Goal: Task Accomplishment & Management: Use online tool/utility

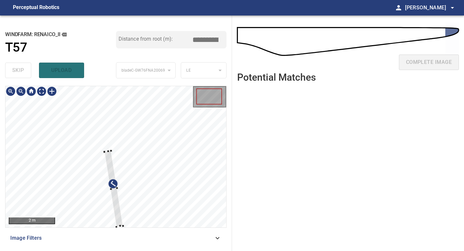
click at [104, 150] on div at bounding box center [115, 156] width 221 height 141
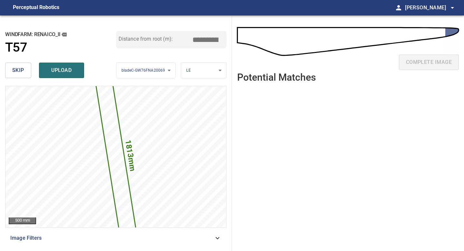
drag, startPoint x: 208, startPoint y: 40, endPoint x: 183, endPoint y: 40, distance: 25.2
click at [183, 40] on div "Distance from root (m): *****" at bounding box center [171, 39] width 111 height 17
drag, startPoint x: 207, startPoint y: 38, endPoint x: 165, endPoint y: 37, distance: 42.3
click at [165, 37] on div "Distance from root (m): *****" at bounding box center [171, 39] width 111 height 17
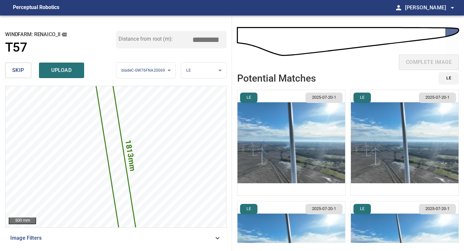
type input "*****"
click at [286, 119] on img "button" at bounding box center [292, 142] width 108 height 105
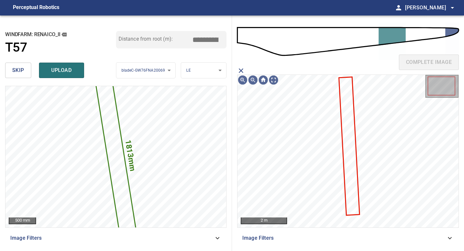
click at [350, 104] on icon at bounding box center [350, 145] width 20 height 137
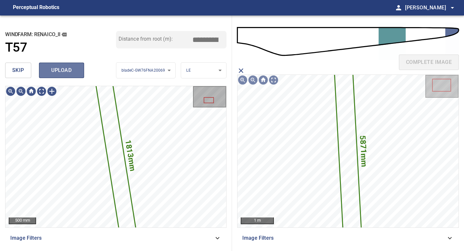
click at [66, 69] on span "upload" at bounding box center [61, 70] width 31 height 9
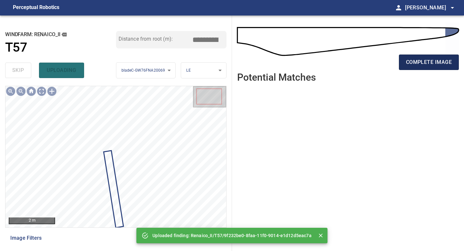
click at [408, 56] on button "complete image" at bounding box center [429, 62] width 60 height 15
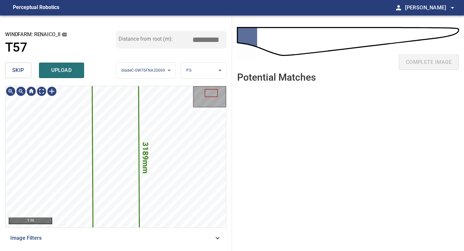
click at [20, 62] on div "skip upload" at bounding box center [60, 70] width 111 height 21
click at [22, 69] on span "skip" at bounding box center [18, 70] width 12 height 9
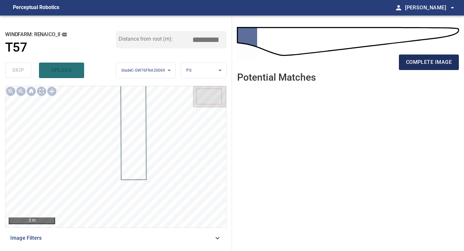
click at [431, 63] on span "complete image" at bounding box center [429, 62] width 46 height 9
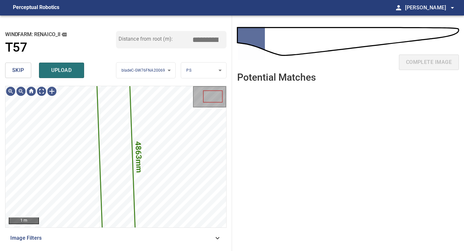
click at [22, 72] on span "skip" at bounding box center [18, 70] width 12 height 9
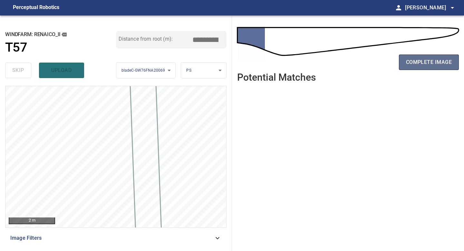
click at [433, 59] on span "complete image" at bounding box center [429, 62] width 46 height 9
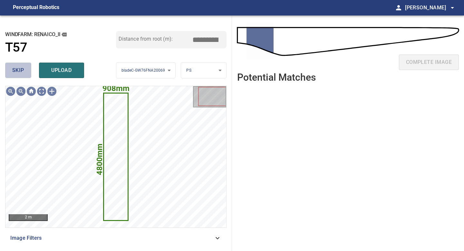
click at [18, 71] on span "skip" at bounding box center [18, 70] width 12 height 9
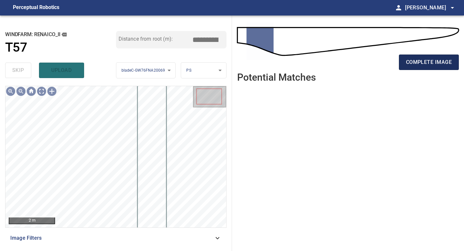
click at [441, 62] on span "complete image" at bounding box center [429, 62] width 46 height 9
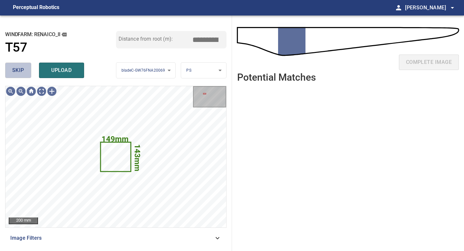
click at [18, 73] on span "skip" at bounding box center [18, 70] width 12 height 9
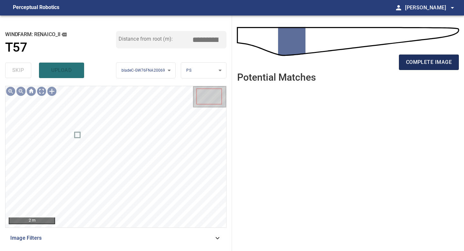
click at [430, 68] on button "complete image" at bounding box center [429, 62] width 60 height 15
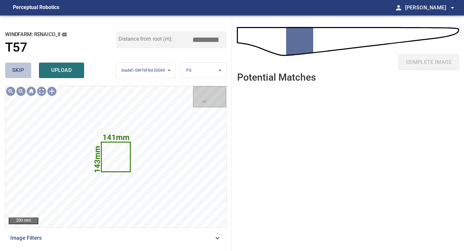
click at [20, 72] on span "skip" at bounding box center [18, 70] width 12 height 9
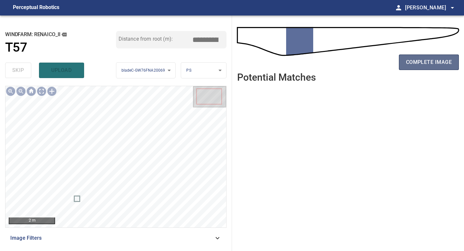
click at [417, 66] on span "complete image" at bounding box center [429, 62] width 46 height 9
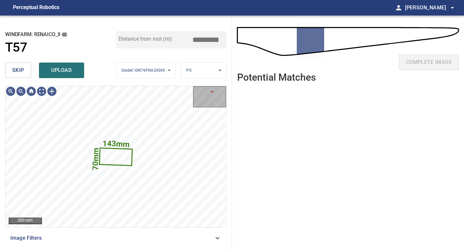
click at [13, 76] on button "skip" at bounding box center [18, 70] width 26 height 15
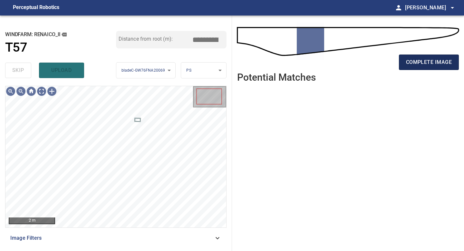
click at [424, 66] on span "complete image" at bounding box center [429, 62] width 46 height 9
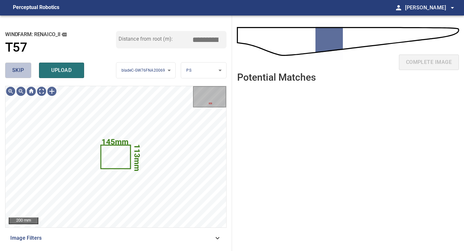
click at [25, 72] on button "skip" at bounding box center [18, 70] width 26 height 15
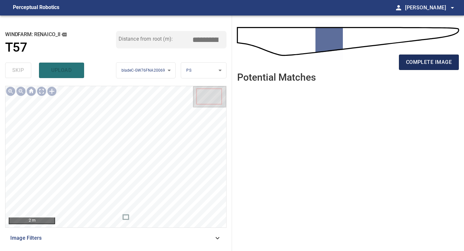
click at [429, 64] on span "complete image" at bounding box center [429, 62] width 46 height 9
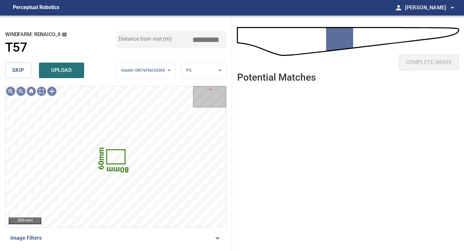
click at [19, 69] on span "skip" at bounding box center [18, 70] width 12 height 9
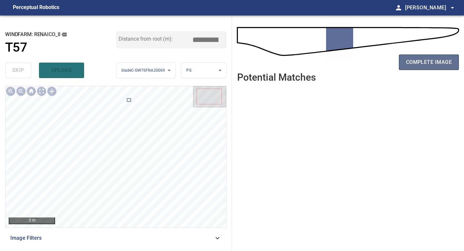
click at [427, 59] on span "complete image" at bounding box center [429, 62] width 46 height 9
click at [433, 65] on span "complete image" at bounding box center [429, 62] width 46 height 9
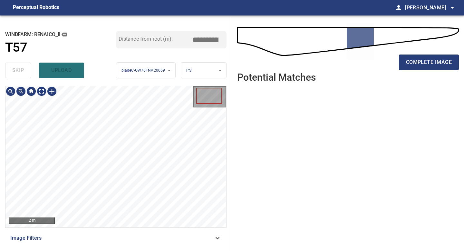
click at [97, 238] on div "2 m Image Filters" at bounding box center [116, 166] width 222 height 160
click at [412, 66] on span "complete image" at bounding box center [429, 62] width 46 height 9
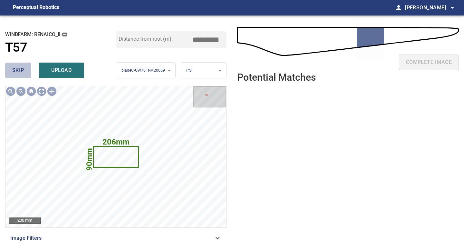
click at [19, 69] on span "skip" at bounding box center [18, 70] width 12 height 9
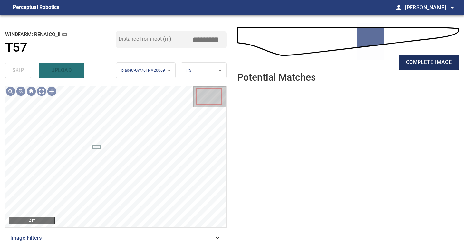
click at [425, 56] on button "complete image" at bounding box center [429, 62] width 60 height 15
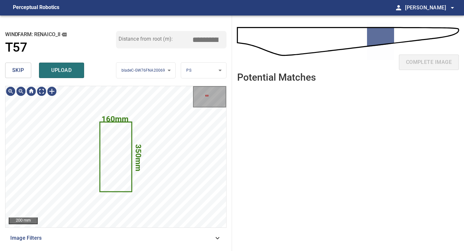
click at [23, 72] on span "skip" at bounding box center [18, 70] width 12 height 9
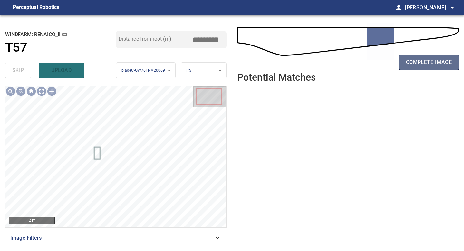
click at [422, 61] on span "complete image" at bounding box center [429, 62] width 46 height 9
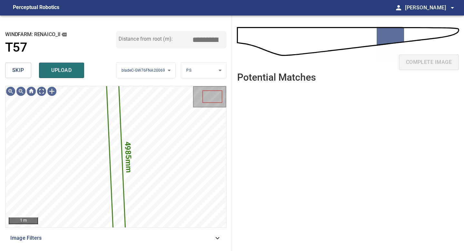
click at [25, 69] on button "skip" at bounding box center [18, 70] width 26 height 15
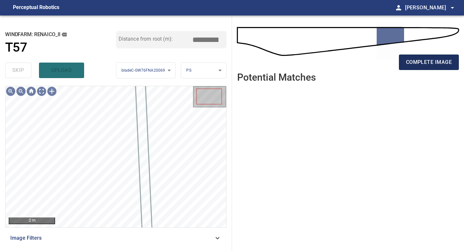
click at [424, 58] on span "complete image" at bounding box center [429, 62] width 46 height 9
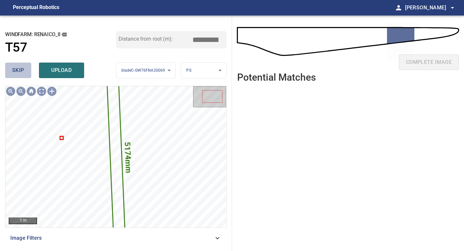
click at [12, 69] on span "skip" at bounding box center [18, 70] width 12 height 9
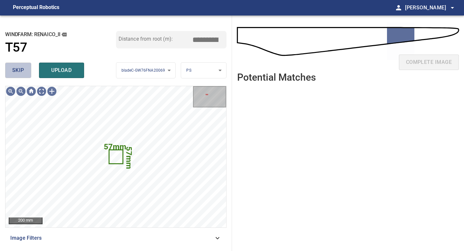
click at [12, 69] on span "skip" at bounding box center [18, 70] width 12 height 9
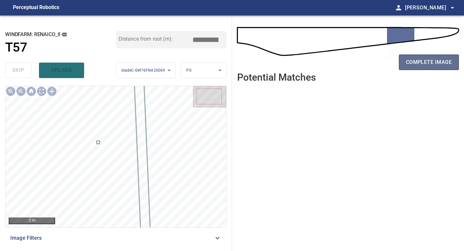
click at [437, 60] on span "complete image" at bounding box center [429, 62] width 46 height 9
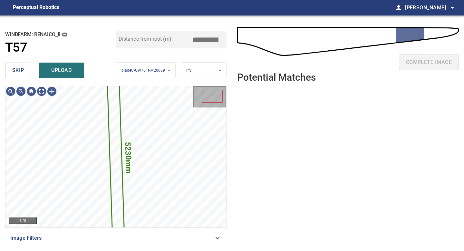
click at [19, 69] on span "skip" at bounding box center [18, 70] width 12 height 9
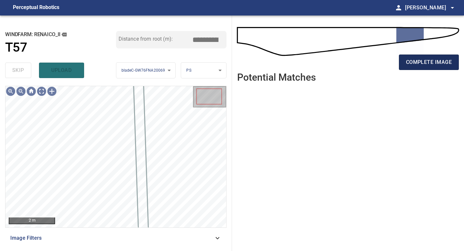
click at [428, 63] on span "complete image" at bounding box center [429, 62] width 46 height 9
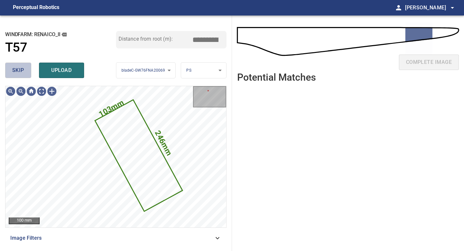
click at [19, 69] on span "skip" at bounding box center [18, 70] width 12 height 9
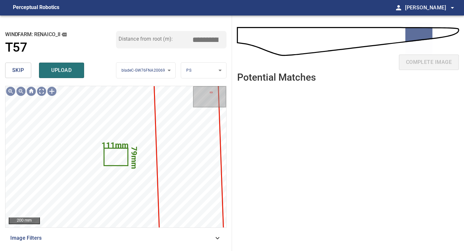
click at [19, 69] on span "skip" at bounding box center [18, 70] width 12 height 9
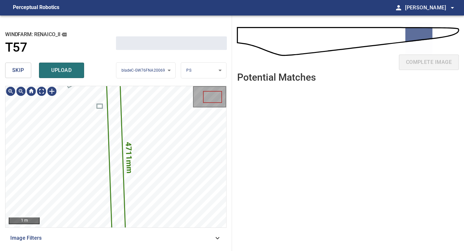
click at [19, 69] on span "skip" at bounding box center [18, 70] width 12 height 9
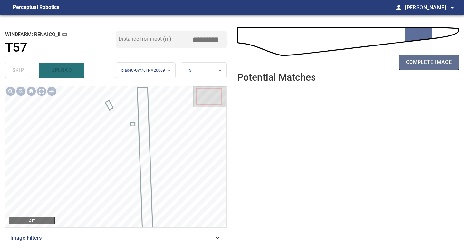
click at [425, 60] on span "complete image" at bounding box center [429, 62] width 46 height 9
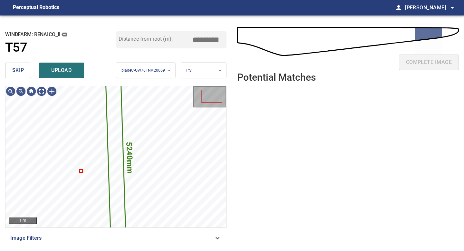
click at [18, 74] on span "skip" at bounding box center [18, 70] width 12 height 9
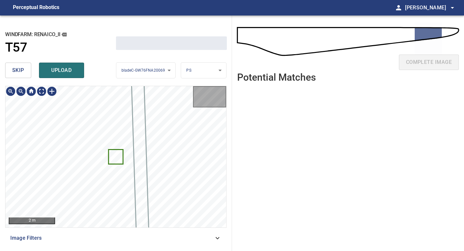
click at [18, 74] on span "skip" at bounding box center [18, 70] width 12 height 9
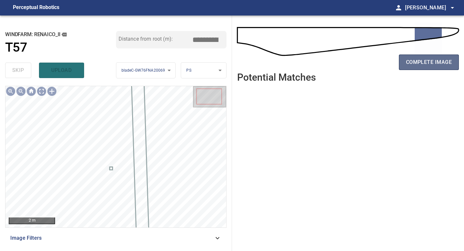
click at [427, 60] on span "complete image" at bounding box center [429, 62] width 46 height 9
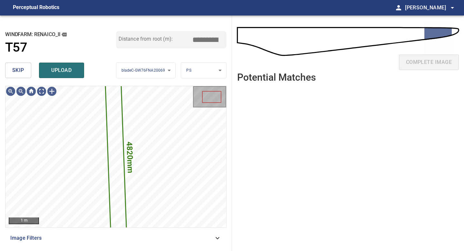
click at [21, 71] on span "skip" at bounding box center [18, 70] width 12 height 9
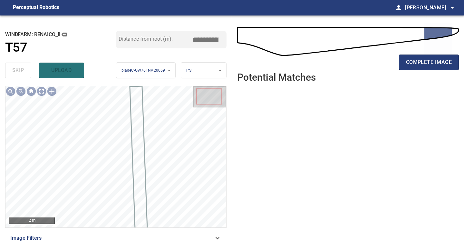
click at [419, 53] on div "complete image" at bounding box center [348, 65] width 222 height 26
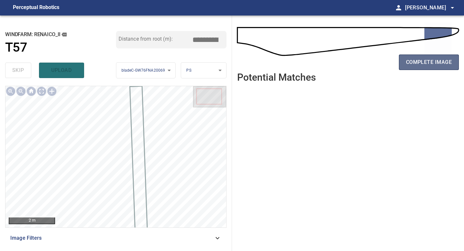
click at [419, 59] on span "complete image" at bounding box center [429, 62] width 46 height 9
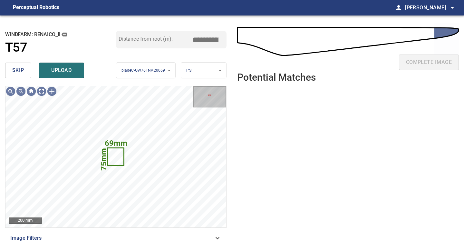
click at [18, 71] on span "skip" at bounding box center [18, 70] width 12 height 9
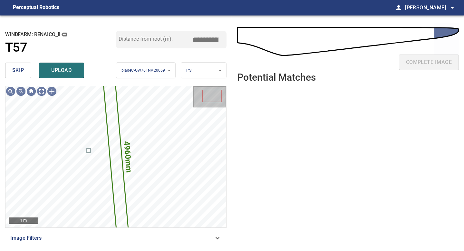
click at [18, 71] on span "skip" at bounding box center [18, 70] width 12 height 9
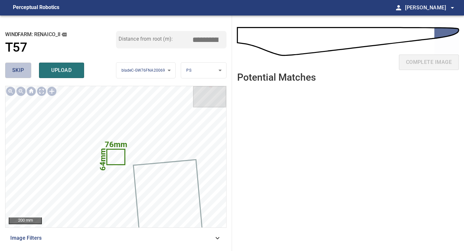
click at [10, 69] on button "skip" at bounding box center [18, 70] width 26 height 15
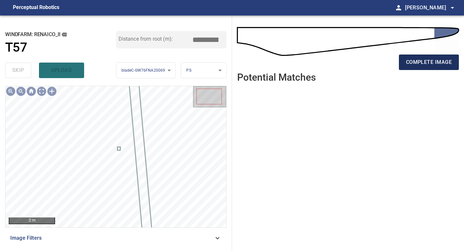
click at [428, 61] on span "complete image" at bounding box center [429, 62] width 46 height 9
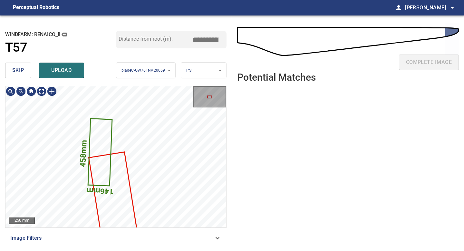
click at [17, 66] on span "skip" at bounding box center [18, 70] width 12 height 9
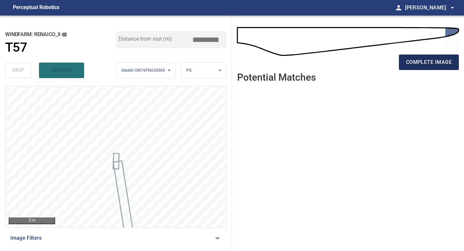
click at [413, 63] on span "complete image" at bounding box center [429, 62] width 46 height 9
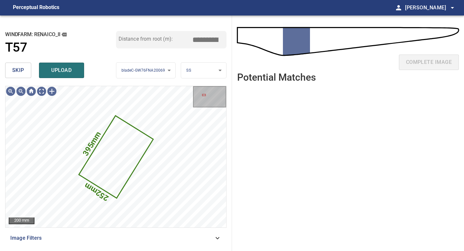
click at [26, 73] on button "skip" at bounding box center [18, 70] width 26 height 15
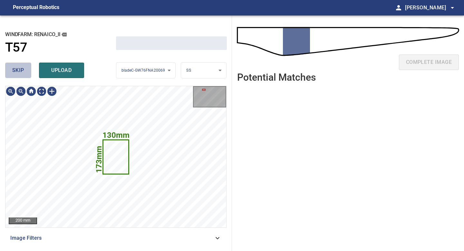
click at [26, 73] on button "skip" at bounding box center [18, 70] width 26 height 15
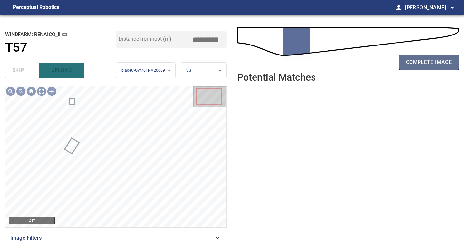
click at [415, 57] on button "complete image" at bounding box center [429, 62] width 60 height 15
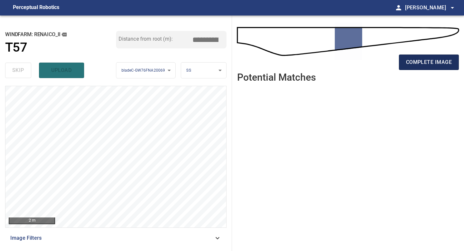
click at [431, 62] on span "complete image" at bounding box center [429, 62] width 46 height 9
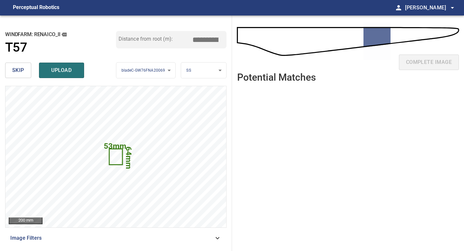
click at [18, 66] on span "skip" at bounding box center [18, 70] width 12 height 9
click at [19, 70] on span "skip" at bounding box center [18, 70] width 12 height 9
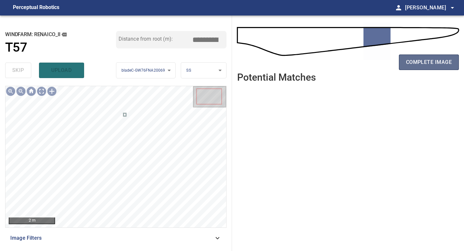
click at [410, 65] on span "complete image" at bounding box center [429, 62] width 46 height 9
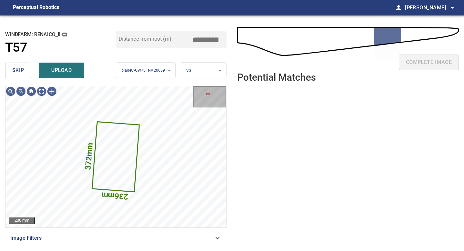
click at [26, 75] on button "skip" at bounding box center [18, 70] width 26 height 15
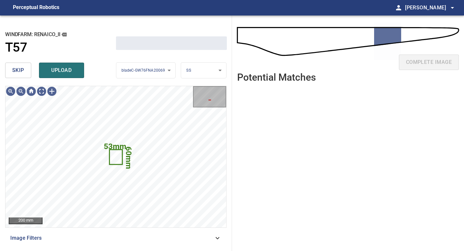
click at [26, 75] on button "skip" at bounding box center [18, 70] width 26 height 15
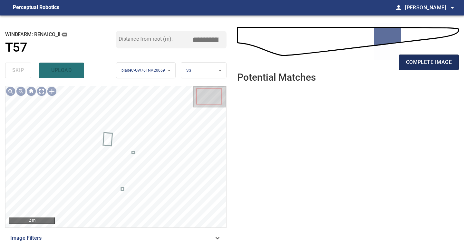
click at [436, 66] on span "complete image" at bounding box center [429, 62] width 46 height 9
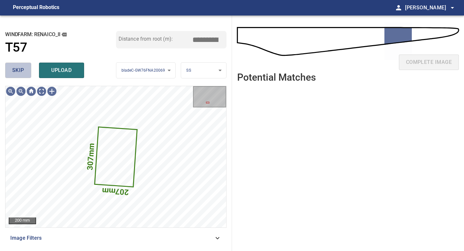
click at [24, 74] on span "skip" at bounding box center [18, 70] width 12 height 9
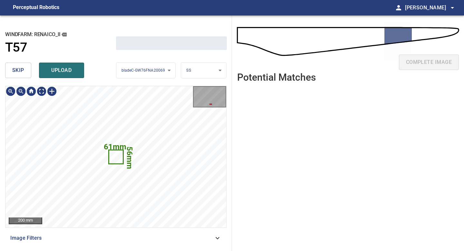
click at [24, 74] on span "skip" at bounding box center [18, 70] width 12 height 9
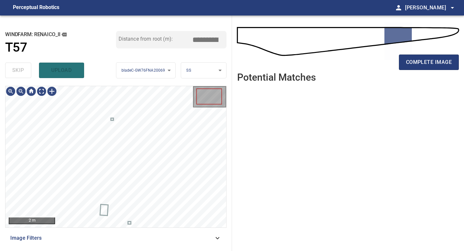
click at [24, 74] on div "skip upload" at bounding box center [60, 70] width 111 height 21
type input "*****"
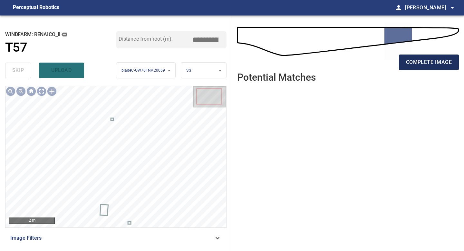
click at [426, 55] on button "complete image" at bounding box center [429, 62] width 60 height 15
click at [426, 59] on span "complete image" at bounding box center [429, 62] width 46 height 9
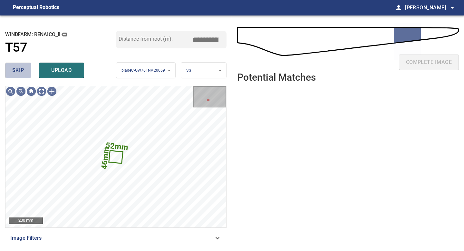
click at [16, 73] on span "skip" at bounding box center [18, 70] width 12 height 9
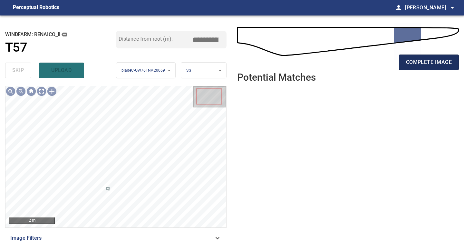
click at [409, 69] on button "complete image" at bounding box center [429, 62] width 60 height 15
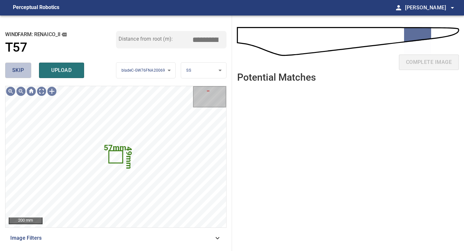
click at [21, 70] on span "skip" at bounding box center [18, 70] width 12 height 9
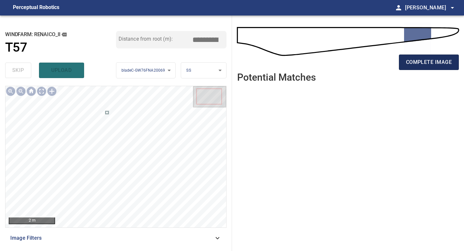
click at [415, 65] on span "complete image" at bounding box center [429, 62] width 46 height 9
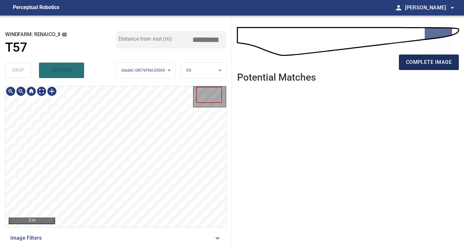
click at [430, 61] on span "complete image" at bounding box center [429, 62] width 46 height 9
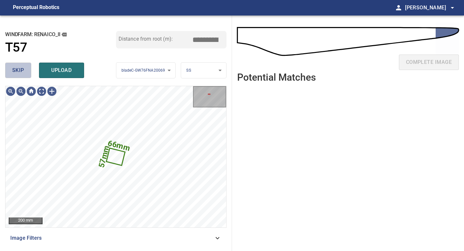
click at [30, 77] on button "skip" at bounding box center [18, 70] width 26 height 15
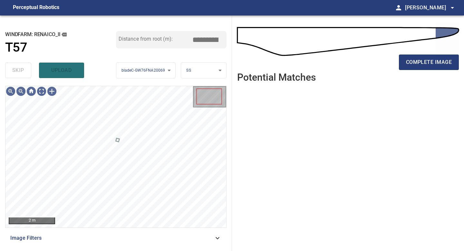
click at [30, 77] on div "skip upload" at bounding box center [60, 70] width 111 height 21
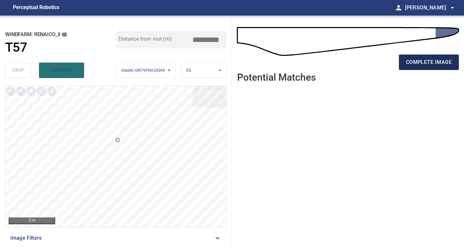
click at [438, 65] on span "complete image" at bounding box center [429, 62] width 46 height 9
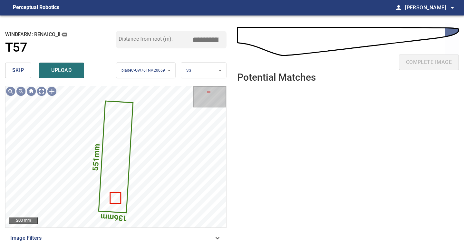
click at [24, 76] on button "skip" at bounding box center [18, 70] width 26 height 15
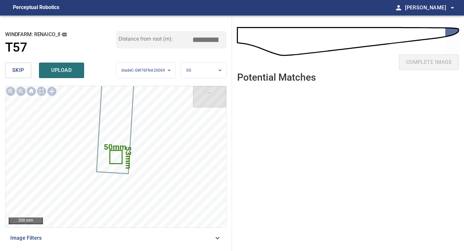
click at [24, 76] on button "skip" at bounding box center [18, 70] width 26 height 15
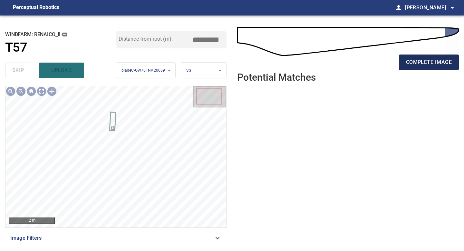
click at [427, 62] on span "complete image" at bounding box center [429, 62] width 46 height 9
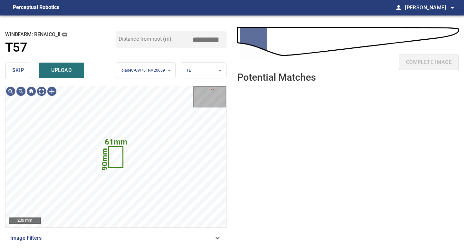
click at [17, 73] on span "skip" at bounding box center [18, 70] width 12 height 9
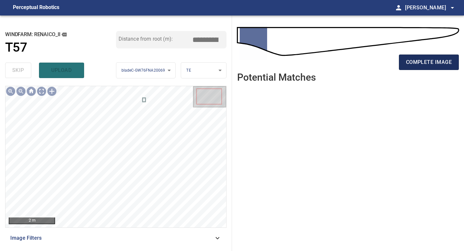
click at [419, 65] on span "complete image" at bounding box center [429, 62] width 46 height 9
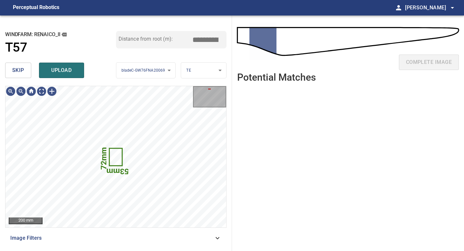
click at [21, 67] on span "skip" at bounding box center [18, 70] width 12 height 9
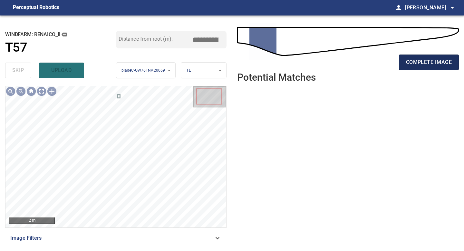
click at [419, 64] on span "complete image" at bounding box center [429, 62] width 46 height 9
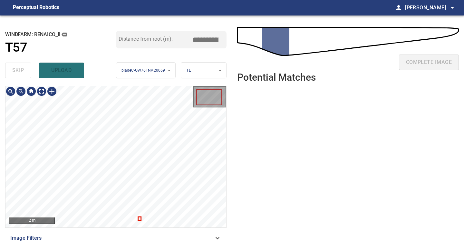
click at [150, 31] on div "**********" at bounding box center [116, 132] width 232 height 235
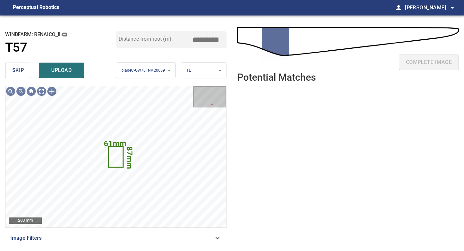
click at [22, 68] on span "skip" at bounding box center [18, 70] width 12 height 9
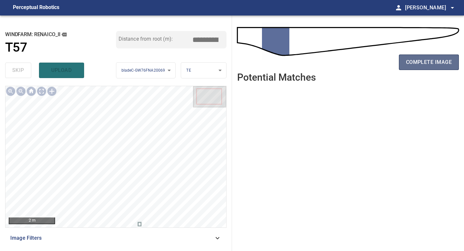
click at [436, 62] on span "complete image" at bounding box center [429, 62] width 46 height 9
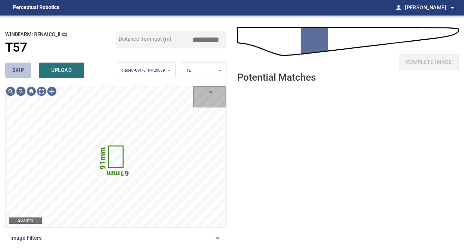
click at [28, 75] on button "skip" at bounding box center [18, 70] width 26 height 15
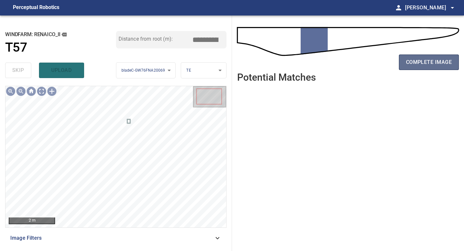
click at [423, 63] on span "complete image" at bounding box center [429, 62] width 46 height 9
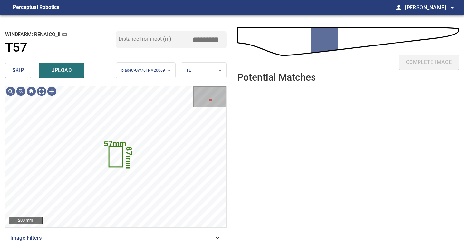
click at [15, 67] on span "skip" at bounding box center [18, 70] width 12 height 9
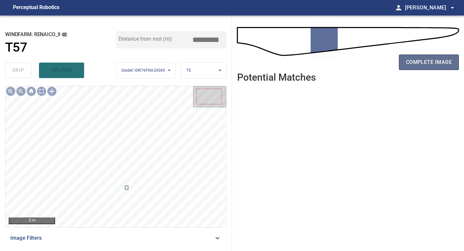
click at [414, 58] on span "complete image" at bounding box center [429, 62] width 46 height 9
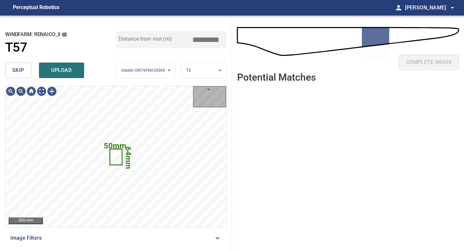
click at [13, 71] on span "skip" at bounding box center [18, 70] width 12 height 9
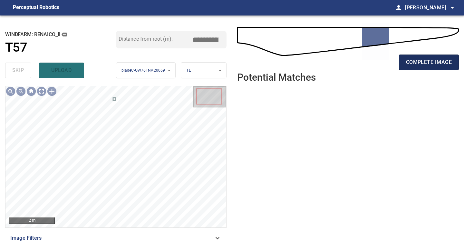
click at [411, 63] on span "complete image" at bounding box center [429, 62] width 46 height 9
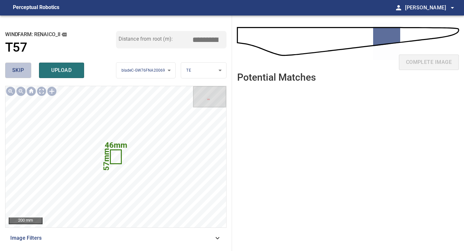
click at [14, 69] on span "skip" at bounding box center [18, 70] width 12 height 9
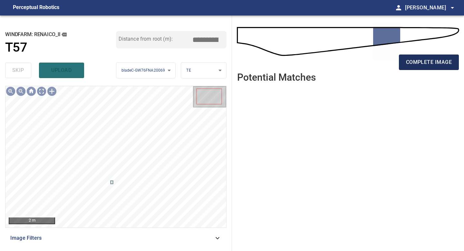
click at [433, 60] on span "complete image" at bounding box center [429, 62] width 46 height 9
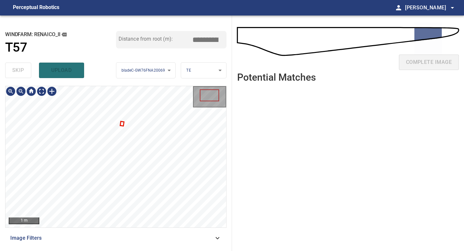
click at [121, 123] on div at bounding box center [115, 156] width 221 height 141
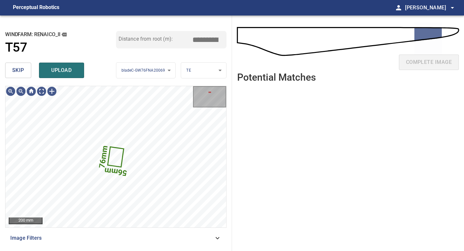
click at [17, 72] on span "skip" at bounding box center [18, 70] width 12 height 9
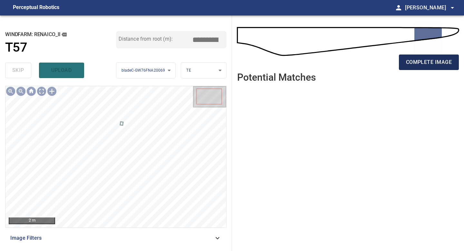
click at [423, 62] on span "complete image" at bounding box center [429, 62] width 46 height 9
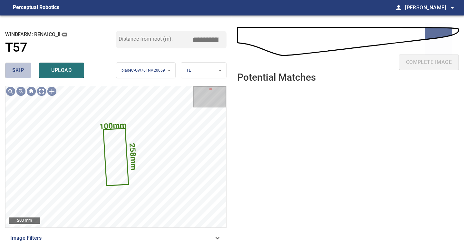
click at [20, 68] on span "skip" at bounding box center [18, 70] width 12 height 9
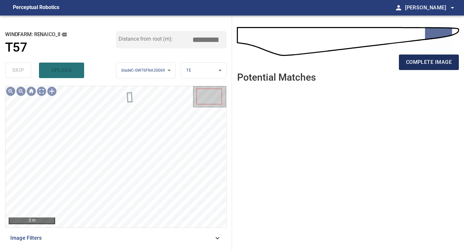
click at [419, 64] on span "complete image" at bounding box center [429, 62] width 46 height 9
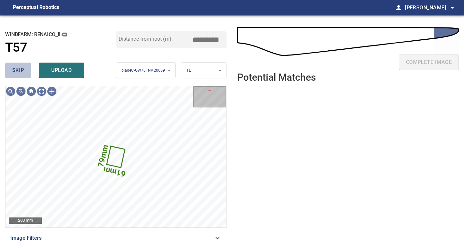
click at [20, 71] on span "skip" at bounding box center [18, 70] width 12 height 9
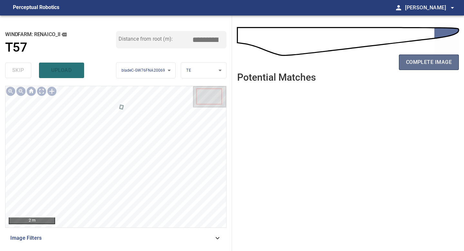
click at [431, 64] on span "complete image" at bounding box center [429, 62] width 46 height 9
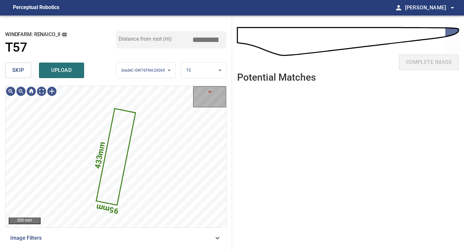
click at [22, 72] on span "skip" at bounding box center [18, 70] width 12 height 9
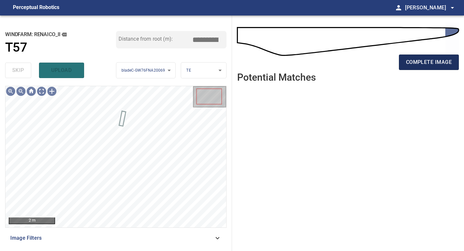
click at [415, 62] on span "complete image" at bounding box center [429, 62] width 46 height 9
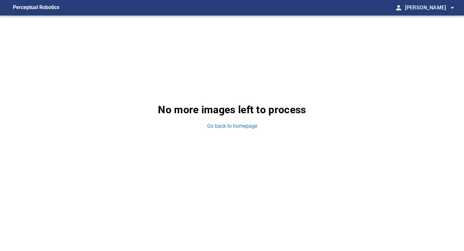
click at [248, 122] on div "No more images left to process Go back to homepage" at bounding box center [232, 115] width 464 height 201
click at [248, 125] on link "Go back to homepage" at bounding box center [232, 126] width 50 height 7
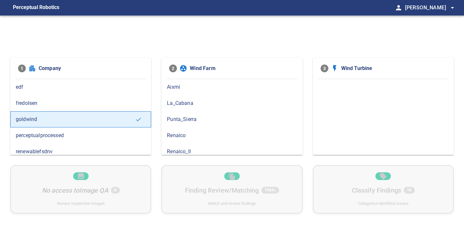
click at [223, 147] on div "Renaico_II" at bounding box center [232, 152] width 141 height 16
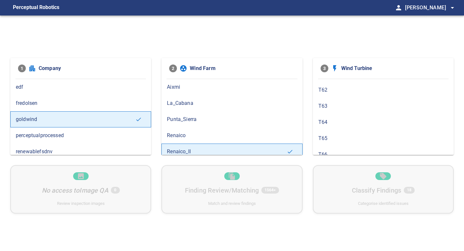
scroll to position [271, 0]
click at [329, 120] on span "T64" at bounding box center [384, 123] width 130 height 8
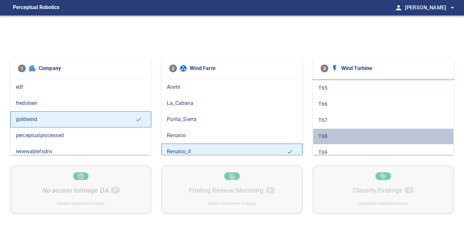
click at [329, 137] on span "T68" at bounding box center [384, 137] width 130 height 8
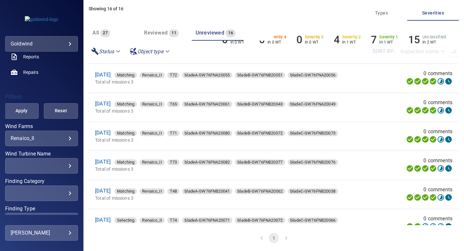
scroll to position [171, 0]
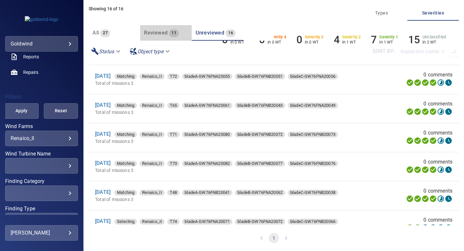
click at [156, 32] on span "Reviewed" at bounding box center [156, 33] width 24 height 6
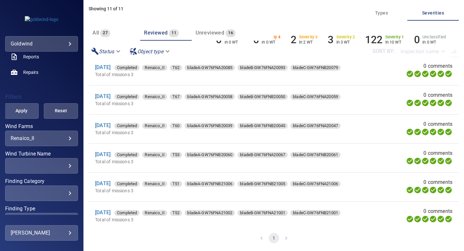
scroll to position [158, 0]
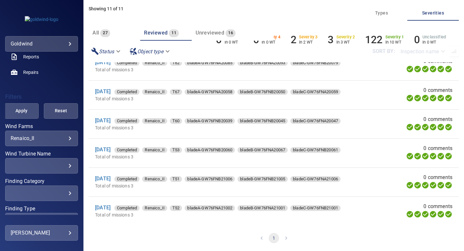
click at [217, 32] on span "Unreviewed" at bounding box center [210, 33] width 29 height 6
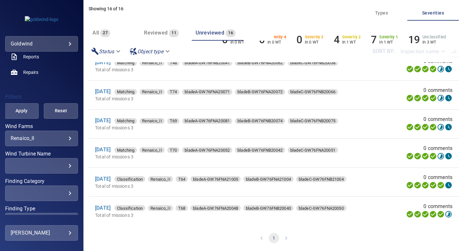
scroll to position [0, 0]
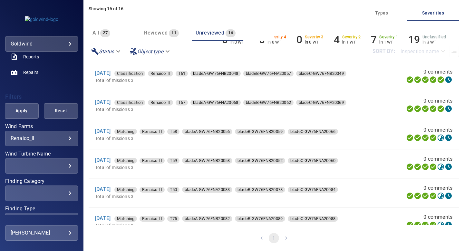
click at [67, 43] on body "**********" at bounding box center [232, 125] width 464 height 251
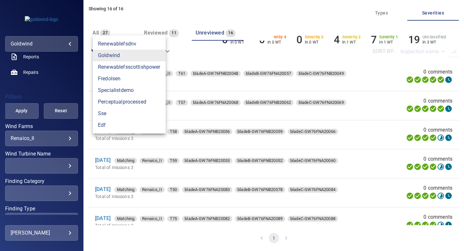
click at [62, 82] on div at bounding box center [232, 125] width 464 height 251
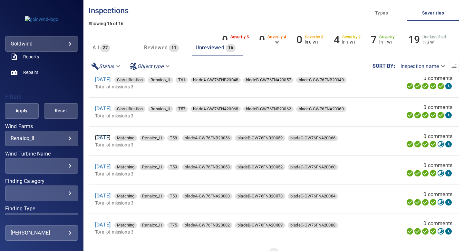
scroll to position [9, 0]
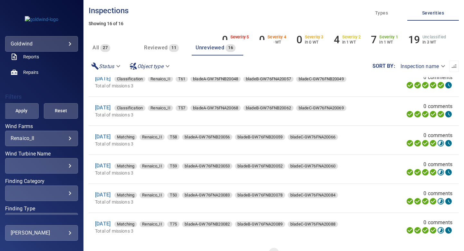
click at [85, 116] on div "**********" at bounding box center [274, 125] width 381 height 251
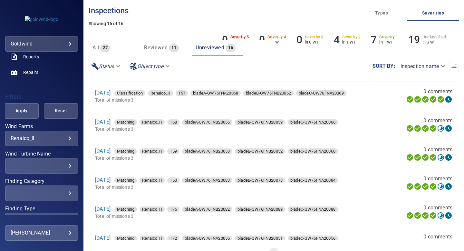
scroll to position [25, 0]
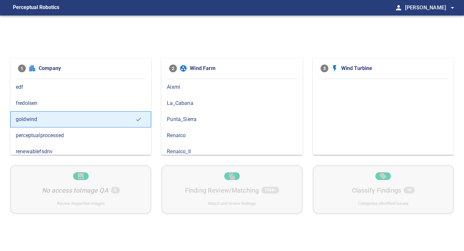
scroll to position [5, 0]
click at [255, 142] on div "Renaico_II" at bounding box center [232, 147] width 141 height 16
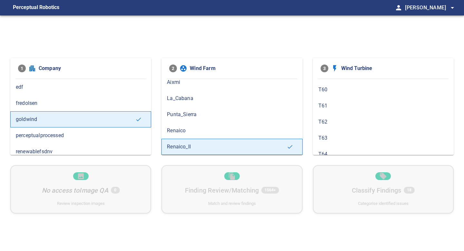
scroll to position [269, 0]
click at [344, 125] on span "T64" at bounding box center [384, 124] width 130 height 8
click at [344, 137] on span "T68" at bounding box center [384, 137] width 130 height 8
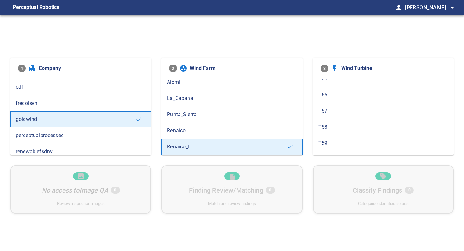
click at [350, 126] on span "T58" at bounding box center [384, 127] width 130 height 8
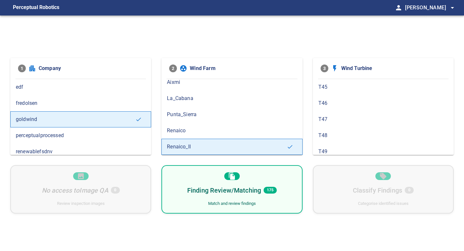
click at [294, 175] on div "Finding Review/Matching 175 Match and review findings" at bounding box center [232, 189] width 141 height 48
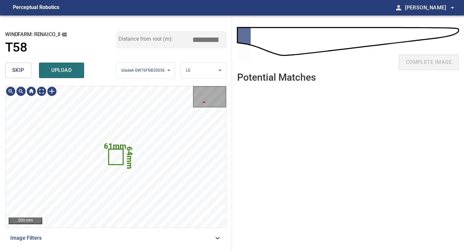
click at [21, 69] on span "skip" at bounding box center [18, 70] width 12 height 9
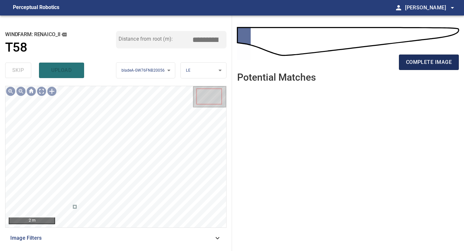
click at [418, 65] on span "complete image" at bounding box center [429, 62] width 46 height 9
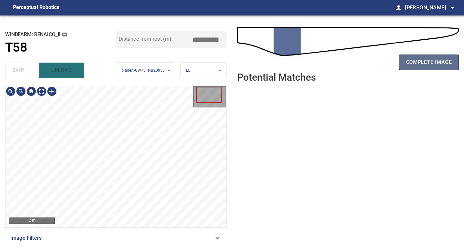
click at [431, 58] on span "complete image" at bounding box center [429, 62] width 46 height 9
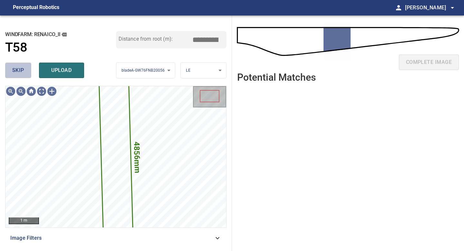
click at [26, 70] on button "skip" at bounding box center [18, 70] width 26 height 15
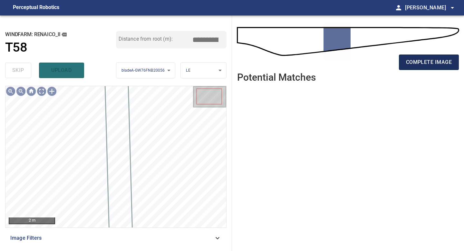
click at [418, 60] on span "complete image" at bounding box center [429, 62] width 46 height 9
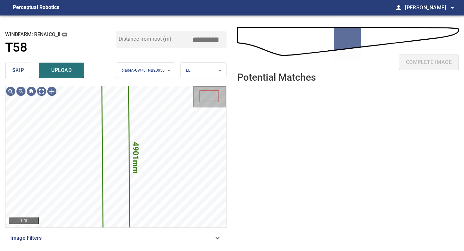
click at [19, 70] on span "skip" at bounding box center [18, 70] width 12 height 9
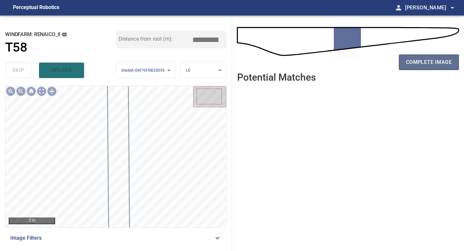
click at [426, 66] on span "complete image" at bounding box center [429, 62] width 46 height 9
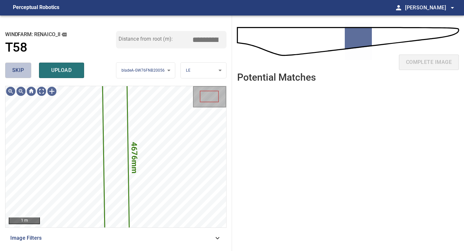
click at [20, 75] on button "skip" at bounding box center [18, 70] width 26 height 15
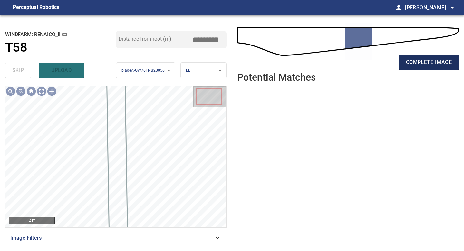
click at [417, 67] on button "complete image" at bounding box center [429, 62] width 60 height 15
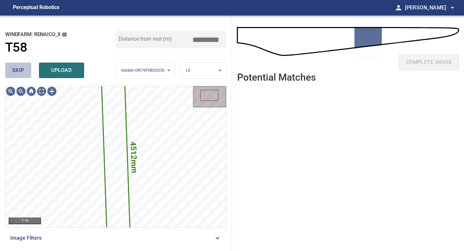
click at [12, 66] on span "skip" at bounding box center [18, 70] width 12 height 9
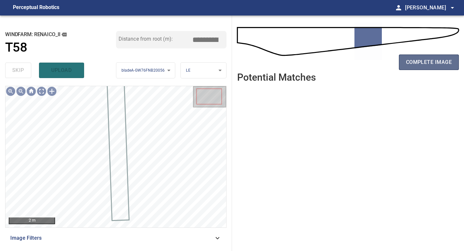
click at [427, 62] on span "complete image" at bounding box center [429, 62] width 46 height 9
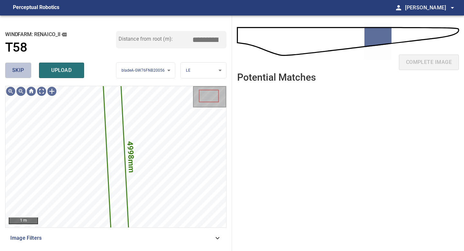
click at [29, 71] on button "skip" at bounding box center [18, 70] width 26 height 15
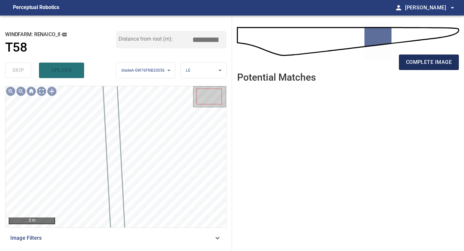
click at [408, 62] on span "complete image" at bounding box center [429, 62] width 46 height 9
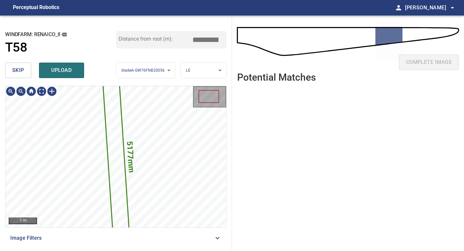
click at [22, 74] on span "skip" at bounding box center [18, 70] width 12 height 9
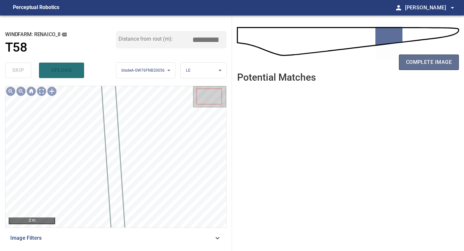
click at [425, 63] on span "complete image" at bounding box center [429, 62] width 46 height 9
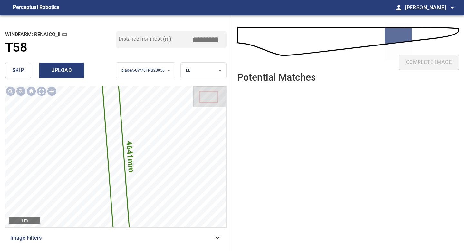
click at [62, 71] on span "upload" at bounding box center [61, 70] width 31 height 9
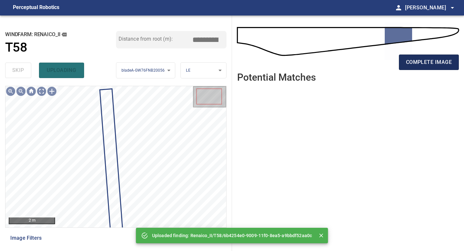
click at [419, 65] on span "complete image" at bounding box center [429, 62] width 46 height 9
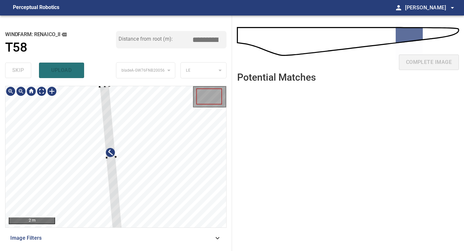
click at [105, 87] on div at bounding box center [111, 158] width 22 height 144
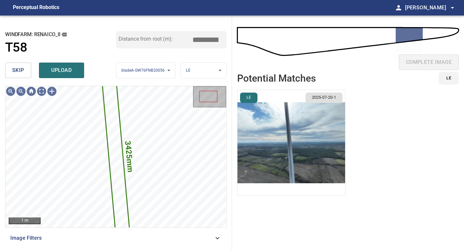
click at [307, 131] on li "LE 2025-07-20-1" at bounding box center [291, 143] width 108 height 106
click at [307, 131] on img "button" at bounding box center [292, 142] width 108 height 105
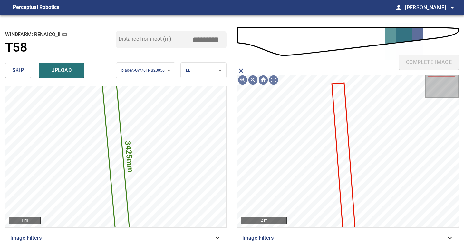
click at [343, 121] on icon at bounding box center [344, 157] width 22 height 146
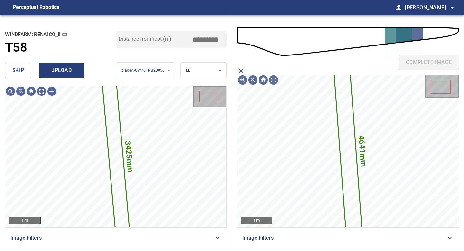
click at [69, 74] on span "upload" at bounding box center [61, 70] width 31 height 9
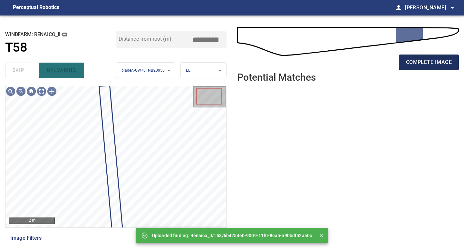
click at [423, 61] on span "complete image" at bounding box center [429, 62] width 46 height 9
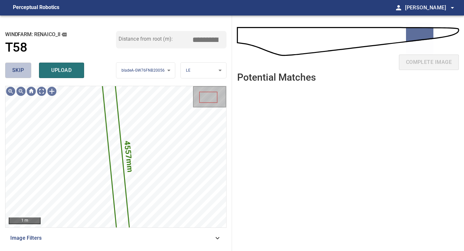
click at [20, 73] on span "skip" at bounding box center [18, 70] width 12 height 9
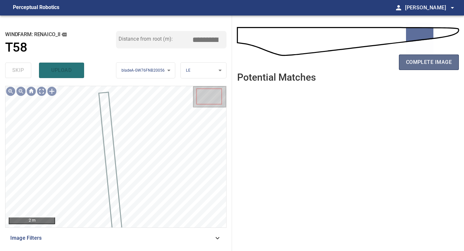
click at [442, 67] on button "complete image" at bounding box center [429, 62] width 60 height 15
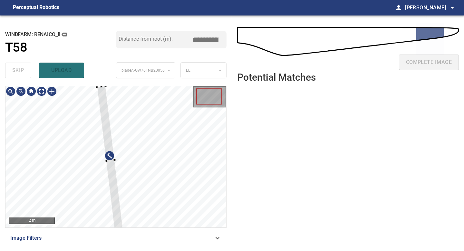
click at [96, 84] on div "**********" at bounding box center [116, 132] width 232 height 235
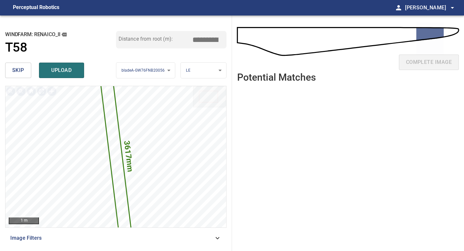
drag, startPoint x: 208, startPoint y: 37, endPoint x: 205, endPoint y: 37, distance: 3.9
click at [205, 37] on input "*****" at bounding box center [208, 40] width 32 height 12
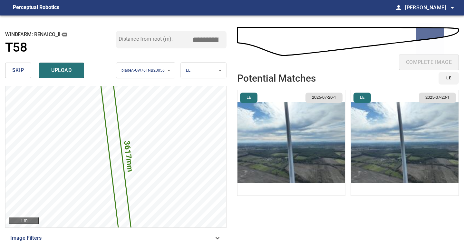
type input "*****"
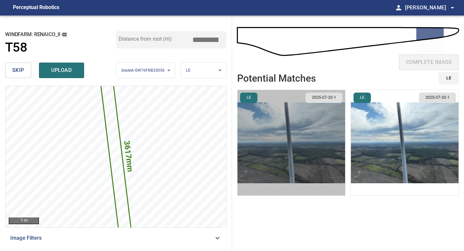
click at [284, 133] on img "button" at bounding box center [292, 142] width 108 height 105
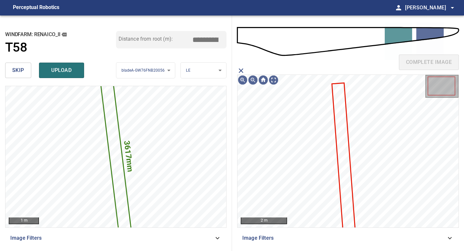
click at [341, 111] on icon at bounding box center [344, 157] width 22 height 146
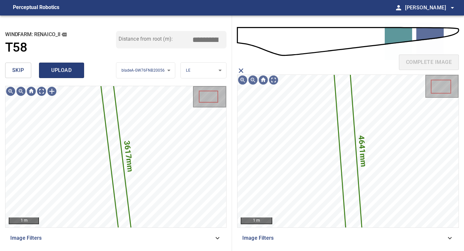
click at [60, 70] on span "upload" at bounding box center [61, 70] width 31 height 9
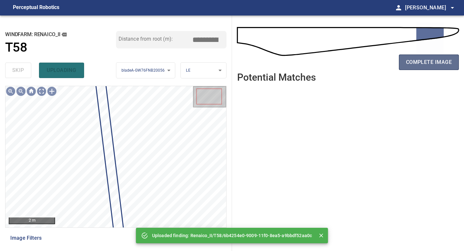
click at [434, 61] on span "complete image" at bounding box center [429, 62] width 46 height 9
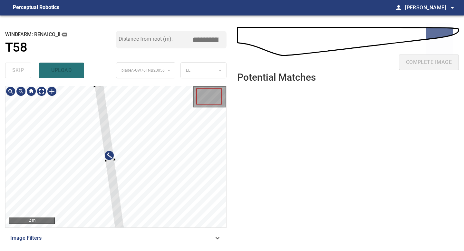
click at [94, 85] on div "**********" at bounding box center [116, 132] width 232 height 235
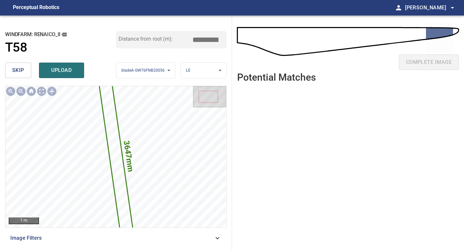
drag, startPoint x: 208, startPoint y: 38, endPoint x: 167, endPoint y: 37, distance: 41.0
click at [187, 38] on div "Distance from root (m): *****" at bounding box center [171, 39] width 111 height 17
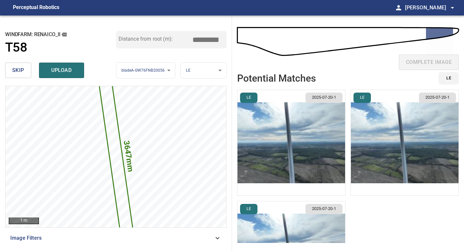
type input "*****"
click at [290, 128] on img "button" at bounding box center [292, 142] width 108 height 105
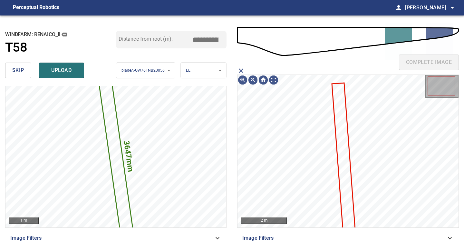
click at [339, 114] on icon at bounding box center [344, 157] width 22 height 146
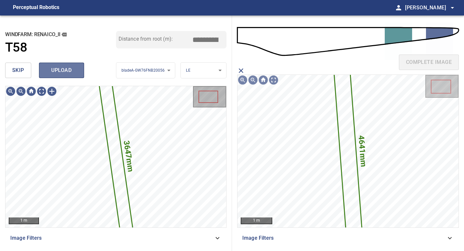
click at [71, 73] on span "upload" at bounding box center [61, 70] width 31 height 9
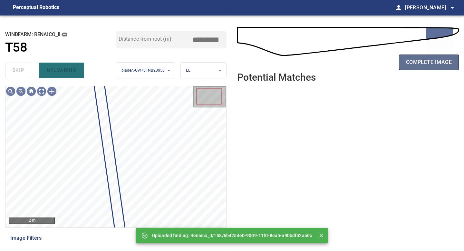
click at [423, 61] on span "complete image" at bounding box center [429, 62] width 46 height 9
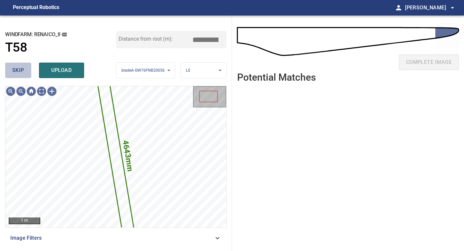
click at [29, 75] on button "skip" at bounding box center [18, 70] width 26 height 15
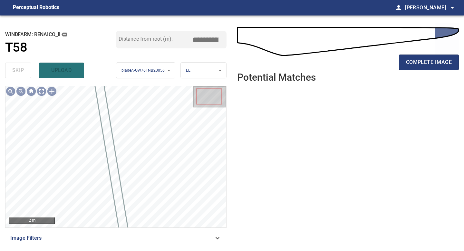
click at [424, 54] on div "complete image" at bounding box center [348, 65] width 222 height 26
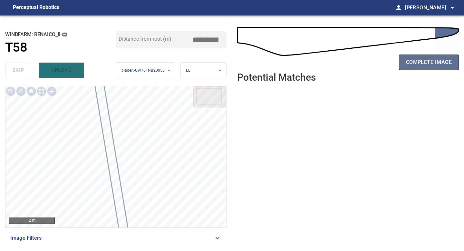
click at [424, 63] on span "complete image" at bounding box center [429, 62] width 46 height 9
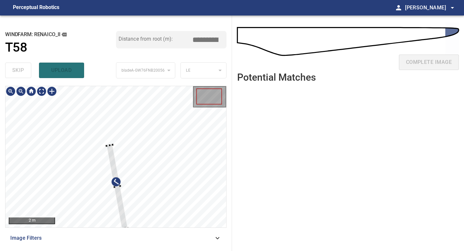
click at [109, 150] on div at bounding box center [117, 187] width 22 height 85
click at [99, 117] on div at bounding box center [115, 156] width 221 height 141
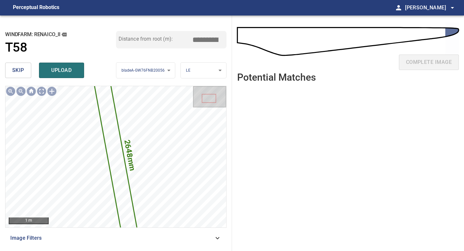
drag, startPoint x: 208, startPoint y: 40, endPoint x: 175, endPoint y: 40, distance: 32.9
click at [191, 40] on div "Distance from root (m): *****" at bounding box center [171, 39] width 111 height 17
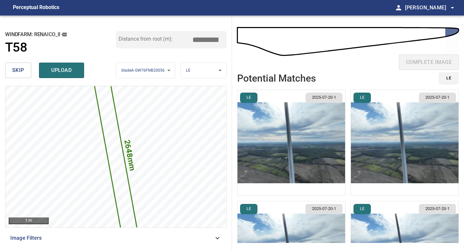
type input "*****"
click at [298, 138] on img "button" at bounding box center [292, 142] width 108 height 105
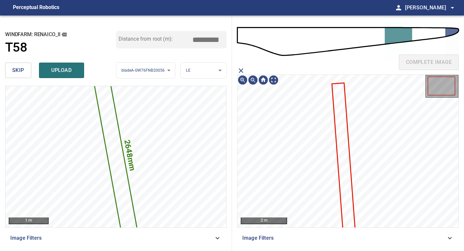
click at [342, 125] on icon at bounding box center [344, 157] width 22 height 146
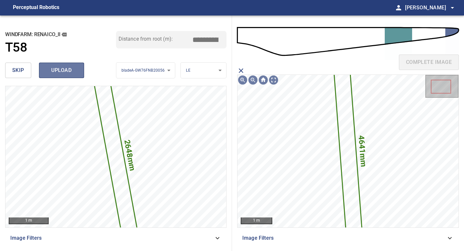
click at [69, 70] on span "upload" at bounding box center [61, 70] width 31 height 9
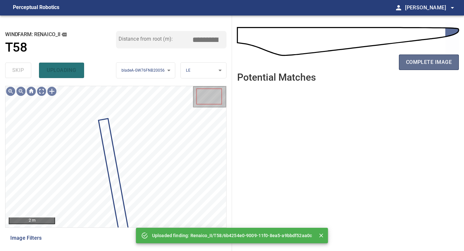
click at [414, 57] on button "complete image" at bounding box center [429, 62] width 60 height 15
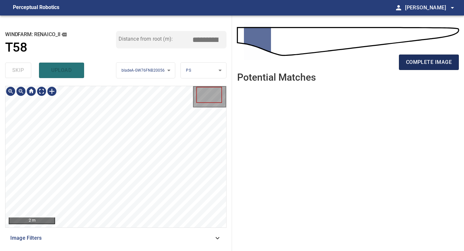
click at [417, 61] on span "complete image" at bounding box center [429, 62] width 46 height 9
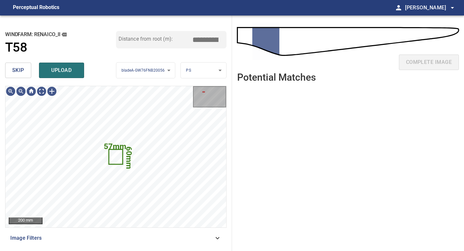
click at [25, 70] on button "skip" at bounding box center [18, 70] width 26 height 15
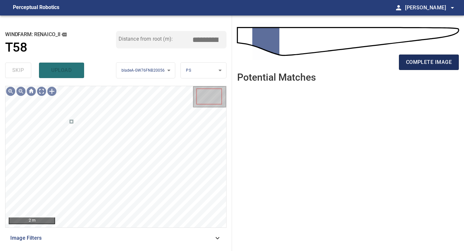
click at [435, 58] on span "complete image" at bounding box center [429, 62] width 46 height 9
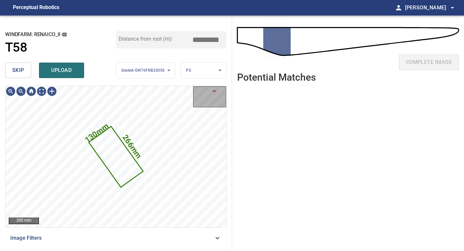
click at [15, 66] on span "skip" at bounding box center [18, 70] width 12 height 9
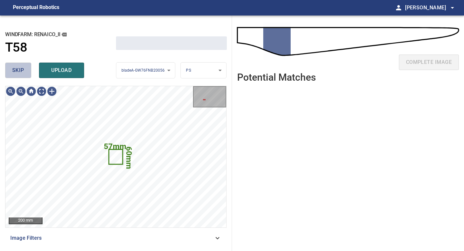
click at [15, 66] on span "skip" at bounding box center [18, 70] width 12 height 9
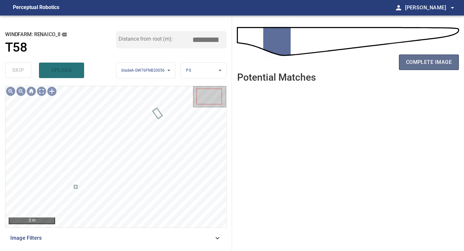
click at [422, 69] on button "complete image" at bounding box center [429, 62] width 60 height 15
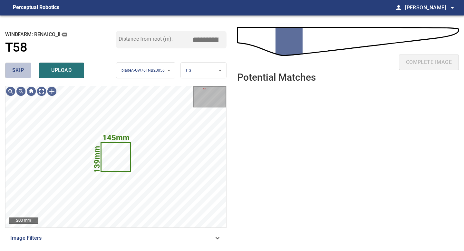
click at [18, 73] on span "skip" at bounding box center [18, 70] width 12 height 9
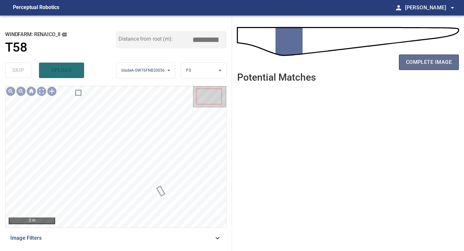
click at [408, 65] on span "complete image" at bounding box center [429, 62] width 46 height 9
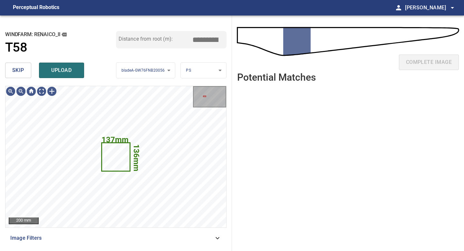
click at [15, 75] on button "skip" at bounding box center [18, 70] width 26 height 15
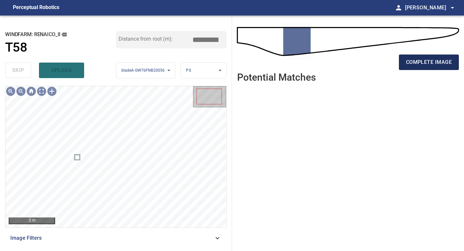
click at [406, 67] on button "complete image" at bounding box center [429, 62] width 60 height 15
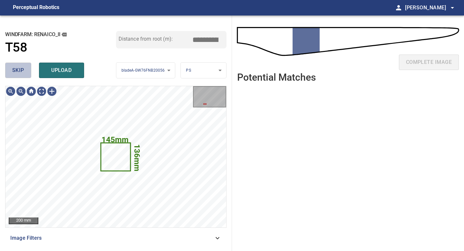
click at [18, 70] on span "skip" at bounding box center [18, 70] width 12 height 9
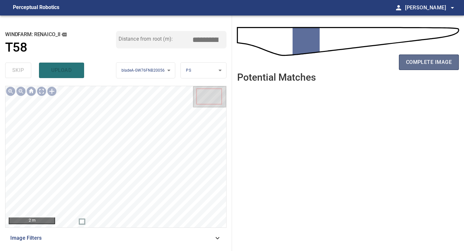
click at [428, 61] on span "complete image" at bounding box center [429, 62] width 46 height 9
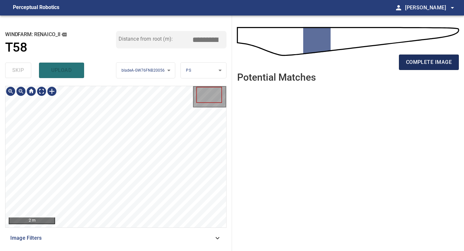
click at [420, 65] on span "complete image" at bounding box center [429, 62] width 46 height 9
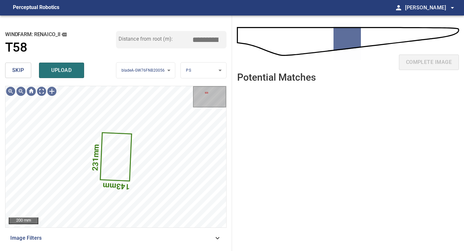
click at [20, 68] on span "skip" at bounding box center [18, 70] width 12 height 9
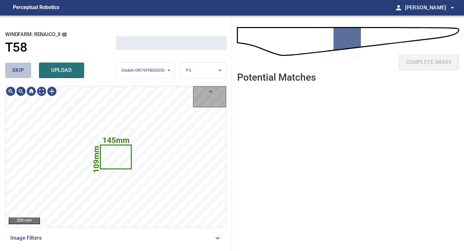
click at [20, 68] on span "skip" at bounding box center [18, 70] width 12 height 9
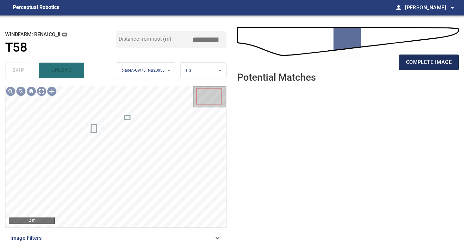
click at [418, 65] on span "complete image" at bounding box center [429, 62] width 46 height 9
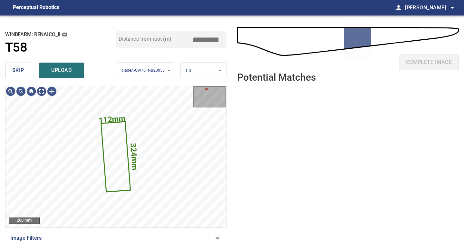
click at [17, 75] on span "skip" at bounding box center [18, 70] width 12 height 9
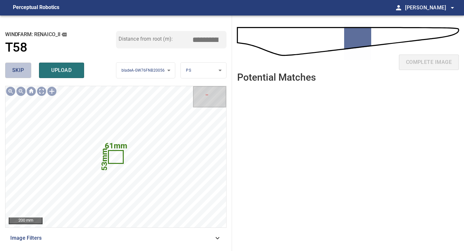
click at [17, 75] on span "skip" at bounding box center [18, 70] width 12 height 9
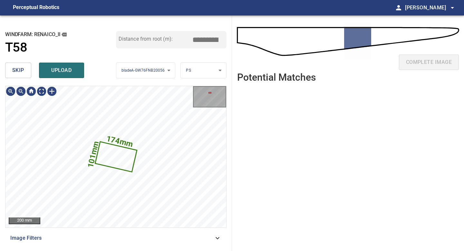
type input "*****"
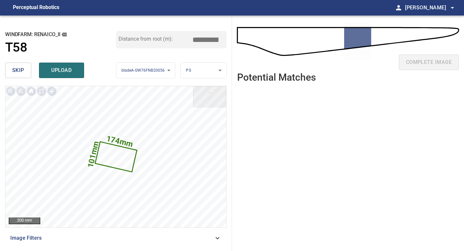
click at [17, 75] on span "skip" at bounding box center [18, 70] width 12 height 9
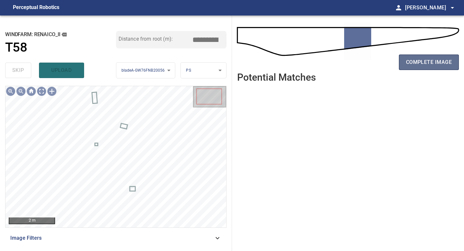
click at [417, 59] on span "complete image" at bounding box center [429, 62] width 46 height 9
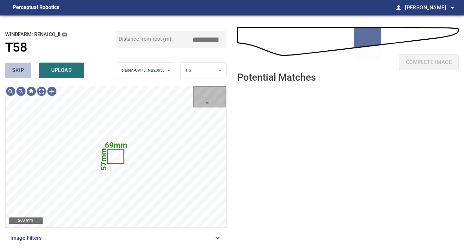
click at [17, 72] on span "skip" at bounding box center [18, 70] width 12 height 9
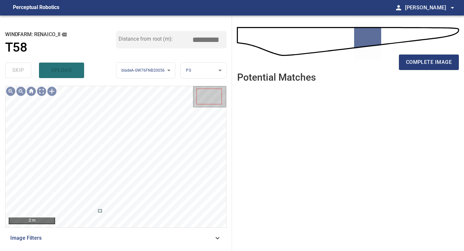
click at [429, 71] on div "complete image" at bounding box center [348, 65] width 222 height 26
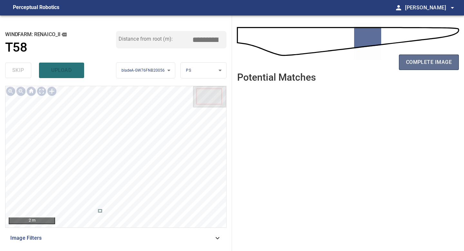
click at [429, 66] on button "complete image" at bounding box center [429, 62] width 60 height 15
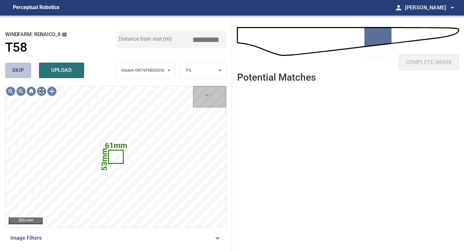
click at [21, 71] on span "skip" at bounding box center [18, 70] width 12 height 9
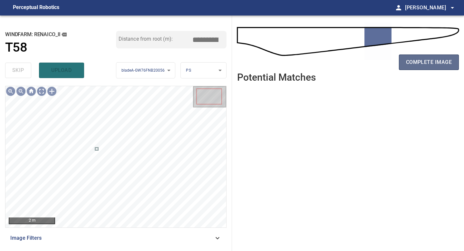
click at [425, 66] on span "complete image" at bounding box center [429, 62] width 46 height 9
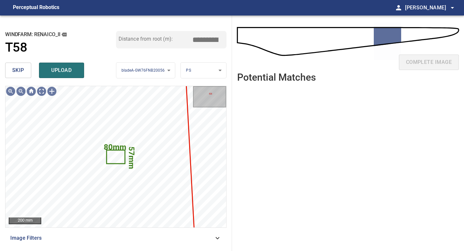
click at [16, 72] on span "skip" at bounding box center [18, 70] width 12 height 9
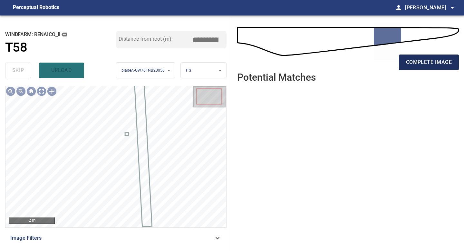
click at [444, 59] on span "complete image" at bounding box center [429, 62] width 46 height 9
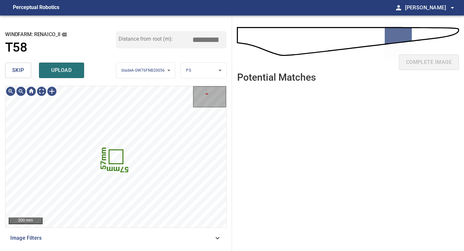
click at [13, 68] on span "skip" at bounding box center [18, 70] width 12 height 9
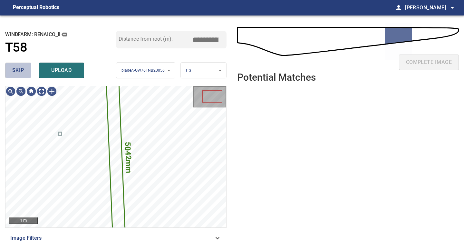
click at [13, 68] on span "skip" at bounding box center [18, 70] width 12 height 9
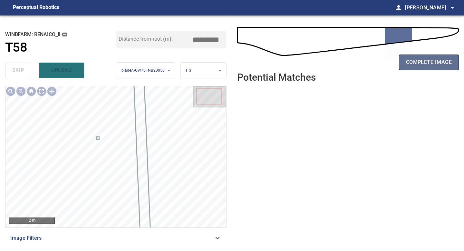
click at [432, 58] on span "complete image" at bounding box center [429, 62] width 46 height 9
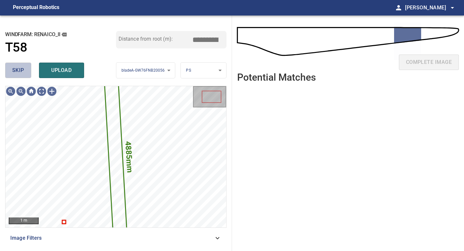
click at [28, 71] on button "skip" at bounding box center [18, 70] width 26 height 15
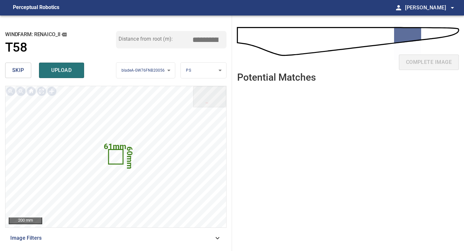
click at [12, 68] on button "skip" at bounding box center [18, 70] width 26 height 15
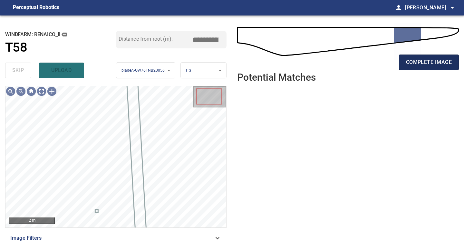
click at [417, 60] on span "complete image" at bounding box center [429, 62] width 46 height 9
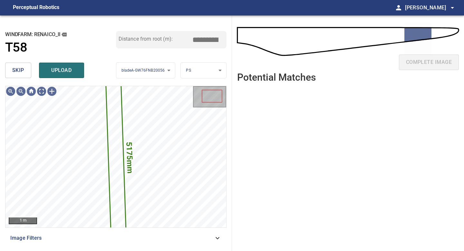
click at [27, 73] on button "skip" at bounding box center [18, 70] width 26 height 15
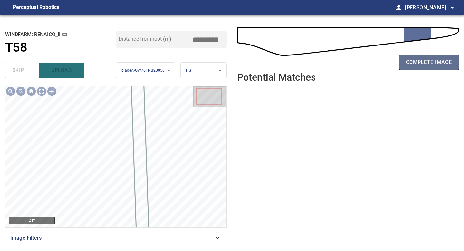
click at [434, 61] on span "complete image" at bounding box center [429, 62] width 46 height 9
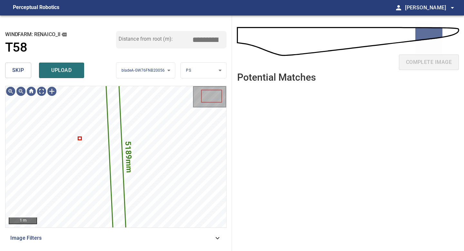
click at [26, 71] on button "skip" at bounding box center [18, 70] width 26 height 15
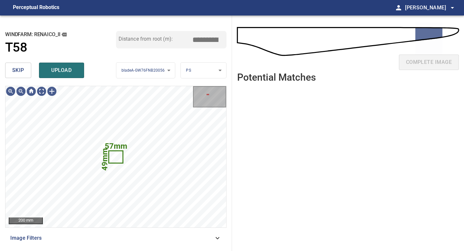
click at [26, 71] on button "skip" at bounding box center [18, 70] width 26 height 15
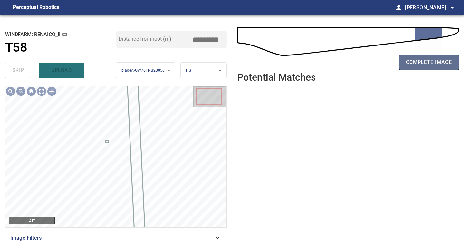
click at [430, 64] on span "complete image" at bounding box center [429, 62] width 46 height 9
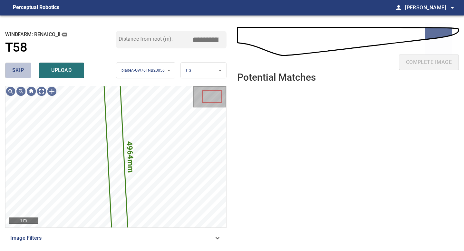
click at [21, 71] on span "skip" at bounding box center [18, 70] width 12 height 9
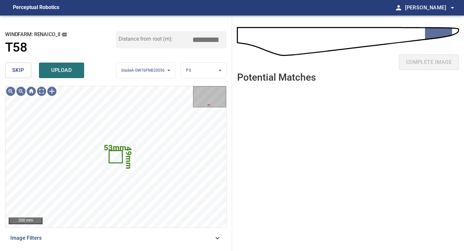
click at [21, 71] on span "skip" at bounding box center [18, 70] width 12 height 9
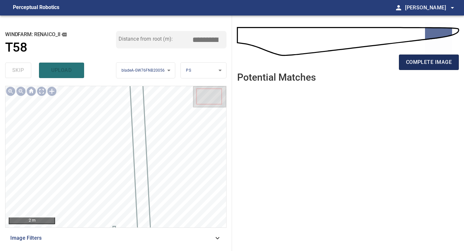
click at [439, 62] on span "complete image" at bounding box center [429, 62] width 46 height 9
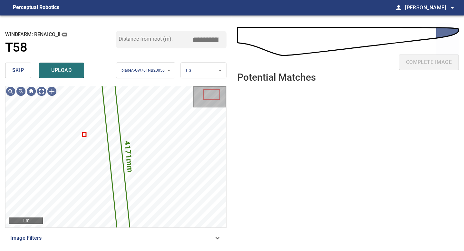
click at [21, 72] on span "skip" at bounding box center [18, 70] width 12 height 9
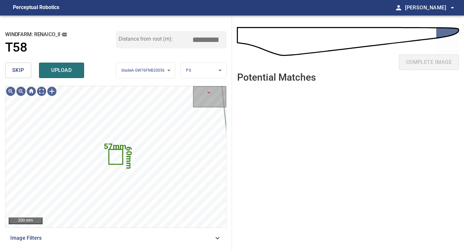
click at [21, 72] on span "skip" at bounding box center [18, 70] width 12 height 9
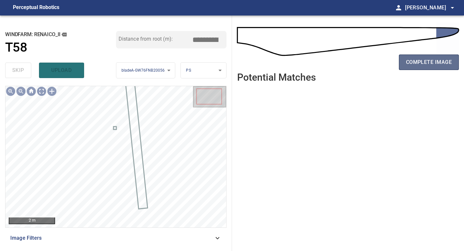
click at [444, 56] on button "complete image" at bounding box center [429, 62] width 60 height 15
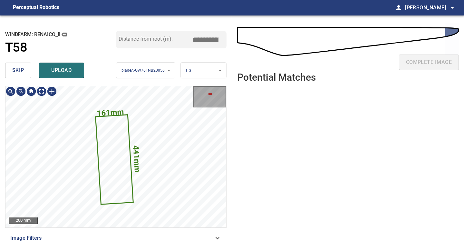
click at [24, 76] on button "skip" at bounding box center [18, 70] width 26 height 15
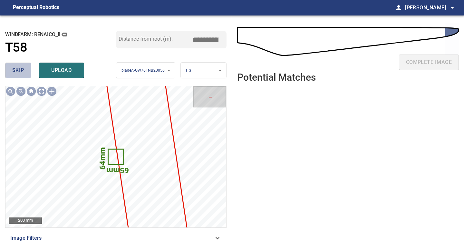
click at [24, 76] on button "skip" at bounding box center [18, 70] width 26 height 15
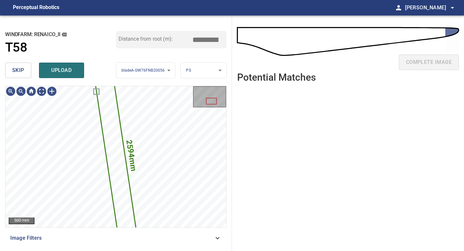
click at [24, 76] on button "skip" at bounding box center [18, 70] width 26 height 15
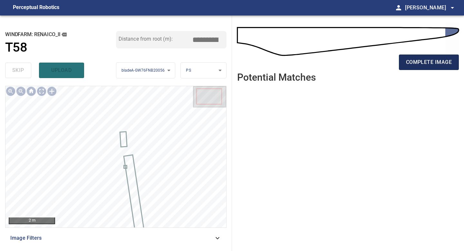
click at [423, 65] on span "complete image" at bounding box center [429, 62] width 46 height 9
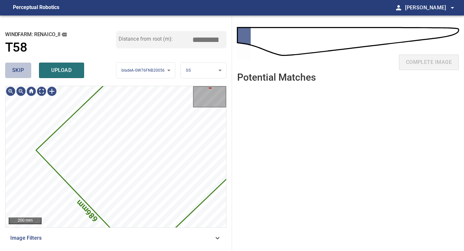
click at [21, 72] on span "skip" at bounding box center [18, 70] width 12 height 9
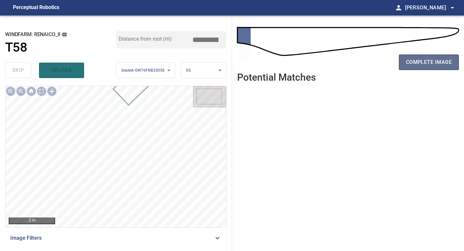
click at [429, 61] on span "complete image" at bounding box center [429, 62] width 46 height 9
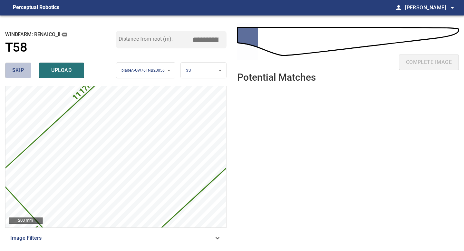
click at [10, 71] on button "skip" at bounding box center [18, 70] width 26 height 15
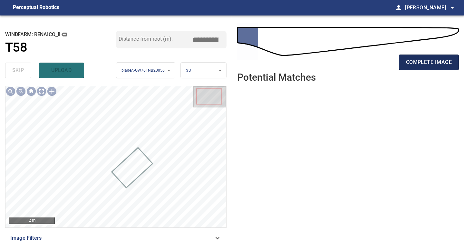
click at [408, 66] on span "complete image" at bounding box center [429, 62] width 46 height 9
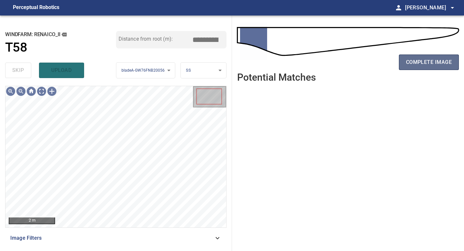
click at [419, 60] on span "complete image" at bounding box center [429, 62] width 46 height 9
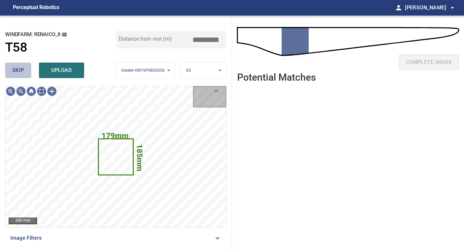
click at [20, 64] on button "skip" at bounding box center [18, 70] width 26 height 15
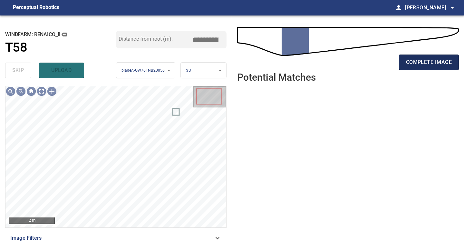
click at [428, 58] on span "complete image" at bounding box center [429, 62] width 46 height 9
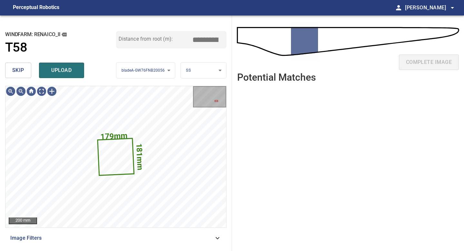
click at [15, 70] on span "skip" at bounding box center [18, 70] width 12 height 9
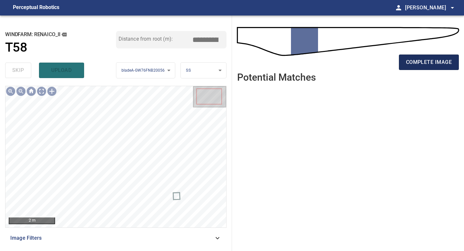
click at [435, 65] on span "complete image" at bounding box center [429, 62] width 46 height 9
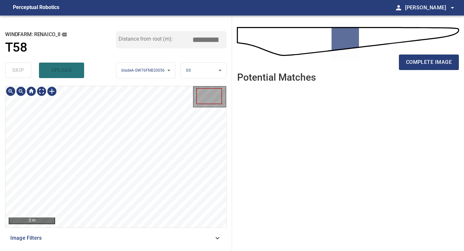
click at [145, 238] on div "2 m Image Filters" at bounding box center [116, 166] width 222 height 160
click at [431, 62] on span "complete image" at bounding box center [429, 62] width 46 height 9
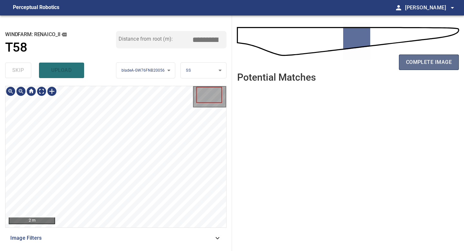
click at [427, 61] on span "complete image" at bounding box center [429, 62] width 46 height 9
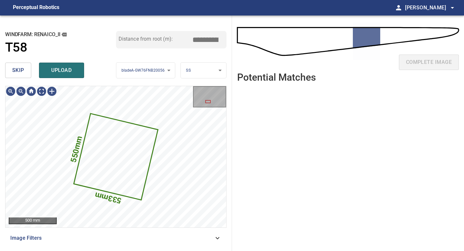
click at [21, 79] on div "skip upload" at bounding box center [60, 70] width 111 height 21
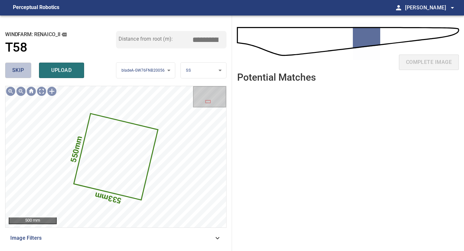
click at [24, 70] on span "skip" at bounding box center [18, 70] width 12 height 9
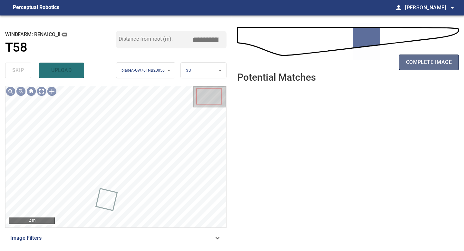
click at [440, 56] on button "complete image" at bounding box center [429, 62] width 60 height 15
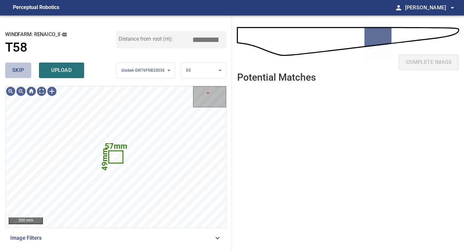
click at [20, 67] on span "skip" at bounding box center [18, 70] width 12 height 9
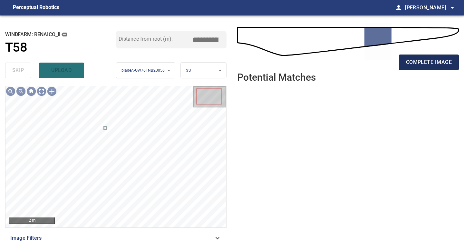
click at [434, 59] on span "complete image" at bounding box center [429, 62] width 46 height 9
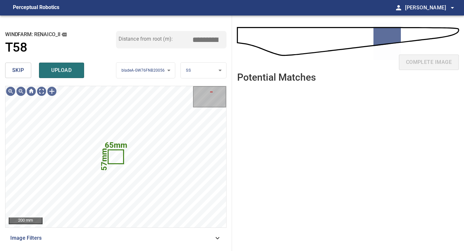
click at [14, 69] on span "skip" at bounding box center [18, 70] width 12 height 9
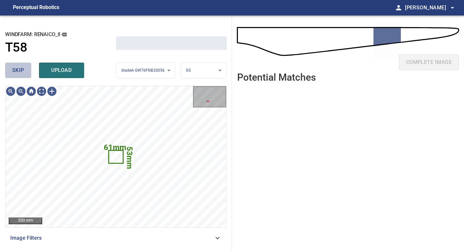
click at [14, 69] on span "skip" at bounding box center [18, 70] width 12 height 9
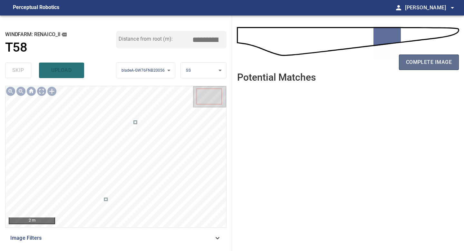
click at [427, 60] on span "complete image" at bounding box center [429, 62] width 46 height 9
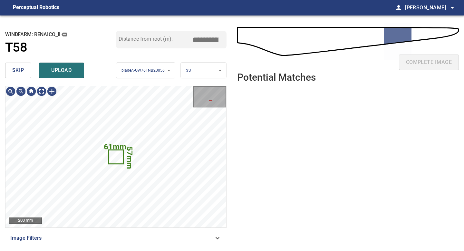
click at [25, 74] on button "skip" at bounding box center [18, 70] width 26 height 15
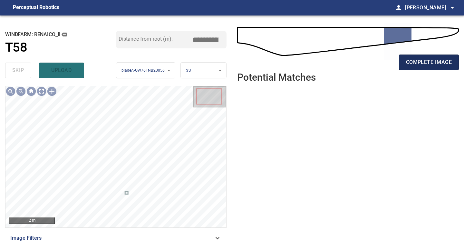
click at [411, 68] on button "complete image" at bounding box center [429, 62] width 60 height 15
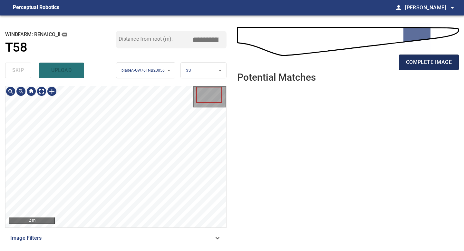
click at [434, 58] on span "complete image" at bounding box center [429, 62] width 46 height 9
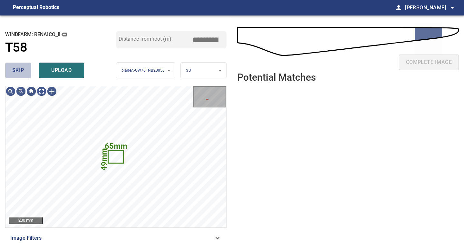
click at [25, 72] on button "skip" at bounding box center [18, 70] width 26 height 15
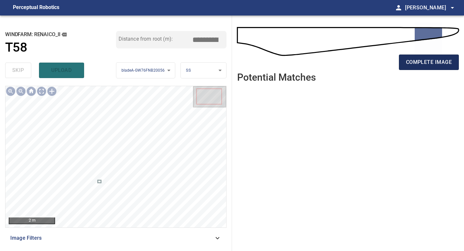
click at [436, 59] on span "complete image" at bounding box center [429, 62] width 46 height 9
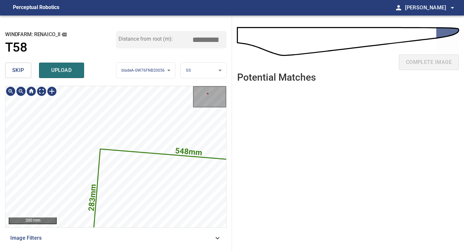
click at [19, 86] on div "548mm 283mm 200 mm" at bounding box center [115, 156] width 221 height 141
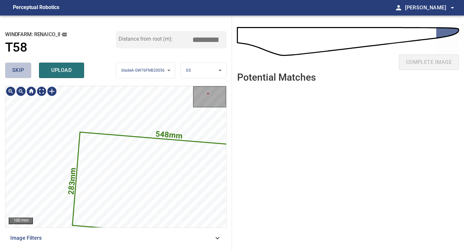
click at [15, 76] on button "skip" at bounding box center [18, 70] width 26 height 15
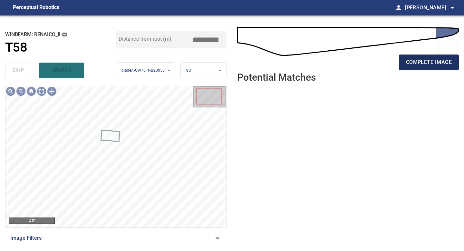
click at [429, 55] on button "complete image" at bounding box center [429, 62] width 60 height 15
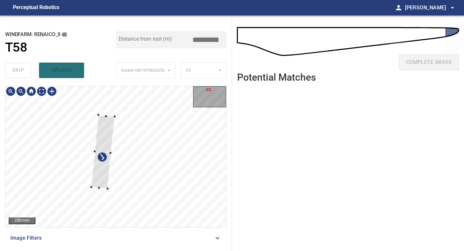
click at [107, 189] on div at bounding box center [115, 156] width 221 height 141
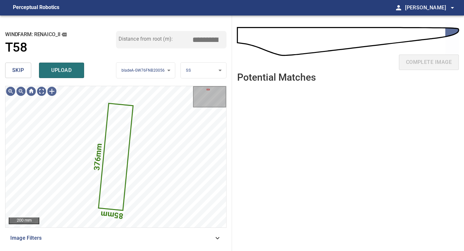
click at [52, 62] on div "skip upload" at bounding box center [60, 70] width 111 height 21
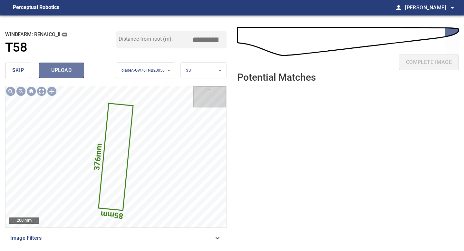
click at [48, 69] on span "upload" at bounding box center [61, 70] width 31 height 9
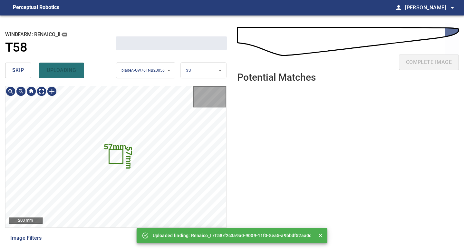
click at [23, 69] on span "skip" at bounding box center [18, 70] width 12 height 9
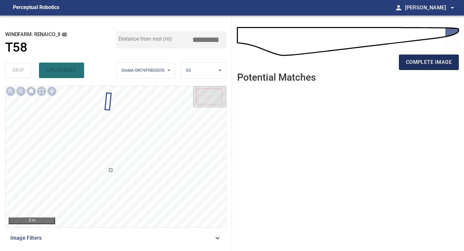
click at [404, 61] on button "complete image" at bounding box center [429, 62] width 60 height 15
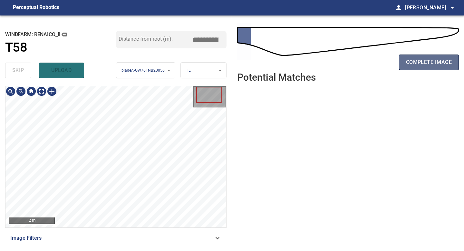
click at [423, 58] on span "complete image" at bounding box center [429, 62] width 46 height 9
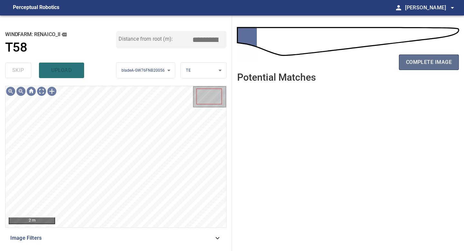
click at [423, 61] on span "complete image" at bounding box center [429, 62] width 46 height 9
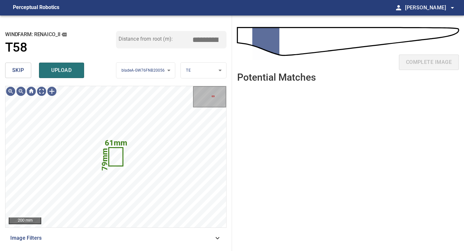
click at [20, 71] on span "skip" at bounding box center [18, 70] width 12 height 9
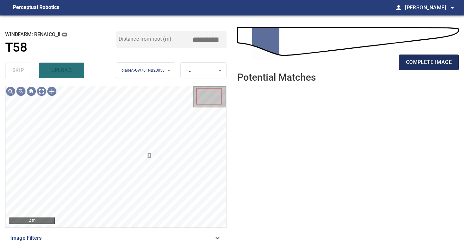
click at [413, 56] on button "complete image" at bounding box center [429, 62] width 60 height 15
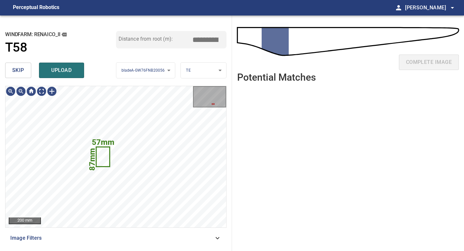
click at [20, 67] on span "skip" at bounding box center [18, 70] width 12 height 9
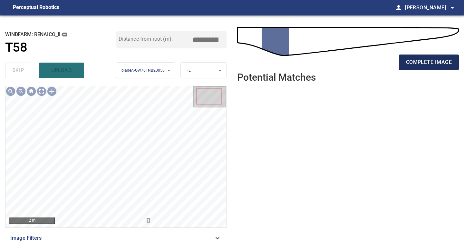
click at [414, 62] on span "complete image" at bounding box center [429, 62] width 46 height 9
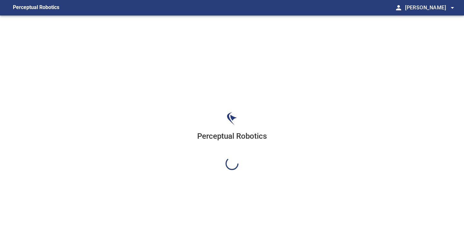
click at [436, 63] on div "Perceptual Robotics" at bounding box center [232, 140] width 464 height 251
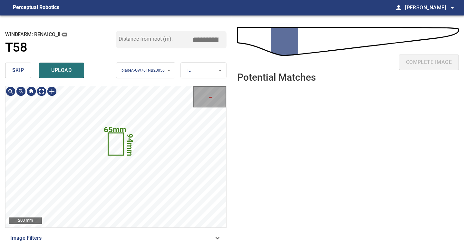
click at [26, 74] on button "skip" at bounding box center [18, 70] width 26 height 15
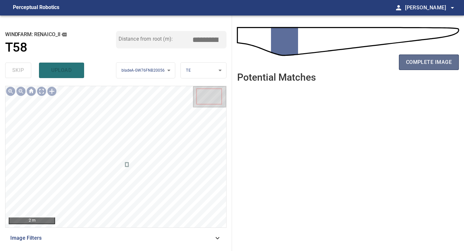
click at [442, 62] on span "complete image" at bounding box center [429, 62] width 46 height 9
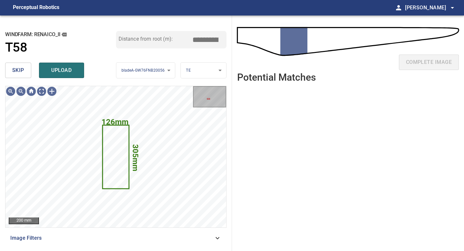
click at [25, 69] on button "skip" at bounding box center [18, 70] width 26 height 15
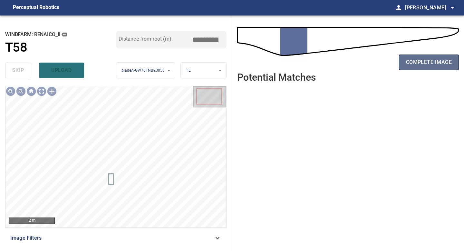
click at [422, 67] on button "complete image" at bounding box center [429, 62] width 60 height 15
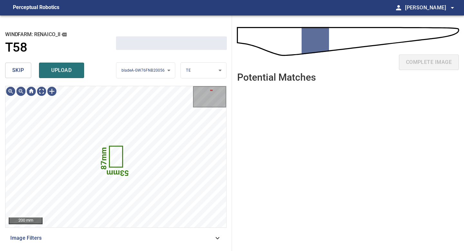
click at [23, 68] on span "skip" at bounding box center [18, 70] width 12 height 9
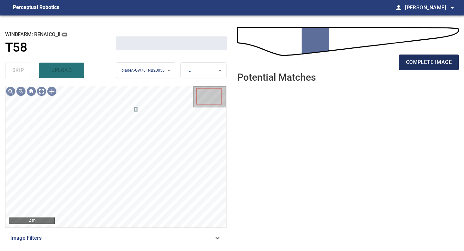
click at [402, 62] on button "complete image" at bounding box center [429, 62] width 60 height 15
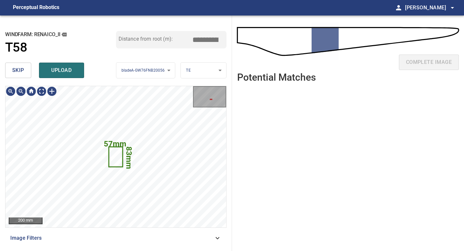
click at [27, 75] on button "skip" at bounding box center [18, 70] width 26 height 15
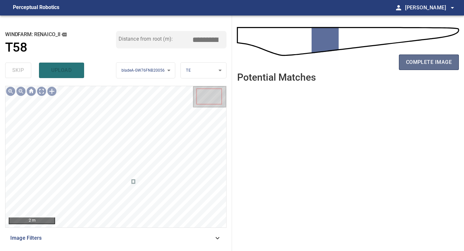
click at [421, 64] on span "complete image" at bounding box center [429, 62] width 46 height 9
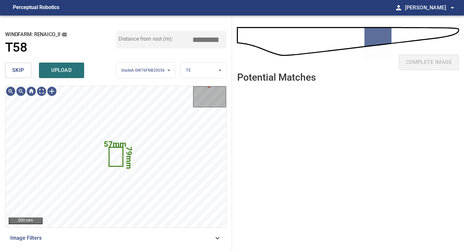
click at [17, 68] on span "skip" at bounding box center [18, 70] width 12 height 9
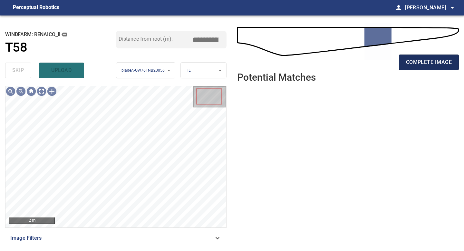
click at [424, 64] on span "complete image" at bounding box center [429, 62] width 46 height 9
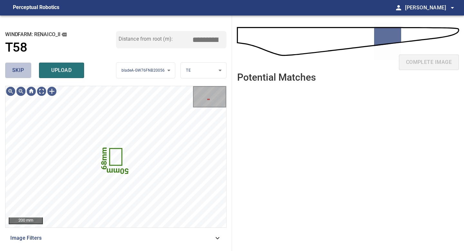
click at [23, 68] on span "skip" at bounding box center [18, 70] width 12 height 9
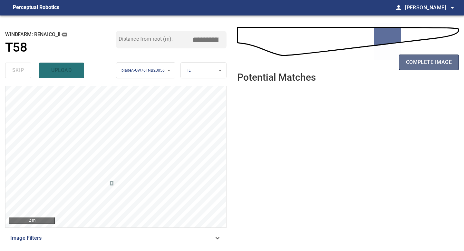
click at [436, 62] on span "complete image" at bounding box center [429, 62] width 46 height 9
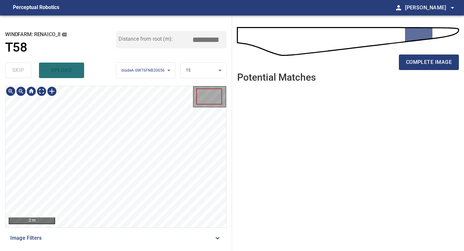
click at [113, 231] on div "2 m Image Filters" at bounding box center [116, 166] width 222 height 160
click at [434, 65] on span "complete image" at bounding box center [429, 62] width 46 height 9
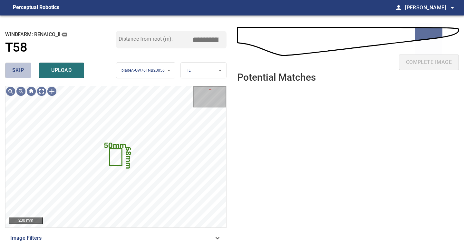
click at [23, 70] on span "skip" at bounding box center [18, 70] width 12 height 9
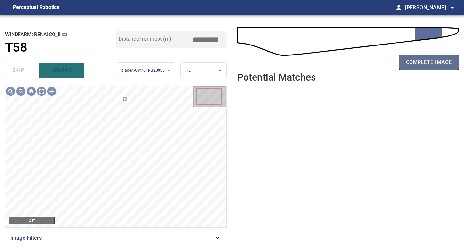
click at [426, 59] on span "complete image" at bounding box center [429, 62] width 46 height 9
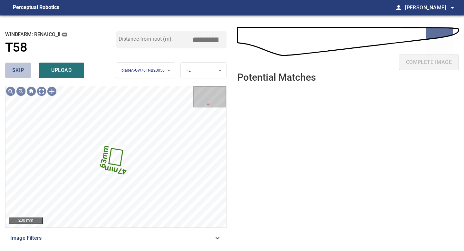
click at [24, 72] on button "skip" at bounding box center [18, 70] width 26 height 15
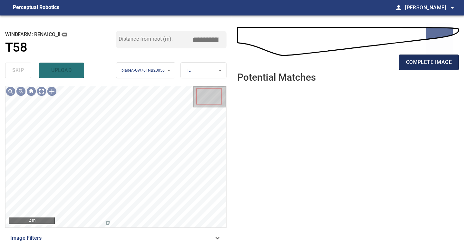
click at [433, 62] on span "complete image" at bounding box center [429, 62] width 46 height 9
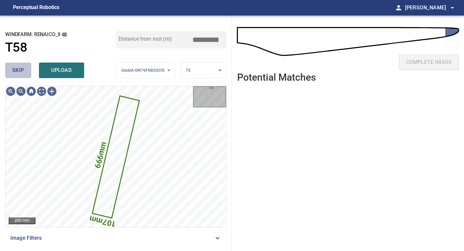
click at [26, 69] on button "skip" at bounding box center [18, 70] width 26 height 15
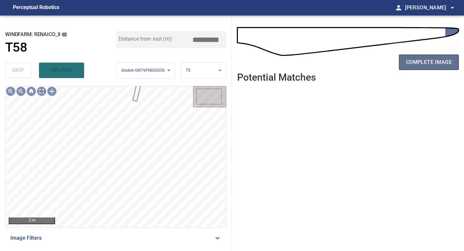
click at [438, 64] on span "complete image" at bounding box center [429, 62] width 46 height 9
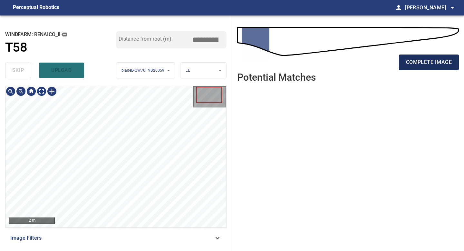
click at [406, 64] on span "complete image" at bounding box center [429, 62] width 46 height 9
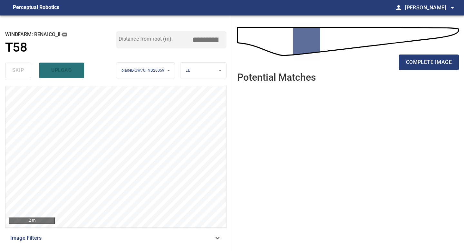
click at [276, 113] on ul at bounding box center [348, 164] width 222 height 153
click at [418, 60] on span "complete image" at bounding box center [429, 62] width 46 height 9
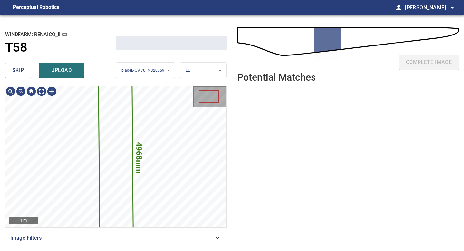
click at [25, 70] on button "skip" at bounding box center [18, 70] width 26 height 15
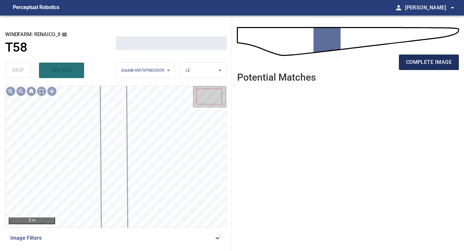
click at [428, 56] on button "complete image" at bounding box center [429, 62] width 60 height 15
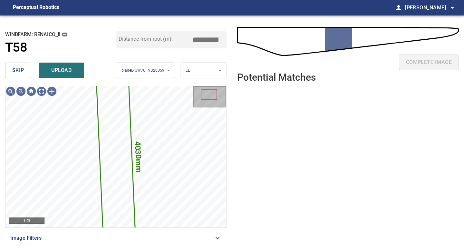
click at [4, 70] on div "**********" at bounding box center [116, 132] width 232 height 235
click at [15, 70] on span "skip" at bounding box center [18, 70] width 12 height 9
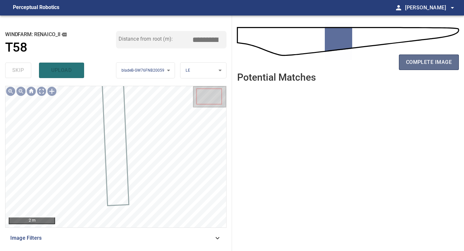
click at [425, 65] on span "complete image" at bounding box center [429, 62] width 46 height 9
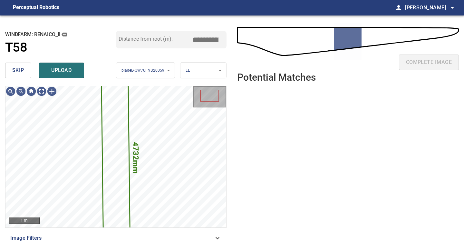
click at [14, 65] on button "skip" at bounding box center [18, 70] width 26 height 15
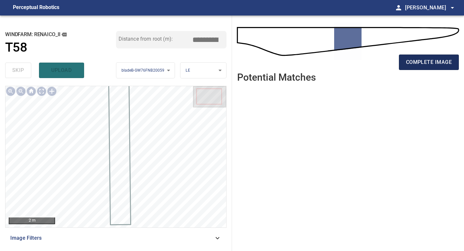
click at [432, 59] on span "complete image" at bounding box center [429, 62] width 46 height 9
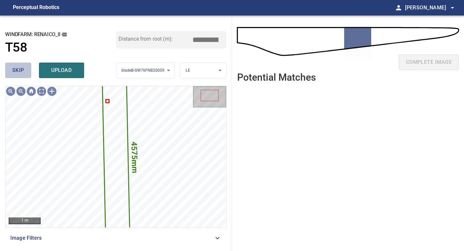
click at [18, 69] on span "skip" at bounding box center [18, 70] width 12 height 9
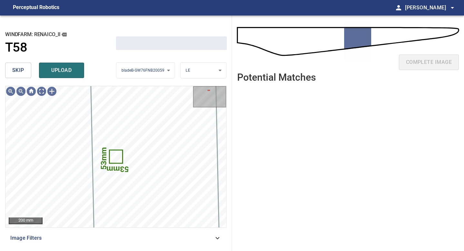
click at [18, 69] on span "skip" at bounding box center [18, 70] width 12 height 9
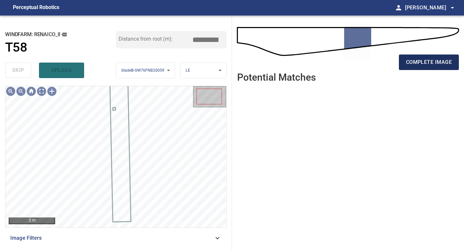
click at [444, 56] on button "complete image" at bounding box center [429, 62] width 60 height 15
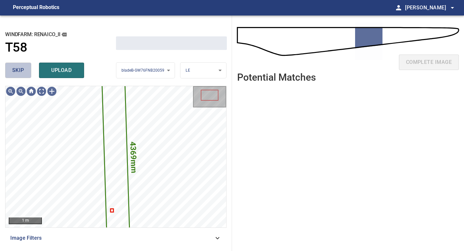
click at [14, 67] on span "skip" at bounding box center [18, 70] width 12 height 9
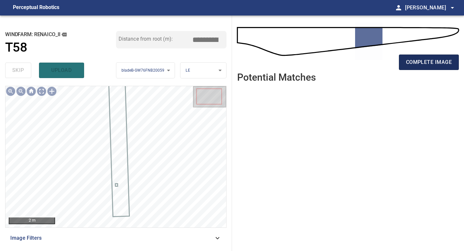
click at [414, 65] on span "complete image" at bounding box center [429, 62] width 46 height 9
type input "*****"
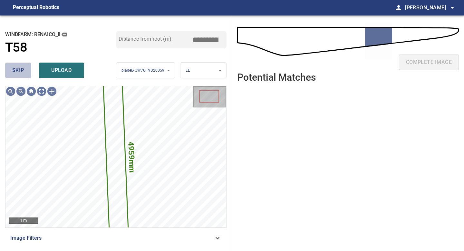
click at [25, 66] on button "skip" at bounding box center [18, 70] width 26 height 15
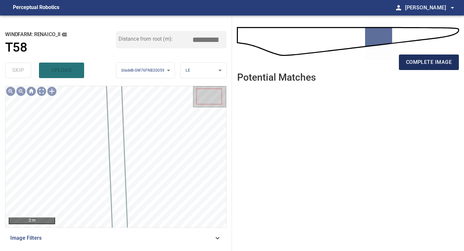
click at [412, 61] on span "complete image" at bounding box center [429, 62] width 46 height 9
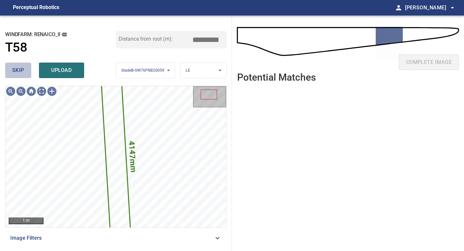
click at [28, 75] on button "skip" at bounding box center [18, 70] width 26 height 15
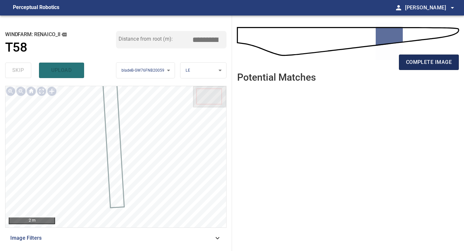
click at [424, 63] on span "complete image" at bounding box center [429, 62] width 46 height 9
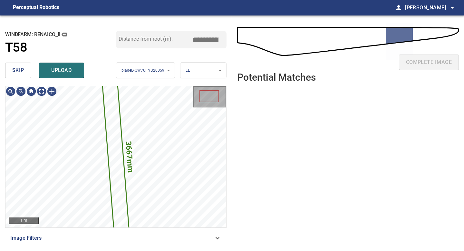
click at [67, 73] on span "upload" at bounding box center [61, 70] width 31 height 9
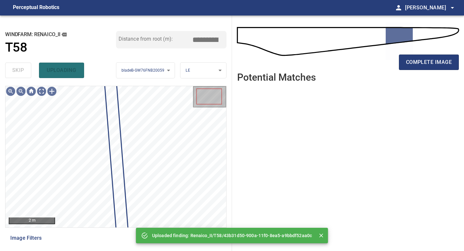
click at [424, 71] on div "complete image" at bounding box center [348, 65] width 222 height 26
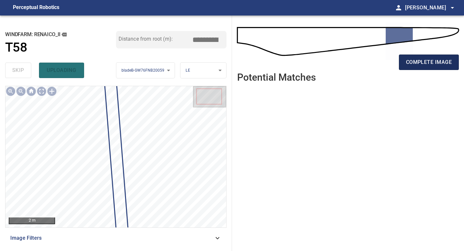
click at [424, 65] on span "complete image" at bounding box center [429, 62] width 46 height 9
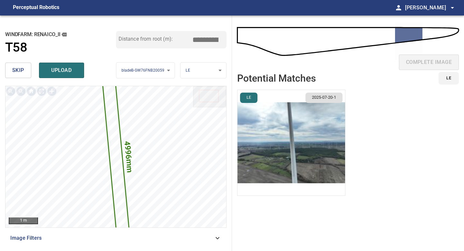
click at [273, 132] on li "LE 2025-07-20-1" at bounding box center [291, 143] width 108 height 106
click at [298, 140] on img "button" at bounding box center [292, 142] width 108 height 105
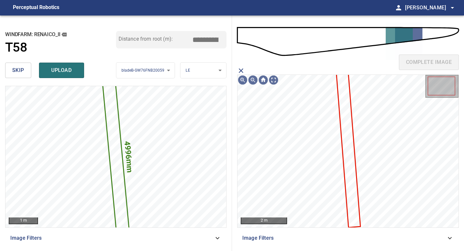
click at [344, 113] on icon at bounding box center [348, 150] width 23 height 154
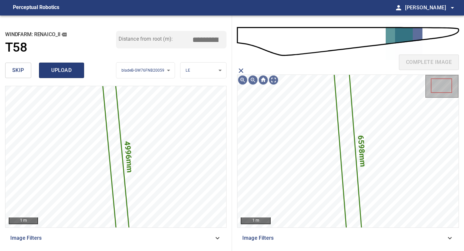
click at [51, 67] on span "upload" at bounding box center [61, 70] width 31 height 9
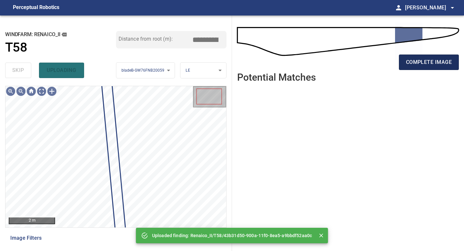
click at [420, 62] on span "complete image" at bounding box center [429, 62] width 46 height 9
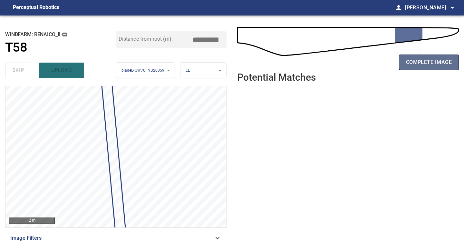
click at [435, 61] on span "complete image" at bounding box center [429, 62] width 46 height 9
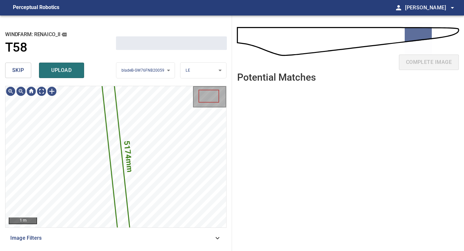
click at [23, 72] on span "skip" at bounding box center [18, 70] width 12 height 9
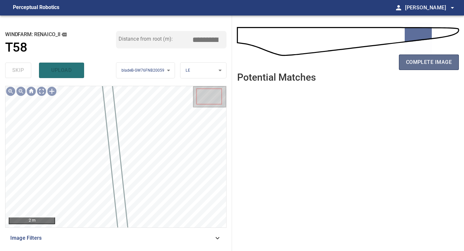
click at [431, 65] on span "complete image" at bounding box center [429, 62] width 46 height 9
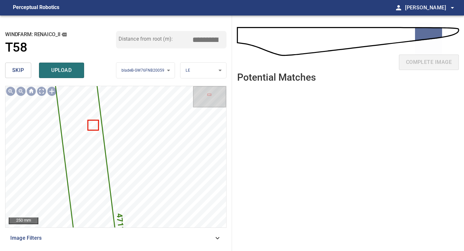
click at [205, 39] on input "*****" at bounding box center [208, 40] width 32 height 12
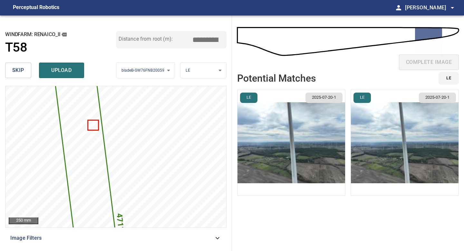
click at [214, 39] on input "*****" at bounding box center [208, 40] width 32 height 12
type input "*****"
click at [296, 128] on img "button" at bounding box center [292, 142] width 108 height 105
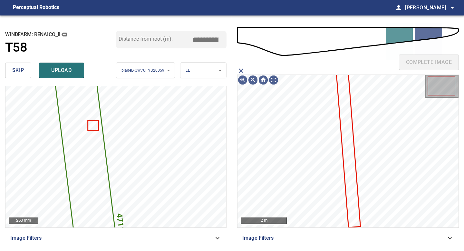
click at [345, 109] on icon at bounding box center [348, 150] width 23 height 154
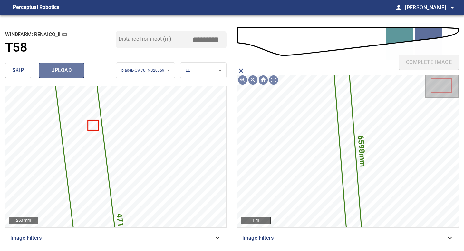
click at [79, 67] on button "upload" at bounding box center [61, 70] width 45 height 15
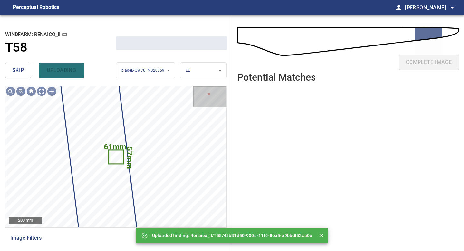
click at [25, 70] on button "skip" at bounding box center [18, 70] width 26 height 15
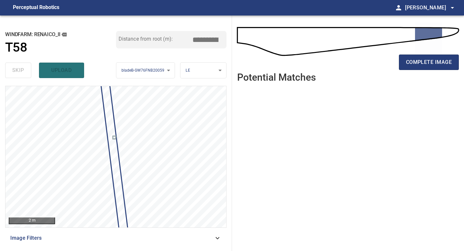
click at [318, 128] on ul at bounding box center [348, 164] width 222 height 153
click at [434, 60] on span "complete image" at bounding box center [429, 62] width 46 height 9
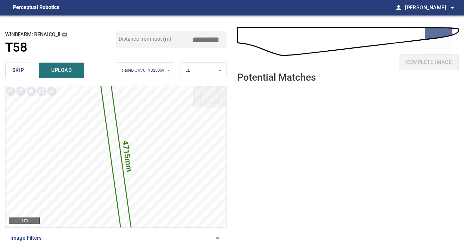
drag, startPoint x: 204, startPoint y: 41, endPoint x: 159, endPoint y: 41, distance: 44.5
click at [162, 41] on div "Distance from root (m): *****" at bounding box center [171, 39] width 111 height 17
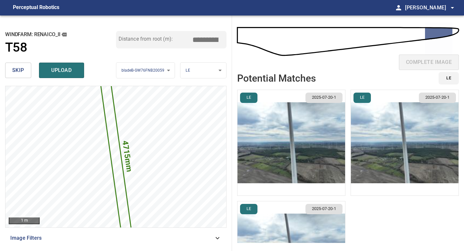
type input "*****"
click at [296, 131] on img "button" at bounding box center [292, 142] width 108 height 105
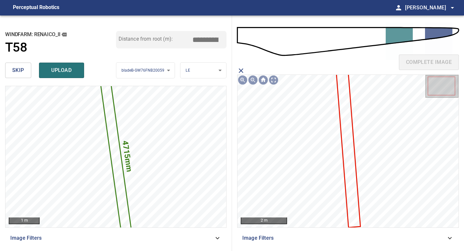
click at [344, 119] on icon at bounding box center [348, 150] width 23 height 154
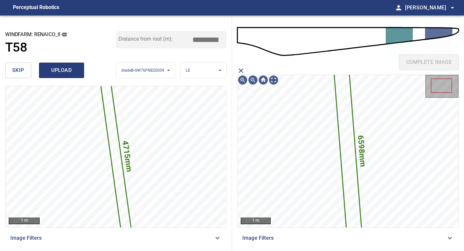
click at [64, 69] on span "upload" at bounding box center [61, 70] width 31 height 9
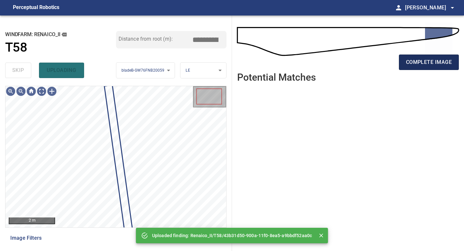
click at [420, 65] on span "complete image" at bounding box center [429, 62] width 46 height 9
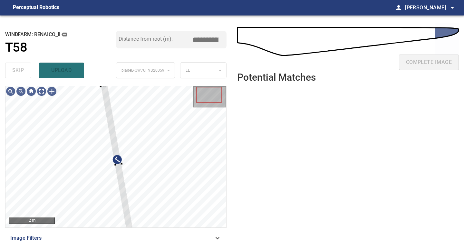
click at [101, 86] on div "2 m" at bounding box center [116, 157] width 222 height 142
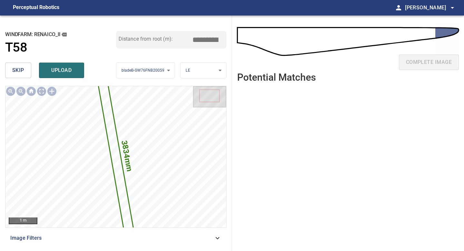
drag, startPoint x: 207, startPoint y: 38, endPoint x: 185, endPoint y: 38, distance: 21.6
click at [194, 38] on input "*****" at bounding box center [208, 40] width 32 height 12
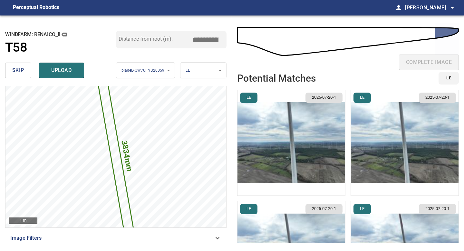
type input "*****"
click at [300, 133] on img "button" at bounding box center [292, 142] width 108 height 105
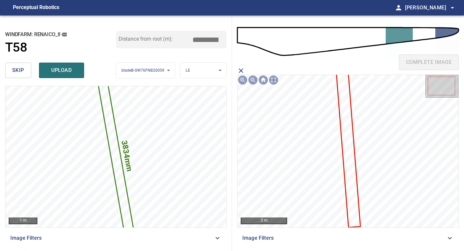
click at [347, 114] on icon at bounding box center [348, 150] width 23 height 154
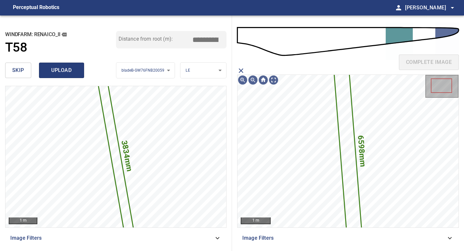
click at [63, 68] on span "upload" at bounding box center [61, 70] width 31 height 9
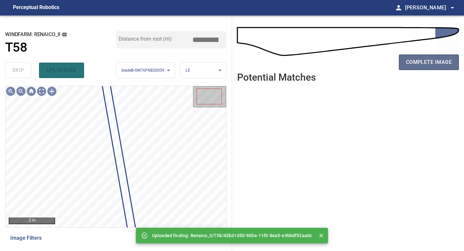
click at [424, 64] on span "complete image" at bounding box center [429, 62] width 46 height 9
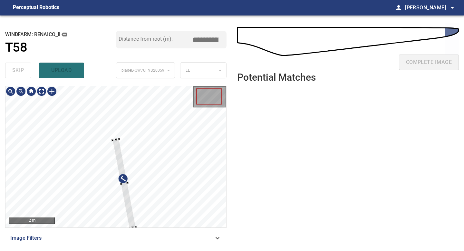
click at [117, 145] on div at bounding box center [125, 183] width 24 height 89
click at [107, 113] on div at bounding box center [115, 156] width 221 height 141
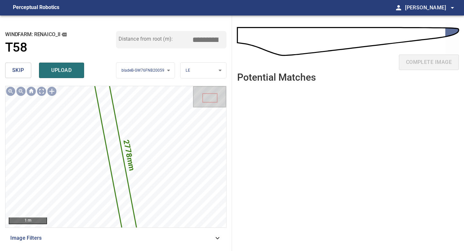
drag, startPoint x: 208, startPoint y: 40, endPoint x: 158, endPoint y: 40, distance: 49.4
click at [161, 40] on div "Distance from root (m): *****" at bounding box center [171, 39] width 111 height 17
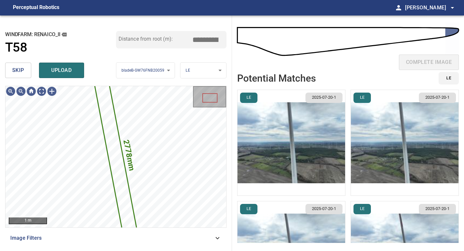
type input "*****"
click at [303, 158] on img "button" at bounding box center [292, 142] width 108 height 105
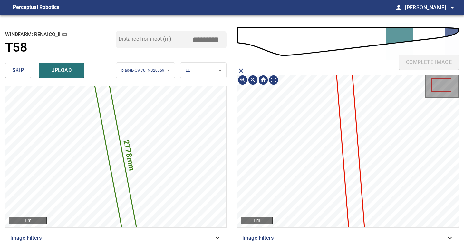
click at [352, 126] on icon at bounding box center [352, 157] width 32 height 210
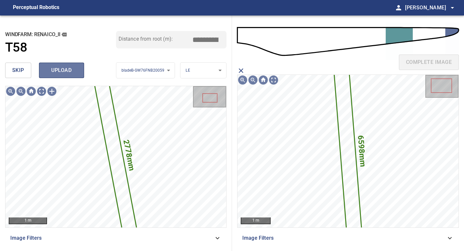
click at [64, 71] on span "upload" at bounding box center [61, 70] width 31 height 9
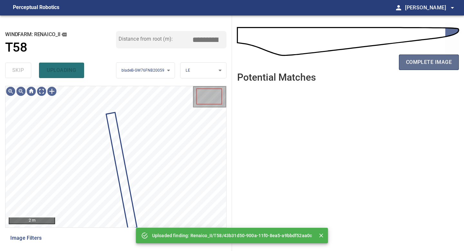
click at [426, 59] on span "complete image" at bounding box center [429, 62] width 46 height 9
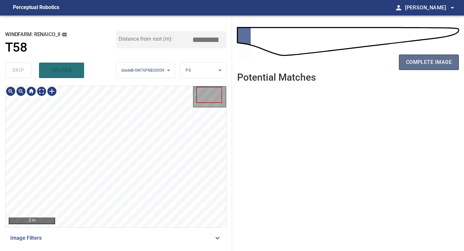
click at [425, 62] on span "complete image" at bounding box center [429, 62] width 46 height 9
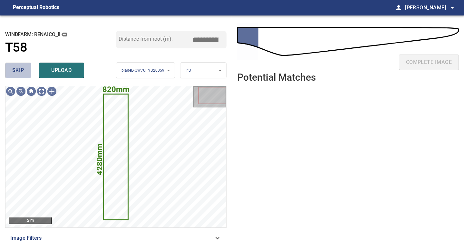
click at [10, 68] on button "skip" at bounding box center [18, 70] width 26 height 15
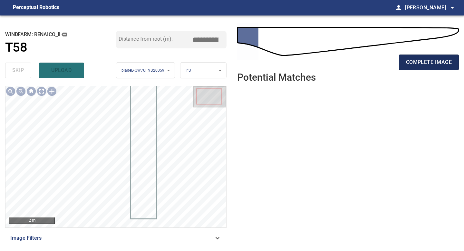
click at [422, 67] on button "complete image" at bounding box center [429, 62] width 60 height 15
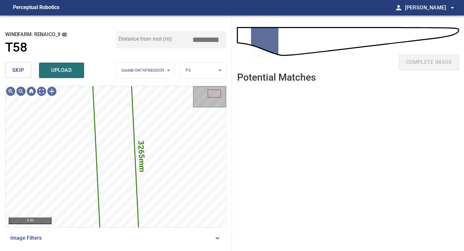
click at [22, 73] on span "skip" at bounding box center [18, 70] width 12 height 9
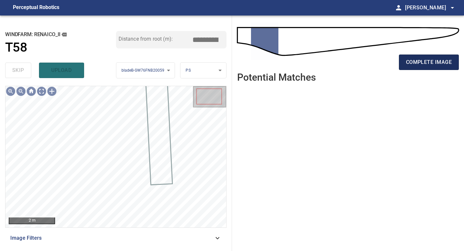
click at [419, 61] on span "complete image" at bounding box center [429, 62] width 46 height 9
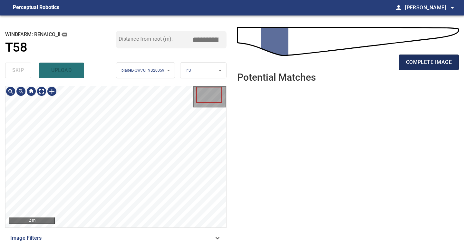
click at [411, 63] on span "complete image" at bounding box center [429, 62] width 46 height 9
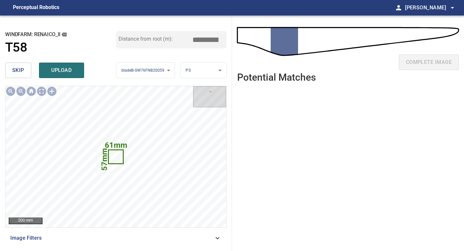
click at [21, 68] on span "skip" at bounding box center [18, 70] width 12 height 9
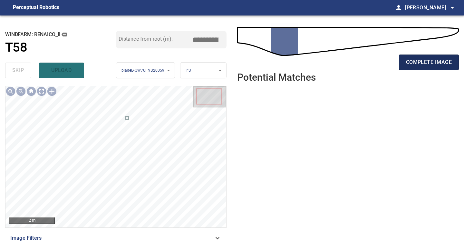
click at [424, 64] on span "complete image" at bounding box center [429, 62] width 46 height 9
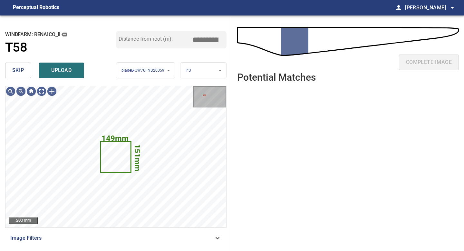
click at [20, 70] on span "skip" at bounding box center [18, 70] width 12 height 9
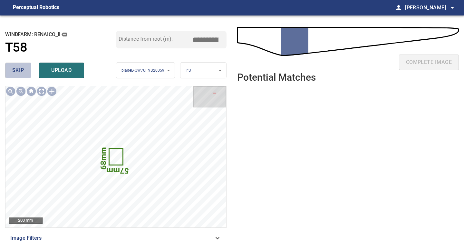
click at [13, 68] on span "skip" at bounding box center [18, 70] width 12 height 9
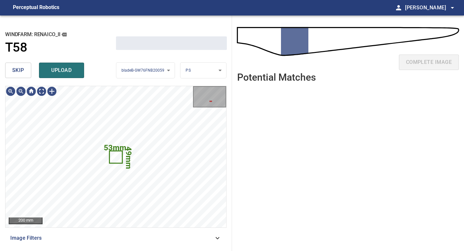
click at [13, 68] on span "skip" at bounding box center [18, 70] width 12 height 9
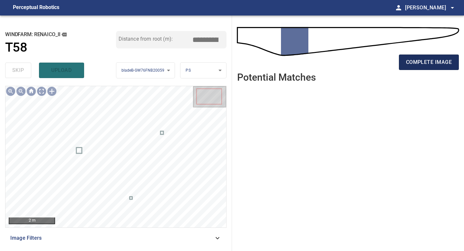
click at [436, 61] on span "complete image" at bounding box center [429, 62] width 46 height 9
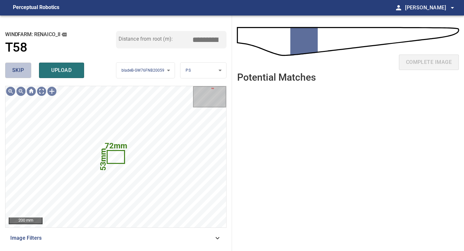
click at [26, 73] on button "skip" at bounding box center [18, 70] width 26 height 15
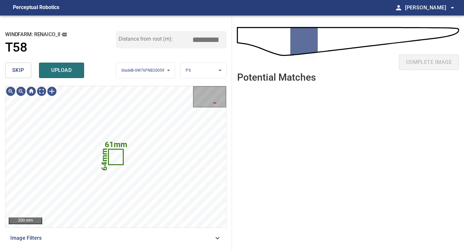
click at [26, 73] on button "skip" at bounding box center [18, 70] width 26 height 15
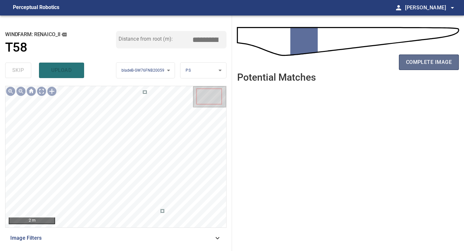
click at [417, 66] on span "complete image" at bounding box center [429, 62] width 46 height 9
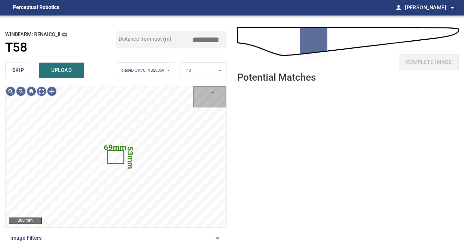
click at [20, 74] on span "skip" at bounding box center [18, 70] width 12 height 9
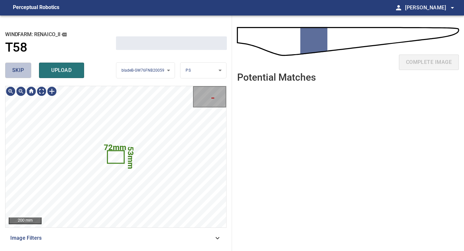
click at [20, 74] on span "skip" at bounding box center [18, 70] width 12 height 9
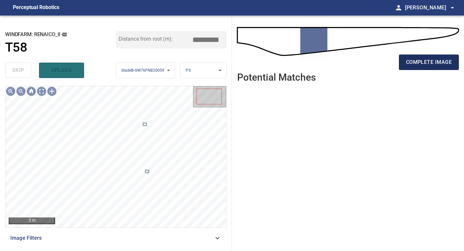
click at [403, 62] on button "complete image" at bounding box center [429, 62] width 60 height 15
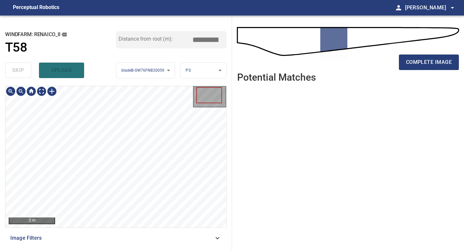
click at [386, 66] on div "complete image" at bounding box center [348, 65] width 222 height 26
click at [416, 66] on span "complete image" at bounding box center [429, 62] width 46 height 9
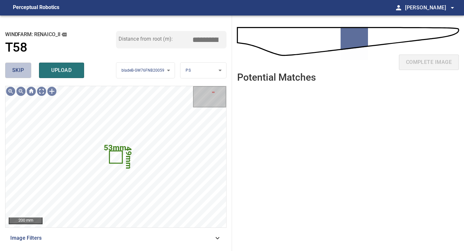
click at [20, 72] on span "skip" at bounding box center [18, 70] width 12 height 9
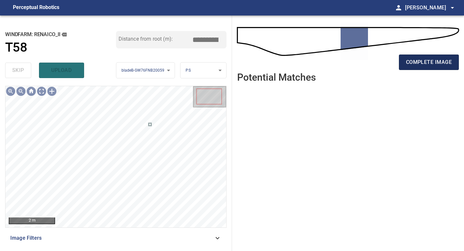
click at [430, 59] on span "complete image" at bounding box center [429, 62] width 46 height 9
click at [419, 63] on span "complete image" at bounding box center [429, 62] width 46 height 9
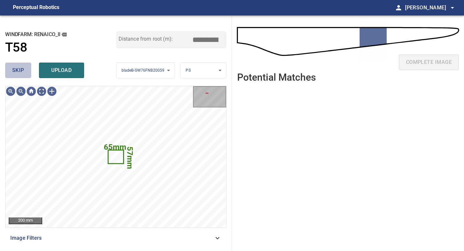
click at [27, 71] on button "skip" at bounding box center [18, 70] width 26 height 15
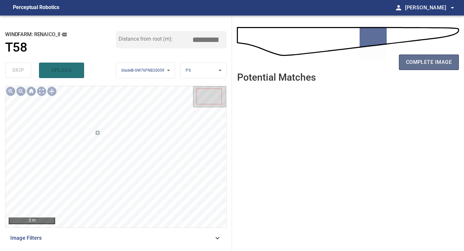
click at [432, 66] on span "complete image" at bounding box center [429, 62] width 46 height 9
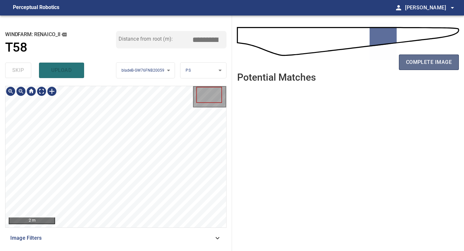
click at [431, 69] on button "complete image" at bounding box center [429, 62] width 60 height 15
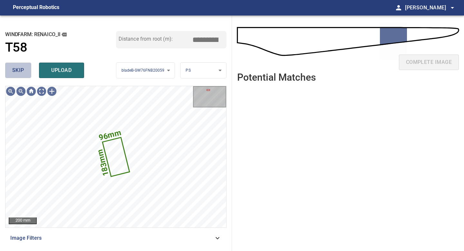
click at [22, 73] on span "skip" at bounding box center [18, 70] width 12 height 9
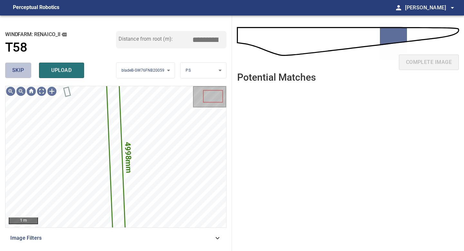
click at [19, 74] on span "skip" at bounding box center [18, 70] width 12 height 9
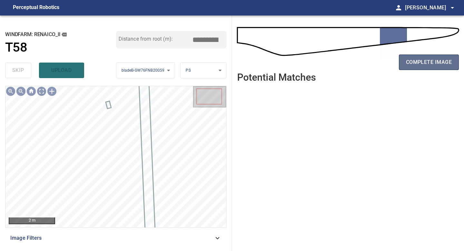
click at [434, 59] on span "complete image" at bounding box center [429, 62] width 46 height 9
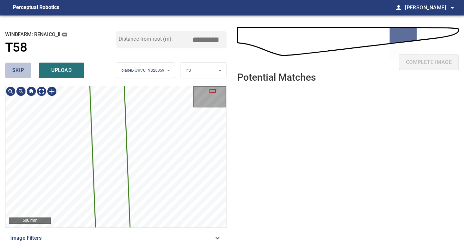
click at [14, 69] on span "skip" at bounding box center [18, 70] width 12 height 9
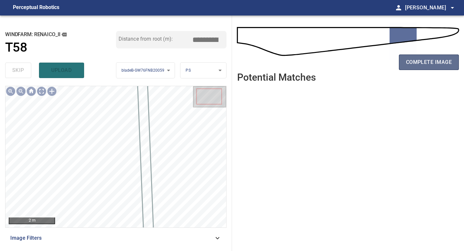
click at [425, 64] on span "complete image" at bounding box center [429, 62] width 46 height 9
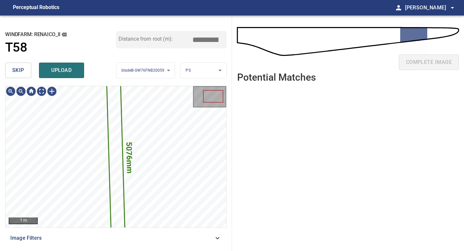
click at [22, 79] on div "skip upload" at bounding box center [60, 70] width 111 height 21
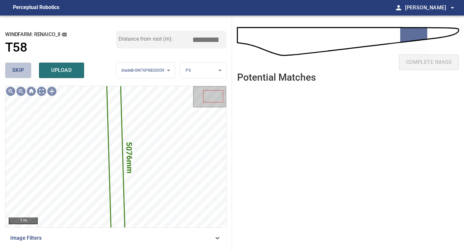
click at [23, 73] on span "skip" at bounding box center [18, 70] width 12 height 9
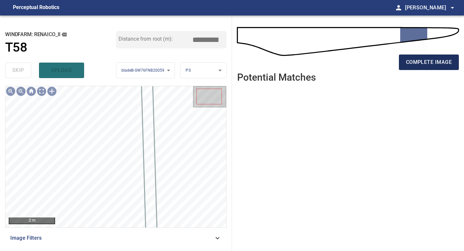
click at [418, 57] on button "complete image" at bounding box center [429, 62] width 60 height 15
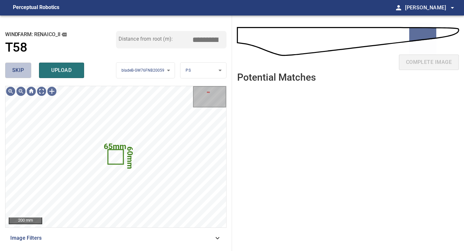
click at [27, 70] on button "skip" at bounding box center [18, 70] width 26 height 15
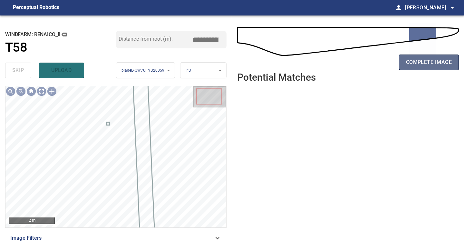
click at [416, 62] on span "complete image" at bounding box center [429, 62] width 46 height 9
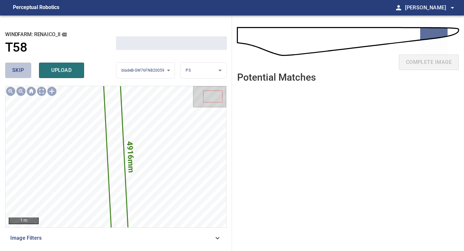
click at [22, 69] on span "skip" at bounding box center [18, 70] width 12 height 9
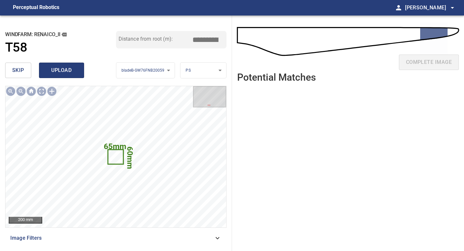
type input "*****"
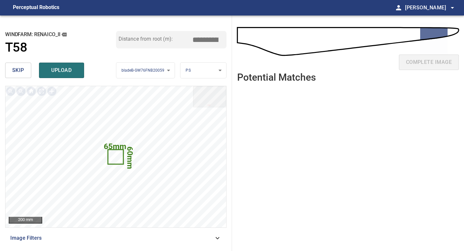
click at [23, 74] on span "skip" at bounding box center [18, 70] width 12 height 9
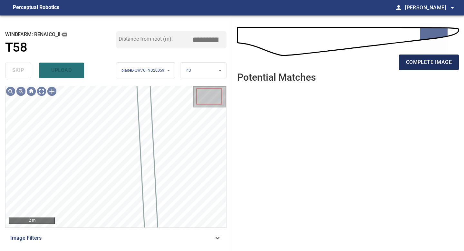
click at [428, 61] on span "complete image" at bounding box center [429, 62] width 46 height 9
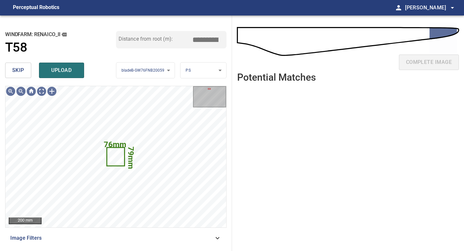
click at [17, 73] on span "skip" at bounding box center [18, 70] width 12 height 9
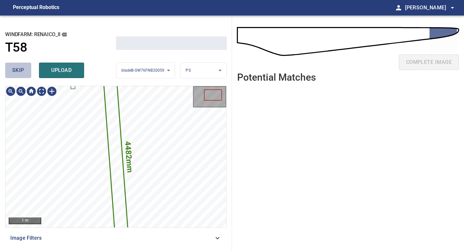
click at [17, 73] on span "skip" at bounding box center [18, 70] width 12 height 9
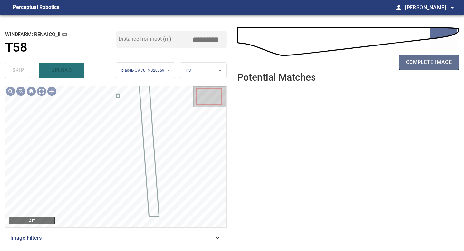
click at [424, 64] on span "complete image" at bounding box center [429, 62] width 46 height 9
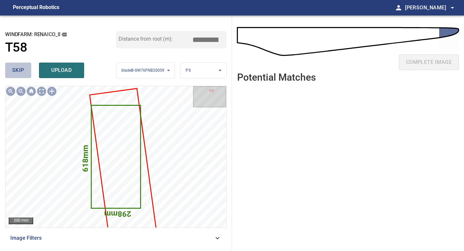
click at [21, 71] on span "skip" at bounding box center [18, 70] width 12 height 9
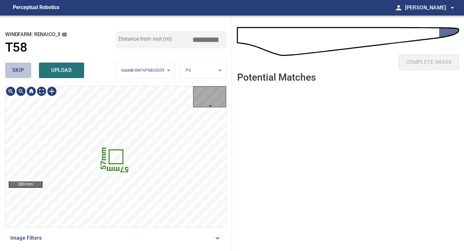
click at [21, 71] on span "skip" at bounding box center [18, 70] width 12 height 9
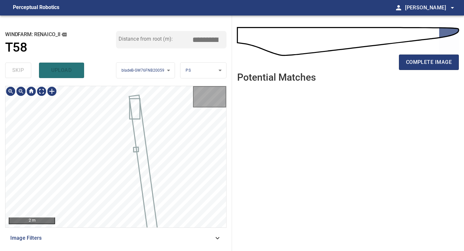
type input "*****"
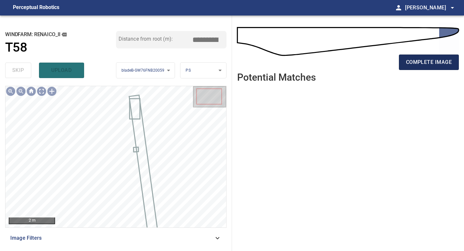
click at [424, 63] on span "complete image" at bounding box center [429, 62] width 46 height 9
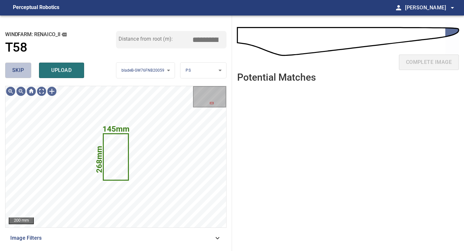
click at [22, 73] on span "skip" at bounding box center [18, 70] width 12 height 9
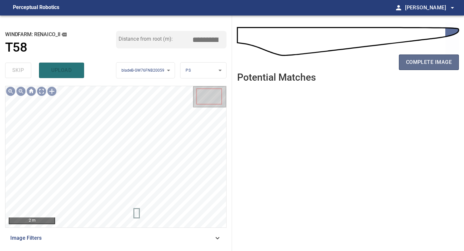
click at [422, 58] on span "complete image" at bounding box center [429, 62] width 46 height 9
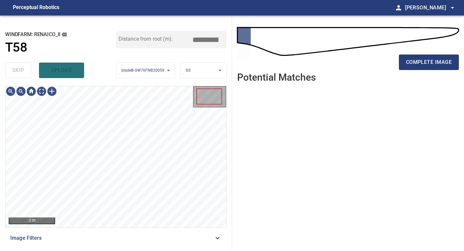
click at [422, 58] on span "complete image" at bounding box center [429, 62] width 46 height 9
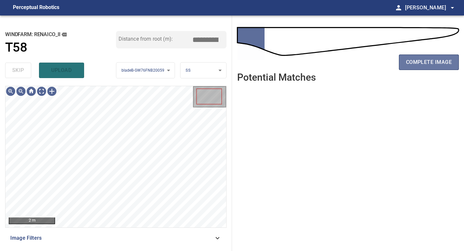
click at [422, 60] on span "complete image" at bounding box center [429, 62] width 46 height 9
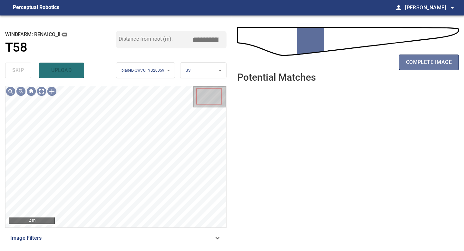
click at [422, 60] on span "complete image" at bounding box center [429, 62] width 46 height 9
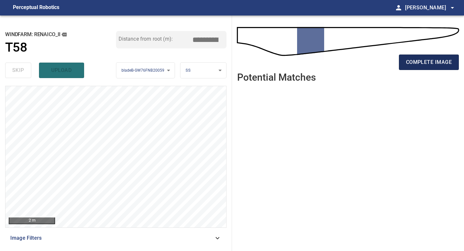
click at [422, 62] on span "complete image" at bounding box center [429, 62] width 46 height 9
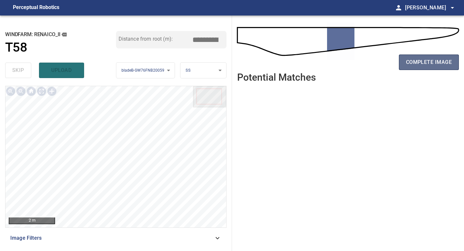
click at [423, 64] on span "complete image" at bounding box center [429, 62] width 46 height 9
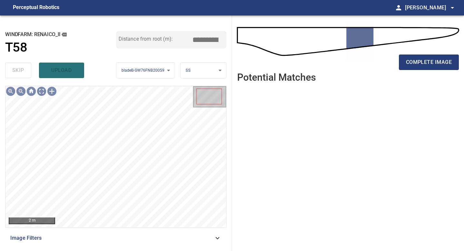
click at [423, 61] on span "complete image" at bounding box center [429, 62] width 46 height 9
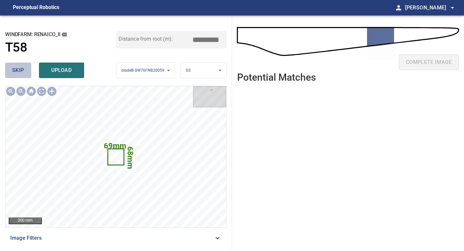
click at [16, 73] on span "skip" at bounding box center [18, 70] width 12 height 9
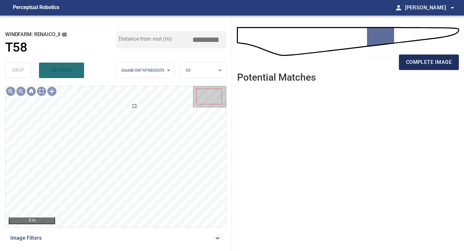
click at [434, 62] on span "complete image" at bounding box center [429, 62] width 46 height 9
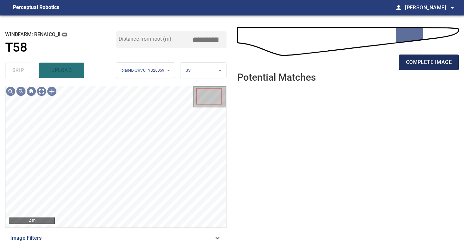
click at [426, 65] on span "complete image" at bounding box center [429, 62] width 46 height 9
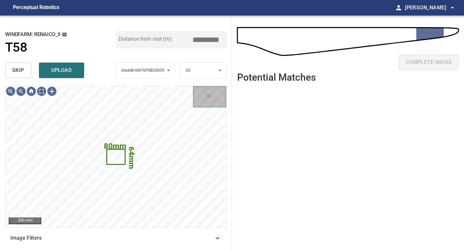
click at [17, 72] on span "skip" at bounding box center [18, 70] width 12 height 9
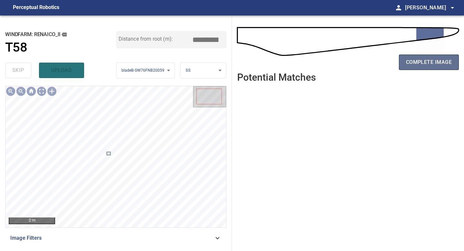
click at [434, 66] on span "complete image" at bounding box center [429, 62] width 46 height 9
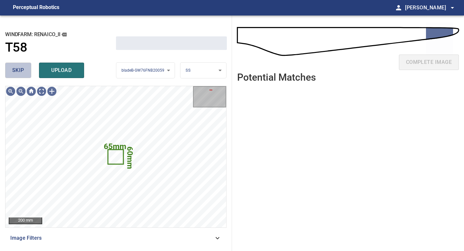
click at [15, 70] on span "skip" at bounding box center [18, 70] width 12 height 9
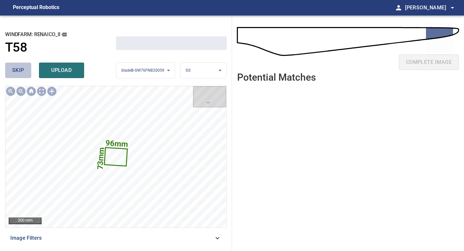
click at [15, 70] on span "skip" at bounding box center [18, 70] width 12 height 9
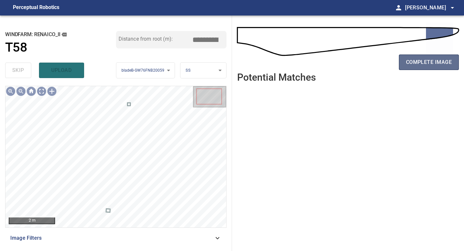
click at [432, 66] on span "complete image" at bounding box center [429, 62] width 46 height 9
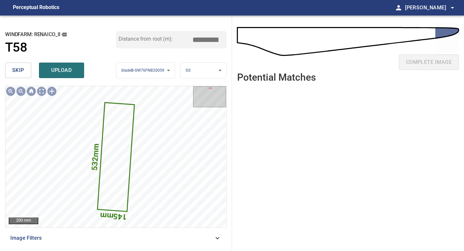
click at [16, 65] on button "skip" at bounding box center [18, 70] width 26 height 15
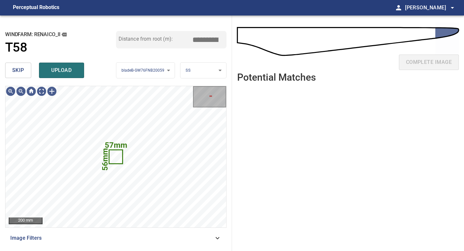
click at [16, 65] on button "skip" at bounding box center [18, 70] width 26 height 15
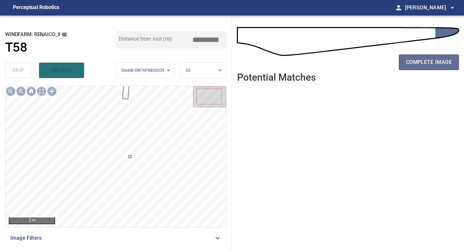
click at [428, 64] on span "complete image" at bounding box center [429, 62] width 46 height 9
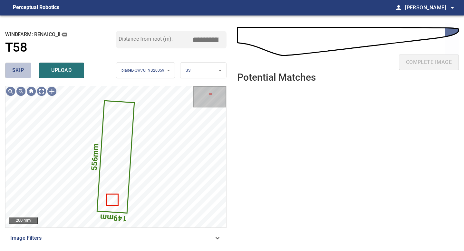
click at [24, 73] on button "skip" at bounding box center [18, 70] width 26 height 15
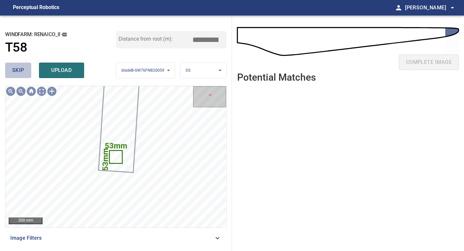
click at [24, 73] on button "skip" at bounding box center [18, 70] width 26 height 15
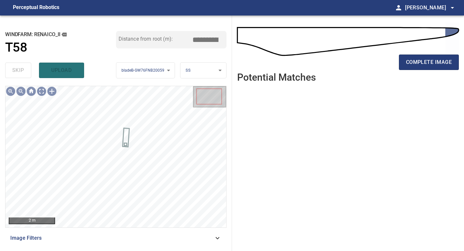
click at [425, 72] on div "complete image" at bounding box center [348, 65] width 222 height 26
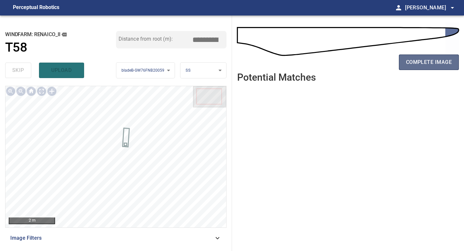
click at [429, 63] on span "complete image" at bounding box center [429, 62] width 46 height 9
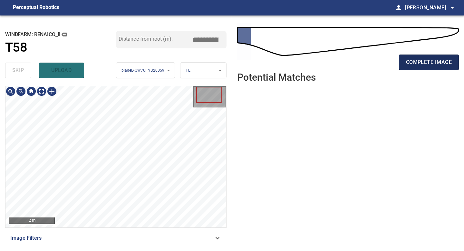
click at [433, 65] on span "complete image" at bounding box center [429, 62] width 46 height 9
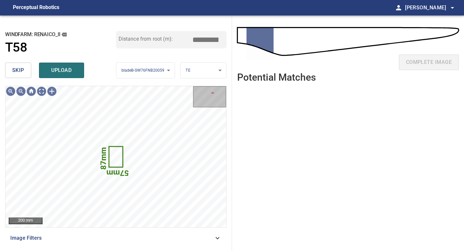
click at [24, 64] on button "skip" at bounding box center [18, 70] width 26 height 15
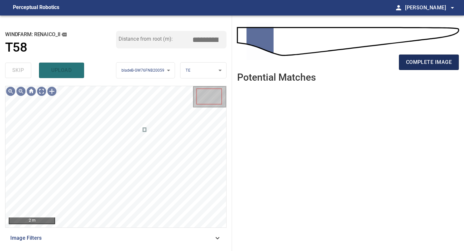
click at [410, 61] on span "complete image" at bounding box center [429, 62] width 46 height 9
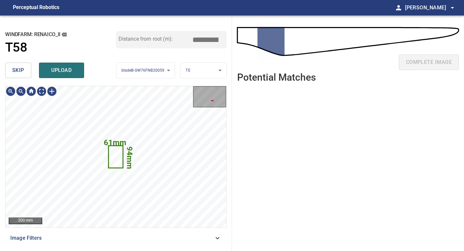
click at [16, 66] on span "skip" at bounding box center [18, 70] width 12 height 9
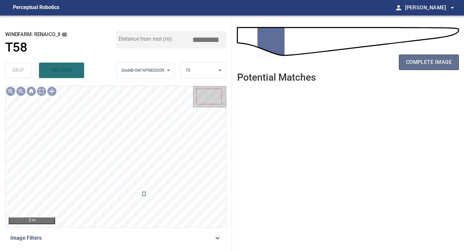
click at [439, 62] on span "complete image" at bounding box center [429, 62] width 46 height 9
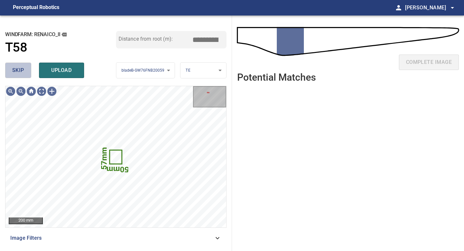
click at [18, 68] on span "skip" at bounding box center [18, 70] width 12 height 9
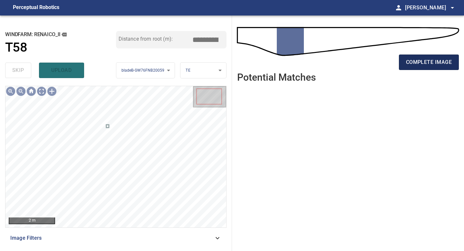
click at [429, 63] on span "complete image" at bounding box center [429, 62] width 46 height 9
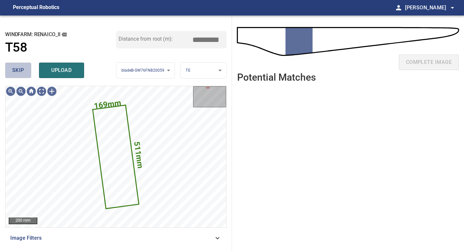
click at [23, 71] on span "skip" at bounding box center [18, 70] width 12 height 9
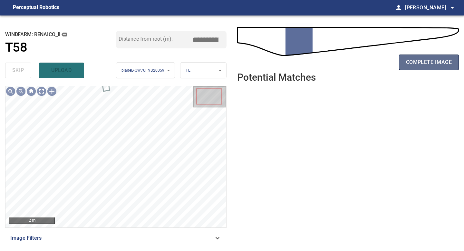
click at [424, 64] on span "complete image" at bounding box center [429, 62] width 46 height 9
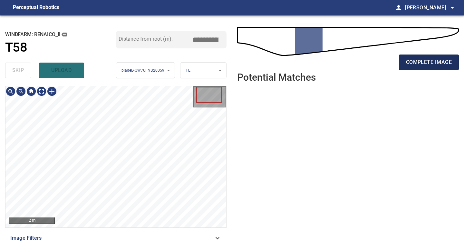
click at [424, 59] on span "complete image" at bounding box center [429, 62] width 46 height 9
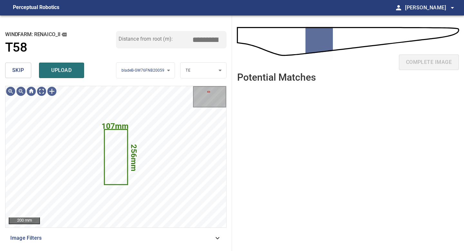
click at [25, 64] on button "skip" at bounding box center [18, 70] width 26 height 15
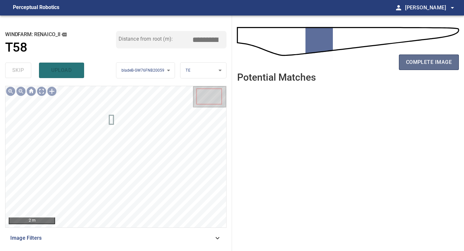
click at [432, 62] on span "complete image" at bounding box center [429, 62] width 46 height 9
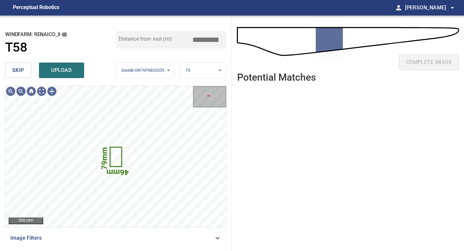
click at [27, 75] on button "skip" at bounding box center [18, 70] width 26 height 15
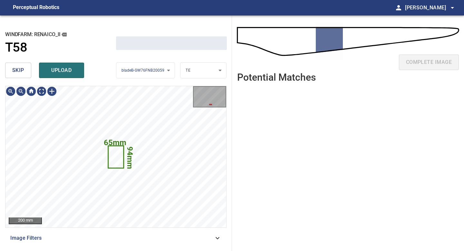
click at [27, 75] on button "skip" at bounding box center [18, 70] width 26 height 15
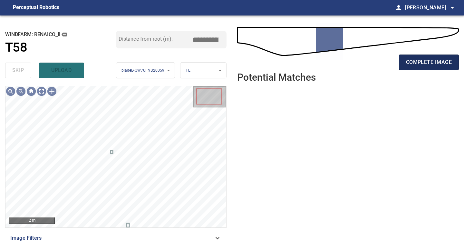
click at [423, 63] on span "complete image" at bounding box center [429, 62] width 46 height 9
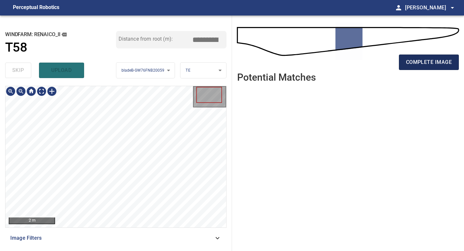
click at [439, 58] on span "complete image" at bounding box center [429, 62] width 46 height 9
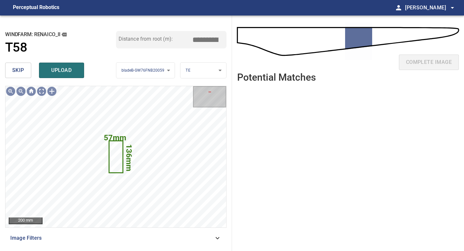
click at [16, 73] on span "skip" at bounding box center [18, 70] width 12 height 9
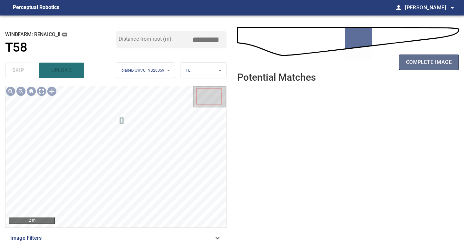
click at [418, 61] on span "complete image" at bounding box center [429, 62] width 46 height 9
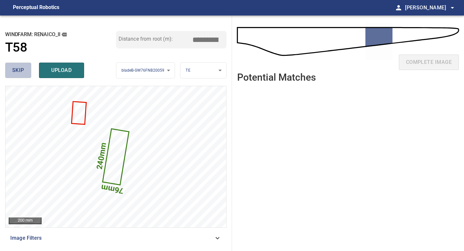
click at [21, 73] on span "skip" at bounding box center [18, 70] width 12 height 9
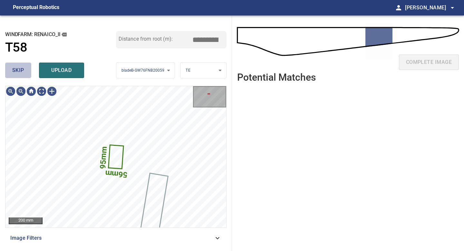
click at [21, 73] on span "skip" at bounding box center [18, 70] width 12 height 9
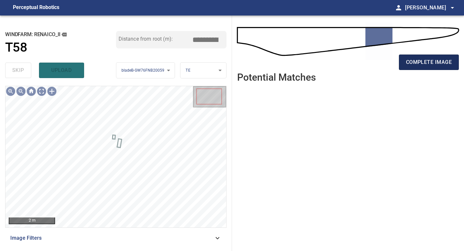
click at [438, 55] on button "complete image" at bounding box center [429, 62] width 60 height 15
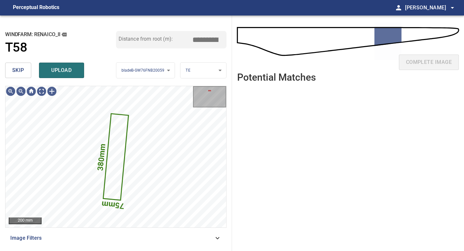
click at [10, 70] on button "skip" at bounding box center [18, 70] width 26 height 15
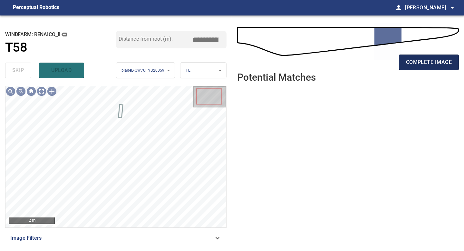
click at [415, 65] on span "complete image" at bounding box center [429, 62] width 46 height 9
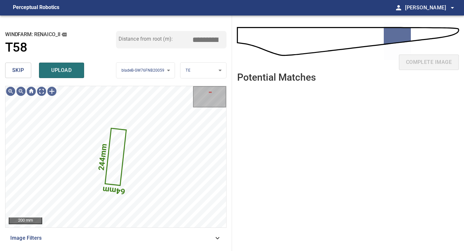
click at [23, 71] on span "skip" at bounding box center [18, 70] width 12 height 9
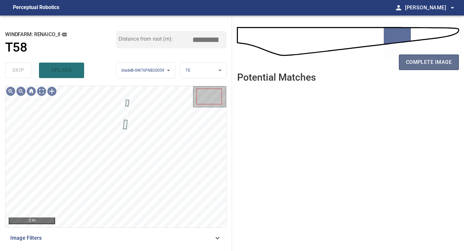
click at [439, 64] on span "complete image" at bounding box center [429, 62] width 46 height 9
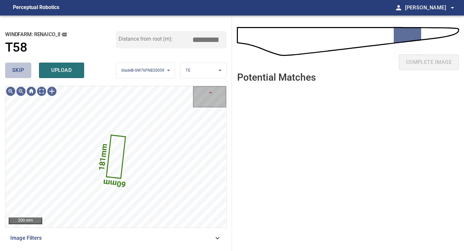
click at [18, 70] on span "skip" at bounding box center [18, 70] width 12 height 9
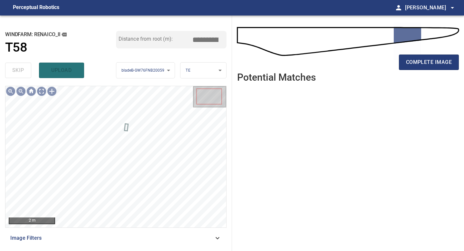
click at [420, 53] on div "complete image" at bounding box center [348, 65] width 222 height 26
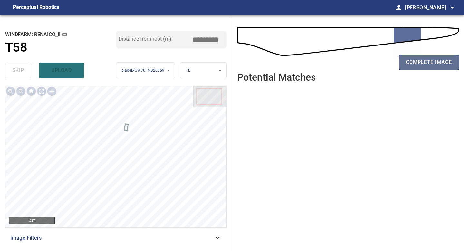
click at [420, 57] on button "complete image" at bounding box center [429, 62] width 60 height 15
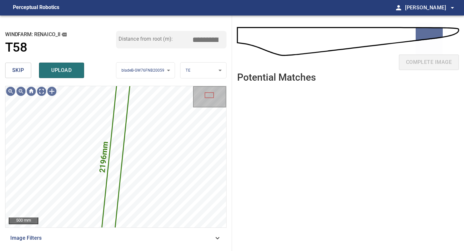
click at [15, 75] on button "skip" at bounding box center [18, 70] width 26 height 15
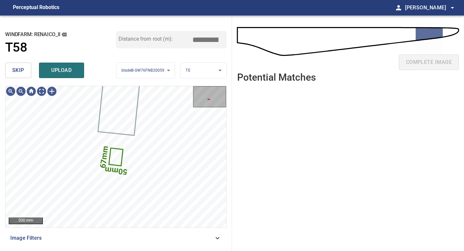
click at [15, 75] on button "skip" at bounding box center [18, 70] width 26 height 15
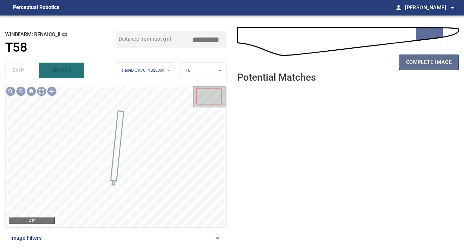
click at [437, 64] on span "complete image" at bounding box center [429, 62] width 46 height 9
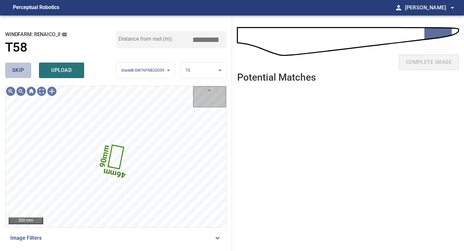
click at [11, 71] on button "skip" at bounding box center [18, 70] width 26 height 15
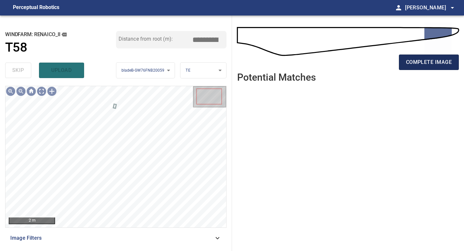
click at [436, 56] on button "complete image" at bounding box center [429, 62] width 60 height 15
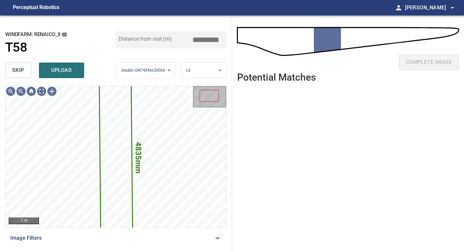
click at [18, 64] on button "skip" at bounding box center [18, 70] width 26 height 15
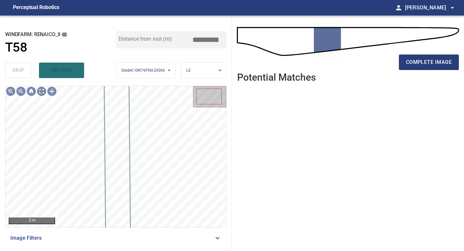
click at [425, 54] on div "complete image" at bounding box center [348, 65] width 222 height 26
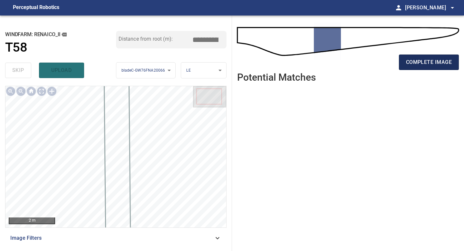
click at [425, 59] on span "complete image" at bounding box center [429, 62] width 46 height 9
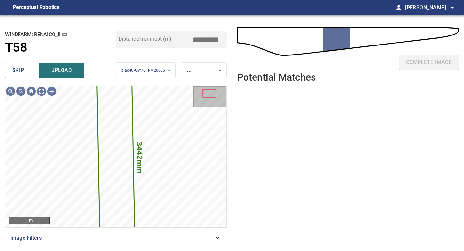
click at [13, 73] on span "skip" at bounding box center [18, 70] width 12 height 9
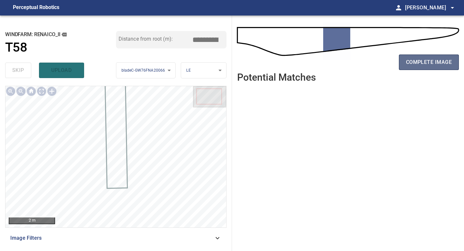
click at [435, 61] on span "complete image" at bounding box center [429, 62] width 46 height 9
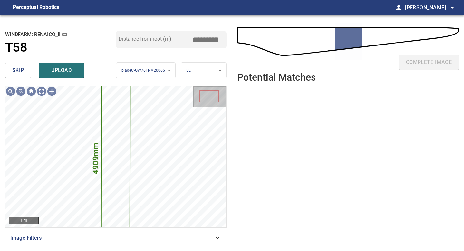
click at [21, 68] on span "skip" at bounding box center [18, 70] width 12 height 9
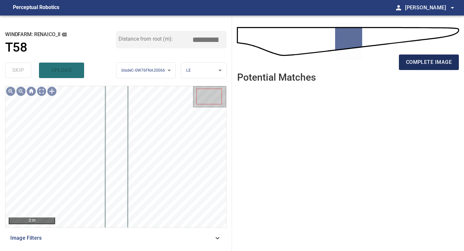
click at [433, 59] on span "complete image" at bounding box center [429, 62] width 46 height 9
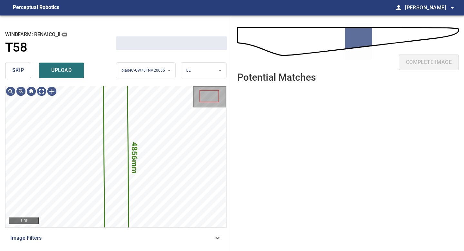
click at [25, 76] on button "skip" at bounding box center [18, 70] width 26 height 15
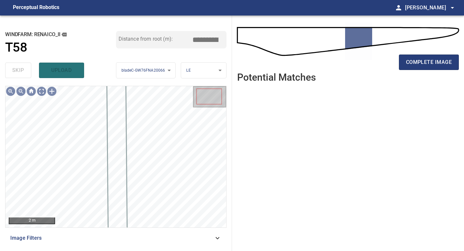
click at [415, 73] on div "complete image" at bounding box center [348, 65] width 222 height 26
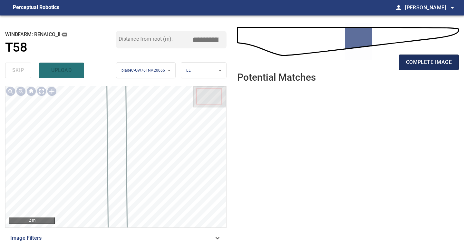
click at [412, 68] on button "complete image" at bounding box center [429, 62] width 60 height 15
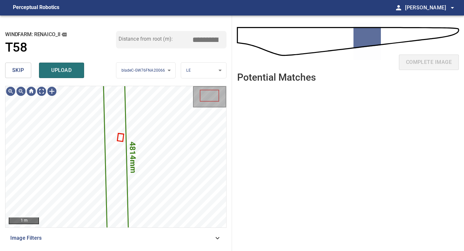
click at [17, 72] on span "skip" at bounding box center [18, 70] width 12 height 9
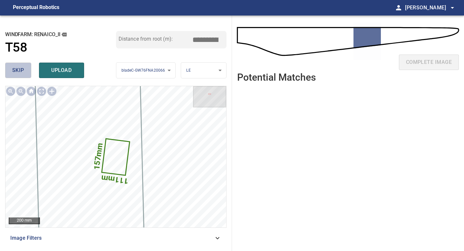
click at [17, 72] on span "skip" at bounding box center [18, 70] width 12 height 9
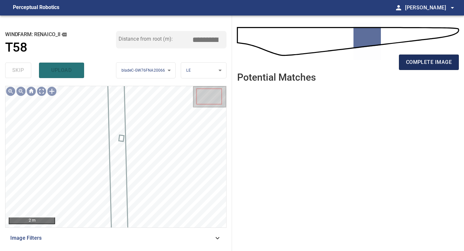
click at [421, 67] on button "complete image" at bounding box center [429, 62] width 60 height 15
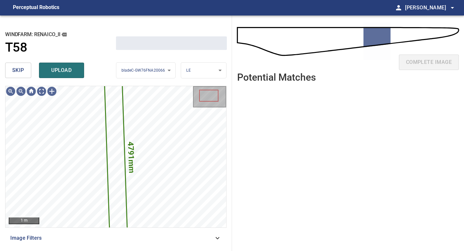
click at [24, 73] on button "skip" at bounding box center [18, 70] width 26 height 15
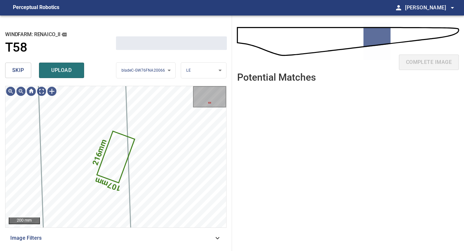
click at [24, 73] on button "skip" at bounding box center [18, 70] width 26 height 15
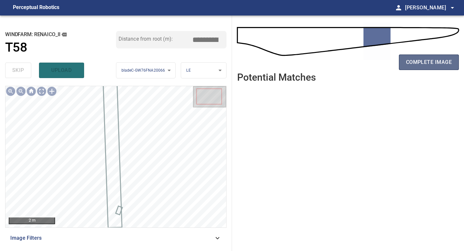
click at [430, 65] on span "complete image" at bounding box center [429, 62] width 46 height 9
type input "*****"
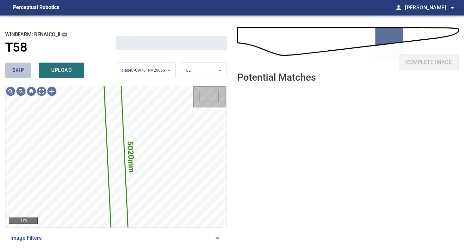
click at [14, 72] on span "skip" at bounding box center [18, 70] width 12 height 9
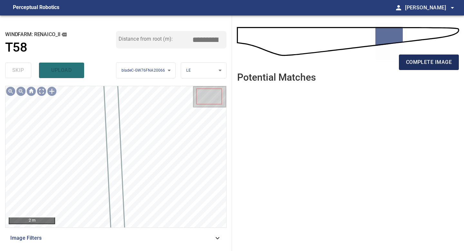
click at [433, 60] on span "complete image" at bounding box center [429, 62] width 46 height 9
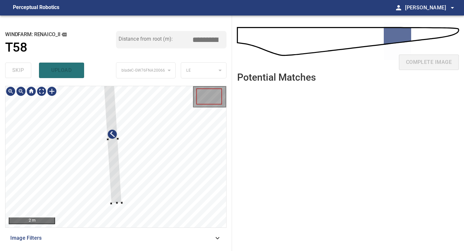
click at [116, 203] on div at bounding box center [117, 203] width 2 height 2
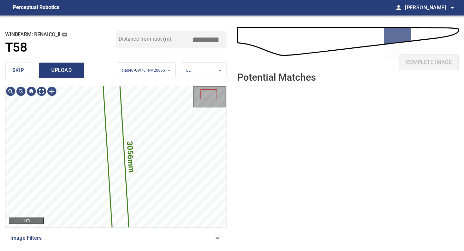
click at [59, 74] on span "upload" at bounding box center [61, 70] width 31 height 9
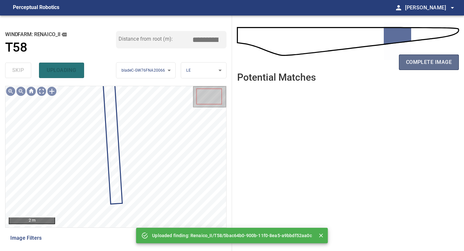
click at [430, 62] on span "complete image" at bounding box center [429, 62] width 46 height 9
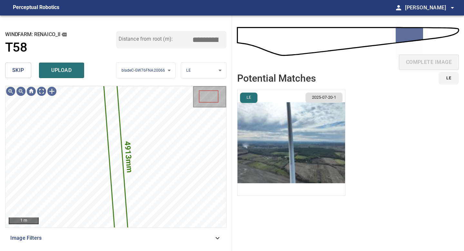
click at [298, 132] on img "button" at bounding box center [292, 142] width 108 height 105
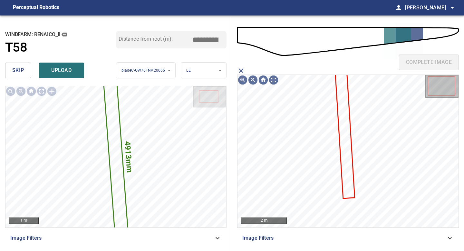
click at [347, 122] on icon at bounding box center [345, 134] width 18 height 128
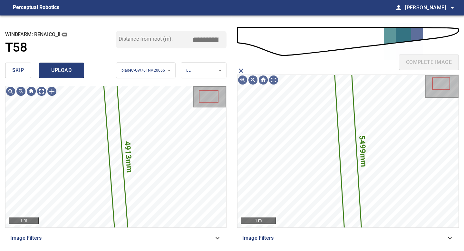
click at [66, 69] on span "upload" at bounding box center [61, 70] width 31 height 9
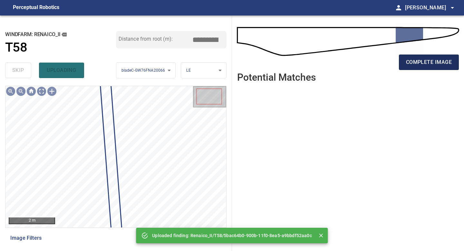
click at [419, 61] on span "complete image" at bounding box center [429, 62] width 46 height 9
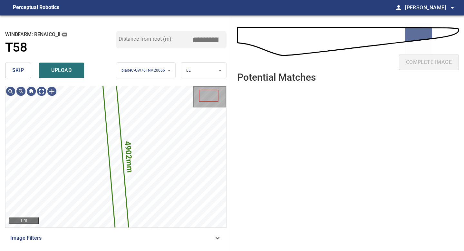
click at [25, 66] on button "skip" at bounding box center [18, 70] width 26 height 15
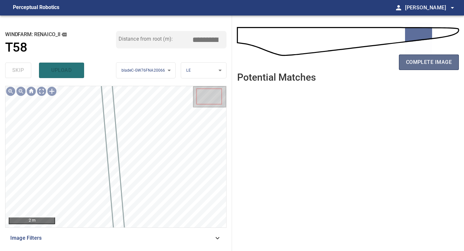
click at [421, 60] on span "complete image" at bounding box center [429, 62] width 46 height 9
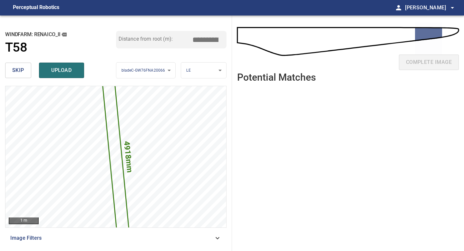
click at [206, 41] on input "*****" at bounding box center [208, 40] width 32 height 12
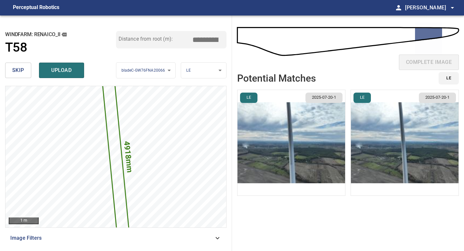
type input "*****"
click at [311, 127] on li "LE 2025-07-20-1" at bounding box center [291, 143] width 108 height 106
click at [318, 142] on img "button" at bounding box center [292, 142] width 108 height 105
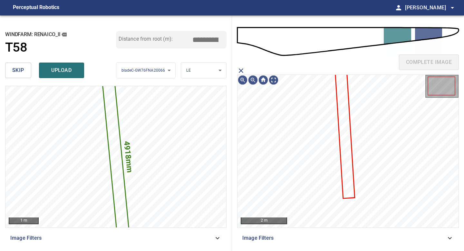
click at [346, 120] on icon at bounding box center [345, 134] width 18 height 128
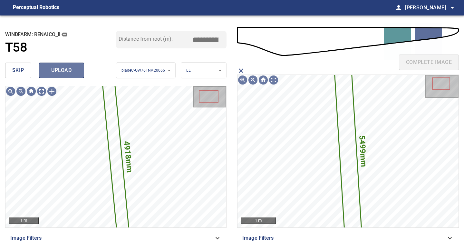
click at [78, 76] on button "upload" at bounding box center [61, 70] width 45 height 15
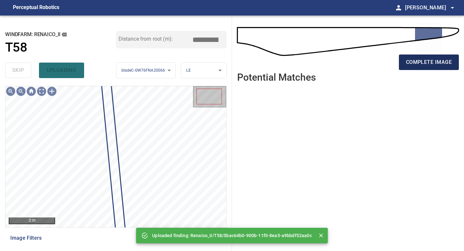
click at [409, 62] on span "complete image" at bounding box center [429, 62] width 46 height 9
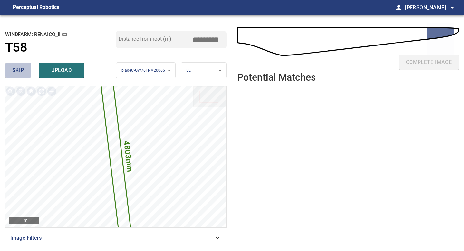
click at [20, 69] on span "skip" at bounding box center [18, 70] width 12 height 9
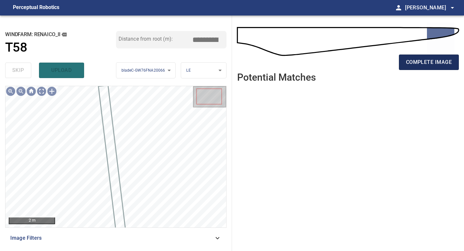
click at [418, 61] on span "complete image" at bounding box center [429, 62] width 46 height 9
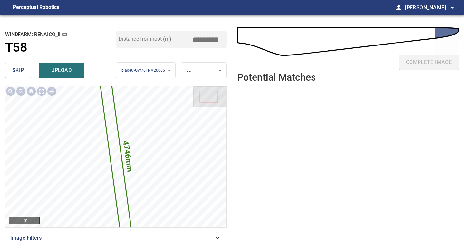
drag, startPoint x: 208, startPoint y: 39, endPoint x: 175, endPoint y: 37, distance: 33.9
click at [175, 37] on div "Distance from root (m): *****" at bounding box center [171, 39] width 111 height 17
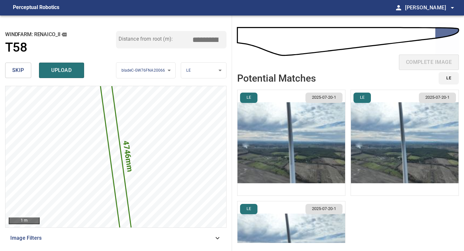
type input "*****"
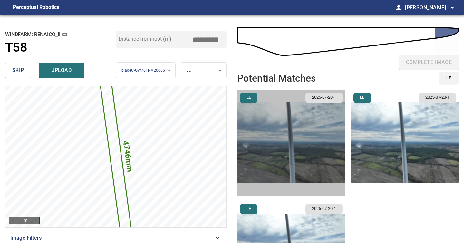
click at [302, 118] on img "button" at bounding box center [292, 142] width 108 height 105
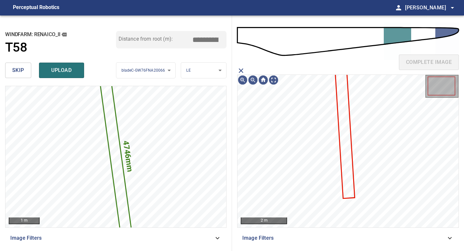
click at [339, 109] on icon at bounding box center [345, 134] width 18 height 128
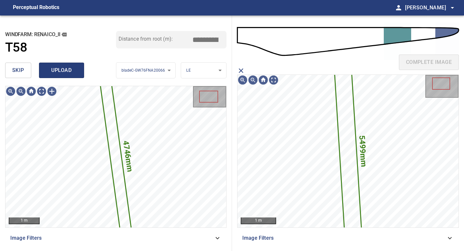
click at [52, 69] on span "upload" at bounding box center [61, 70] width 31 height 9
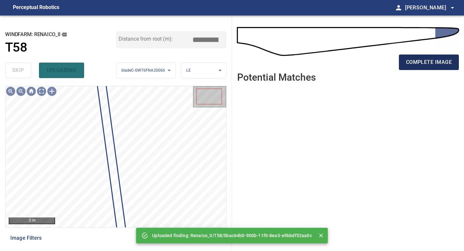
click at [434, 62] on span "complete image" at bounding box center [429, 62] width 46 height 9
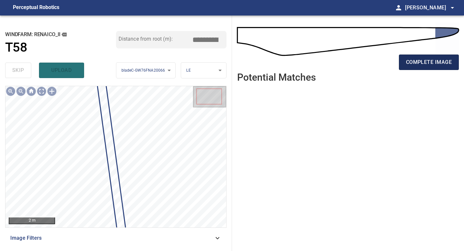
click at [429, 65] on span "complete image" at bounding box center [429, 62] width 46 height 9
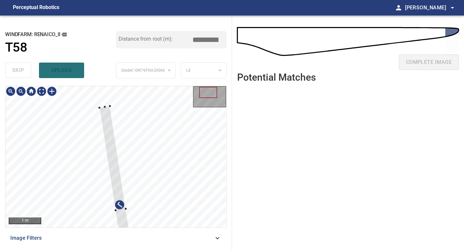
click at [99, 108] on div at bounding box center [99, 108] width 2 height 2
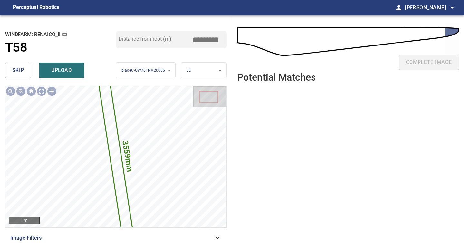
drag, startPoint x: 206, startPoint y: 41, endPoint x: 173, endPoint y: 38, distance: 33.3
click at [175, 38] on div "Distance from root (m): *****" at bounding box center [171, 39] width 111 height 17
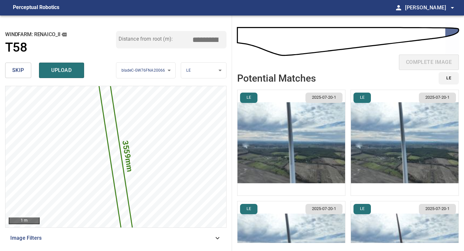
type input "*****"
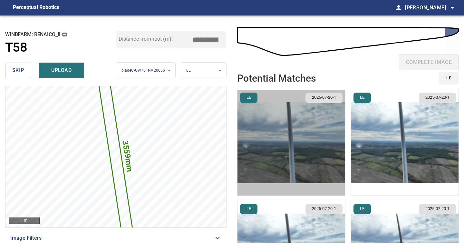
click at [301, 129] on img "button" at bounding box center [292, 142] width 108 height 105
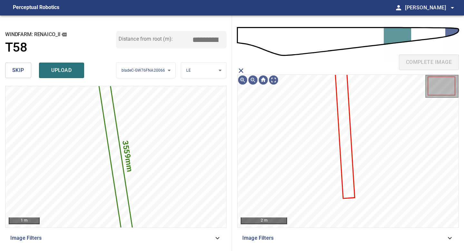
click at [343, 116] on icon at bounding box center [345, 134] width 18 height 128
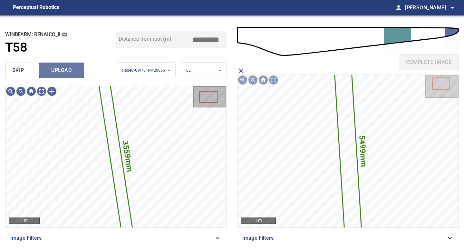
click at [75, 68] on span "upload" at bounding box center [61, 70] width 31 height 9
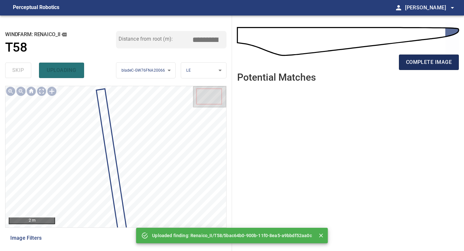
click at [434, 63] on span "complete image" at bounding box center [429, 62] width 46 height 9
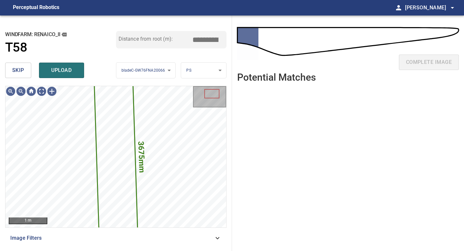
click at [13, 66] on span "skip" at bounding box center [18, 70] width 12 height 9
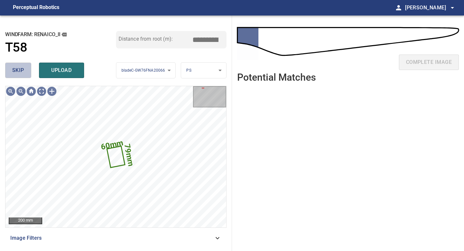
click at [18, 71] on span "skip" at bounding box center [18, 70] width 12 height 9
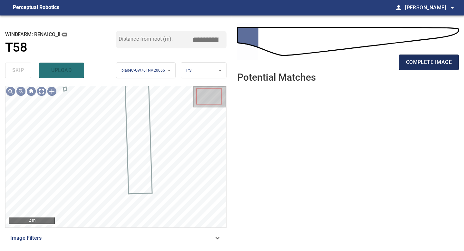
click at [423, 65] on span "complete image" at bounding box center [429, 62] width 46 height 9
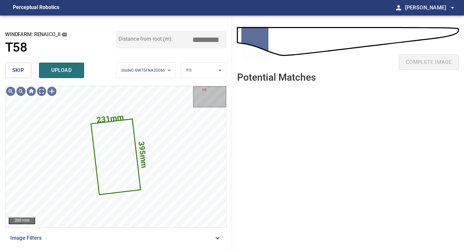
click at [25, 71] on button "skip" at bounding box center [18, 70] width 26 height 15
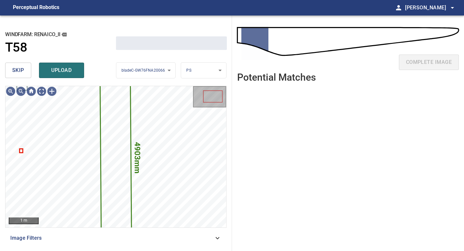
click at [25, 71] on button "skip" at bounding box center [18, 70] width 26 height 15
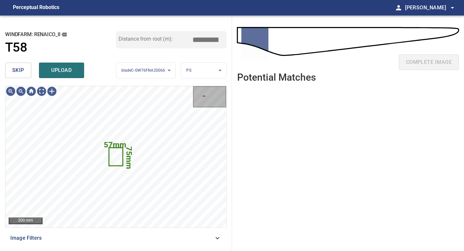
click at [25, 71] on button "skip" at bounding box center [18, 70] width 26 height 15
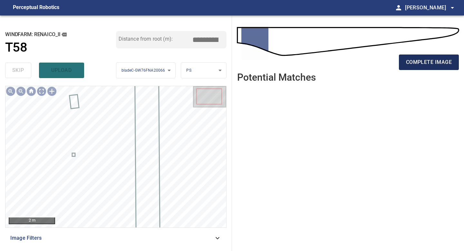
click at [421, 70] on div "complete image" at bounding box center [348, 65] width 222 height 26
click at [421, 69] on button "complete image" at bounding box center [429, 62] width 60 height 15
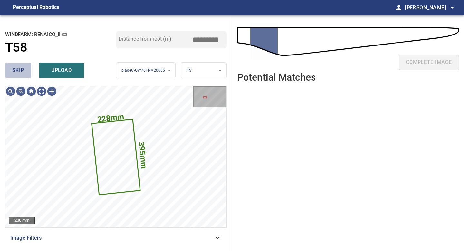
click at [20, 69] on span "skip" at bounding box center [18, 70] width 12 height 9
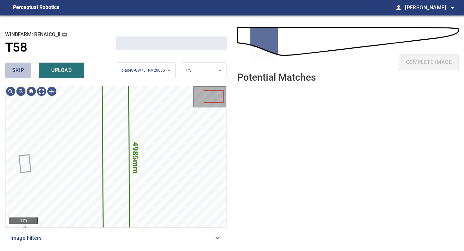
click at [20, 69] on span "skip" at bounding box center [18, 70] width 12 height 9
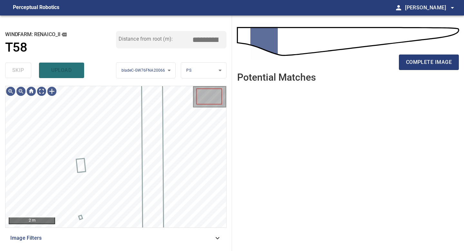
type input "****"
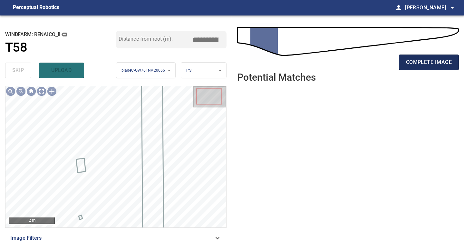
click at [437, 60] on span "complete image" at bounding box center [429, 62] width 46 height 9
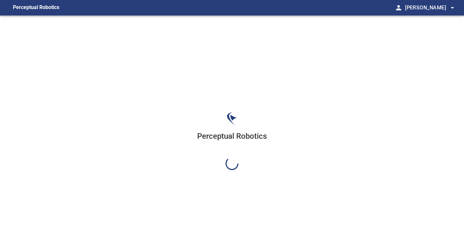
click at [435, 63] on div "Perceptual Robotics" at bounding box center [232, 140] width 464 height 251
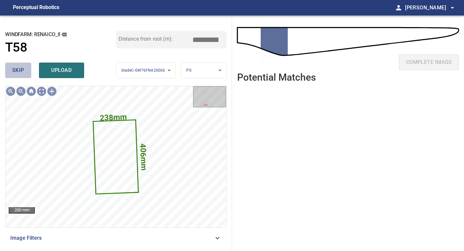
click at [21, 69] on span "skip" at bounding box center [18, 70] width 12 height 9
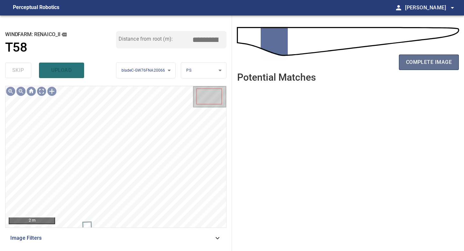
click at [428, 60] on span "complete image" at bounding box center [429, 62] width 46 height 9
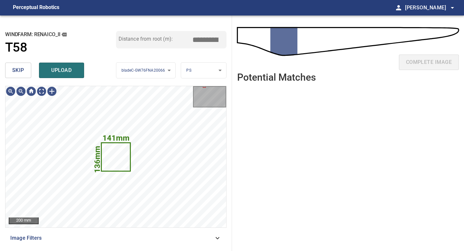
click at [24, 73] on button "skip" at bounding box center [18, 70] width 26 height 15
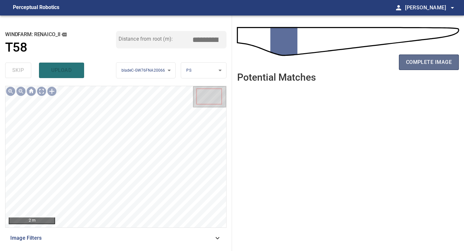
click at [416, 58] on span "complete image" at bounding box center [429, 62] width 46 height 9
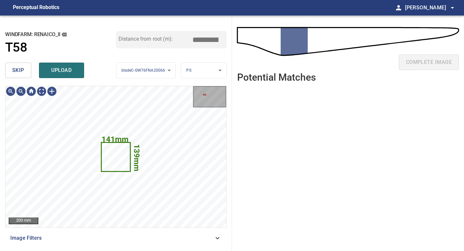
click at [22, 71] on span "skip" at bounding box center [18, 70] width 12 height 9
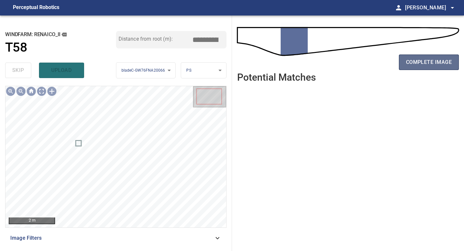
click at [420, 58] on span "complete image" at bounding box center [429, 62] width 46 height 9
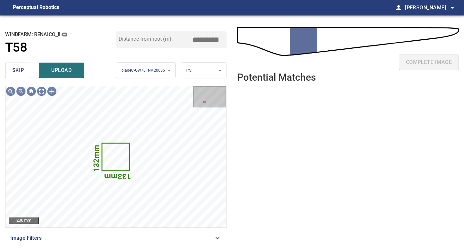
click at [21, 72] on span "skip" at bounding box center [18, 70] width 12 height 9
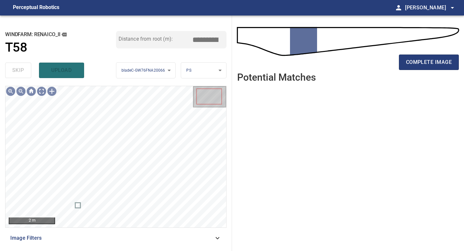
click at [420, 71] on div "complete image" at bounding box center [348, 65] width 222 height 26
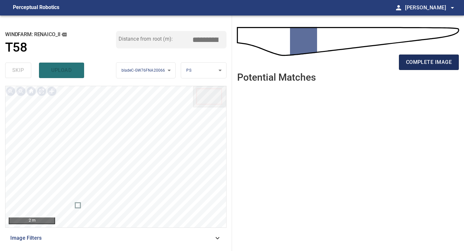
click at [414, 67] on button "complete image" at bounding box center [429, 62] width 60 height 15
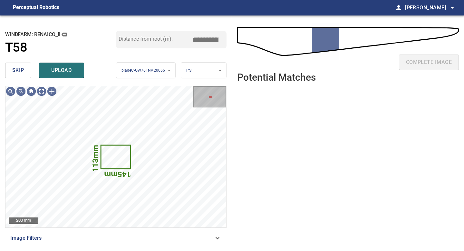
click at [29, 75] on button "skip" at bounding box center [18, 70] width 26 height 15
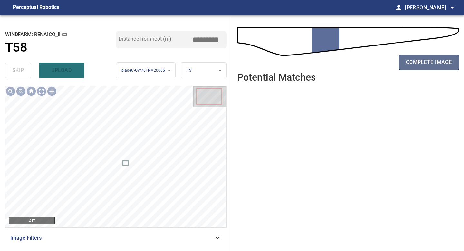
click at [415, 63] on span "complete image" at bounding box center [429, 62] width 46 height 9
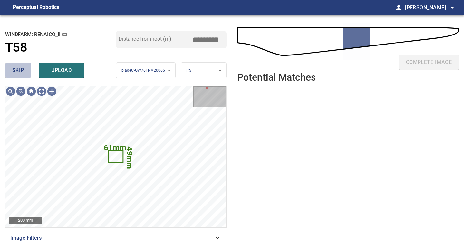
click at [20, 63] on button "skip" at bounding box center [18, 70] width 26 height 15
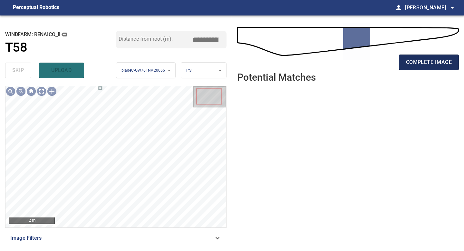
click at [429, 69] on button "complete image" at bounding box center [429, 62] width 60 height 15
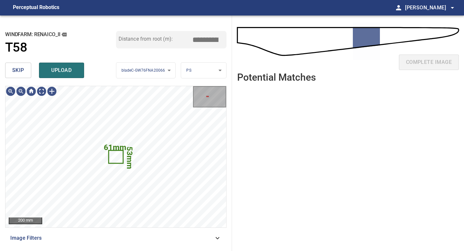
click at [18, 70] on span "skip" at bounding box center [18, 70] width 12 height 9
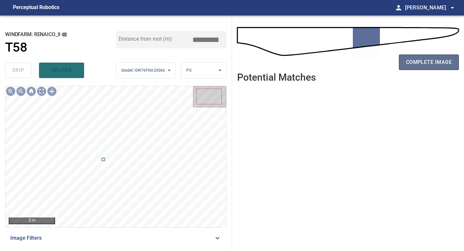
click at [431, 60] on span "complete image" at bounding box center [429, 62] width 46 height 9
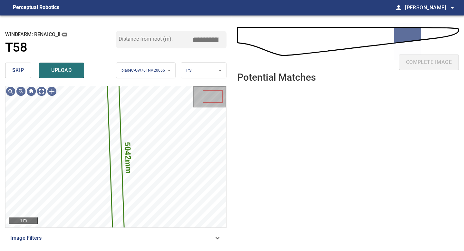
click at [25, 68] on button "skip" at bounding box center [18, 70] width 26 height 15
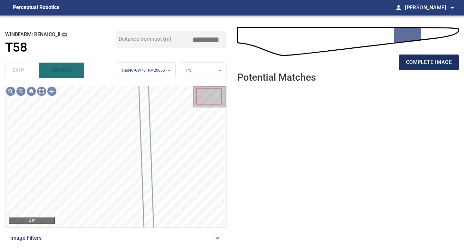
click at [427, 59] on span "complete image" at bounding box center [429, 62] width 46 height 9
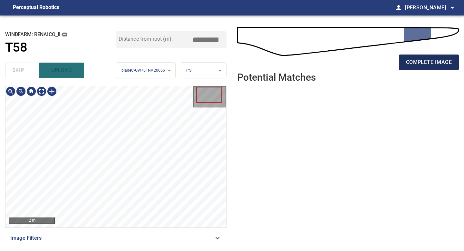
click at [426, 60] on span "complete image" at bounding box center [429, 62] width 46 height 9
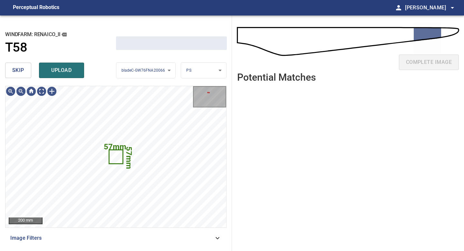
click at [22, 70] on span "skip" at bounding box center [18, 70] width 12 height 9
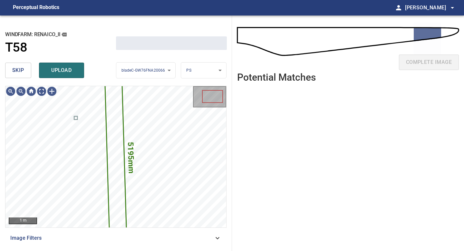
click at [22, 70] on span "skip" at bounding box center [18, 70] width 12 height 9
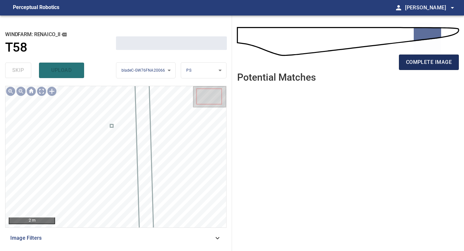
click at [432, 61] on span "complete image" at bounding box center [429, 62] width 46 height 9
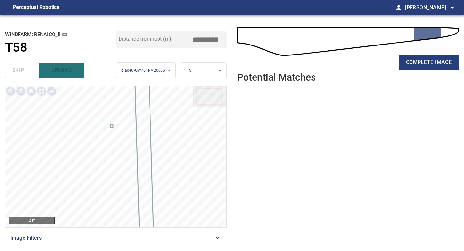
type input "*****"
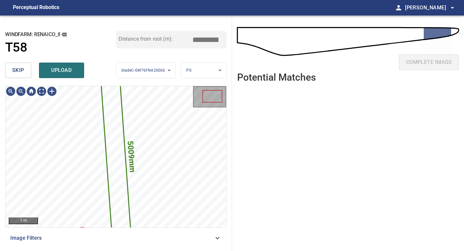
click at [23, 70] on span "skip" at bounding box center [18, 70] width 12 height 9
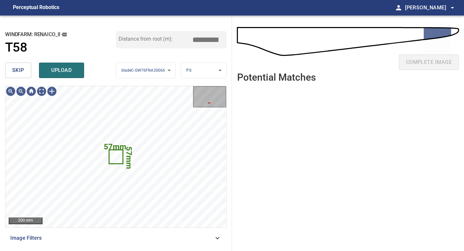
click at [23, 70] on span "skip" at bounding box center [18, 70] width 12 height 9
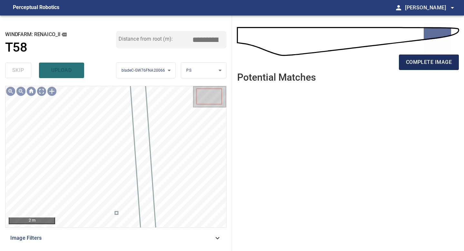
click at [434, 61] on span "complete image" at bounding box center [429, 62] width 46 height 9
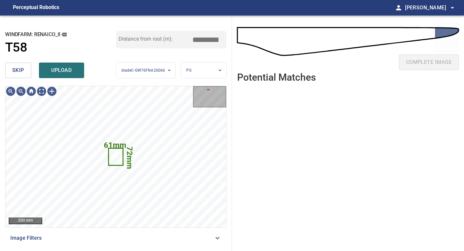
click at [18, 73] on span "skip" at bounding box center [18, 70] width 12 height 9
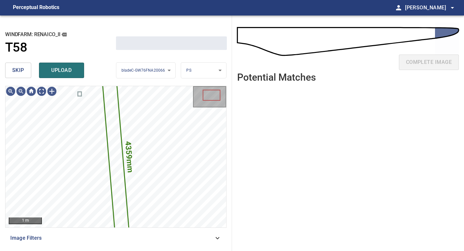
click at [18, 73] on span "skip" at bounding box center [18, 70] width 12 height 9
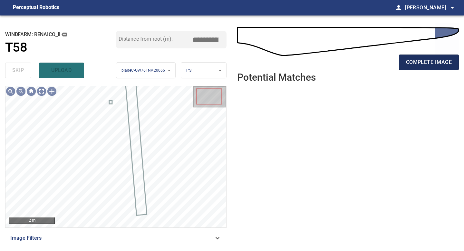
click at [424, 66] on span "complete image" at bounding box center [429, 62] width 46 height 9
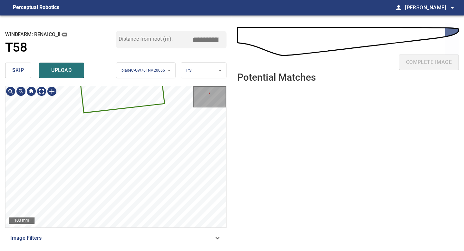
click at [137, 234] on div "646mm 233mm 100 mm Image Filters" at bounding box center [116, 166] width 222 height 160
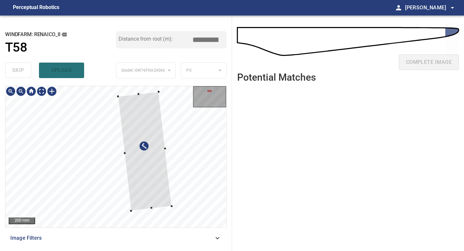
click at [162, 202] on div at bounding box center [145, 151] width 54 height 119
click at [155, 97] on div at bounding box center [144, 151] width 54 height 119
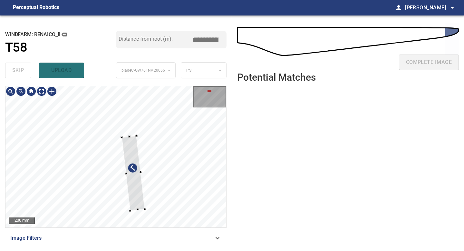
click at [136, 137] on div at bounding box center [133, 173] width 23 height 75
click at [130, 143] on div at bounding box center [133, 175] width 23 height 69
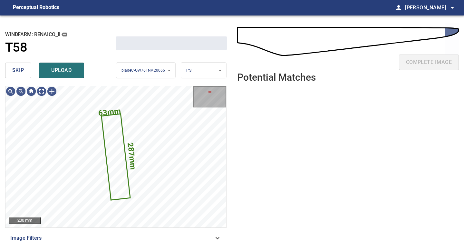
click at [197, 72] on body "**********" at bounding box center [232, 125] width 464 height 251
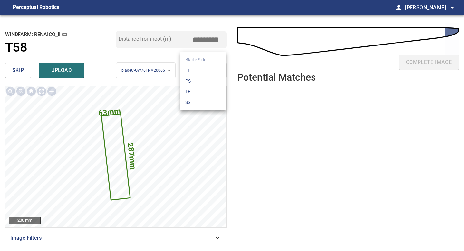
drag, startPoint x: 195, startPoint y: 80, endPoint x: 195, endPoint y: 73, distance: 7.1
click at [195, 73] on ul "Blade Side LE PS TE SS" at bounding box center [203, 81] width 46 height 58
click at [195, 73] on li "LE" at bounding box center [203, 70] width 46 height 11
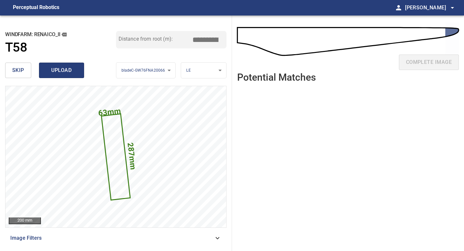
click at [55, 73] on span "upload" at bounding box center [61, 70] width 31 height 9
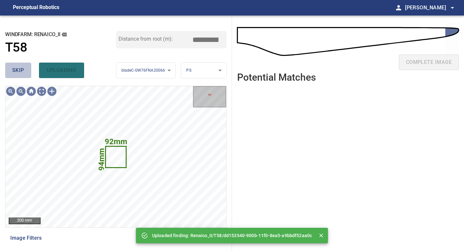
click at [20, 74] on span "skip" at bounding box center [18, 70] width 12 height 9
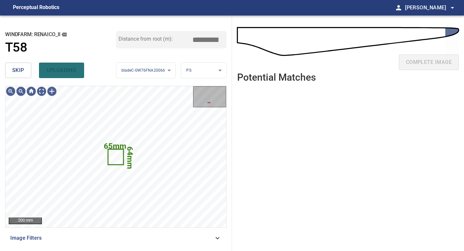
type input "*****"
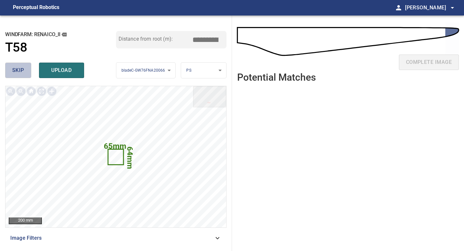
click at [20, 65] on button "skip" at bounding box center [18, 70] width 26 height 15
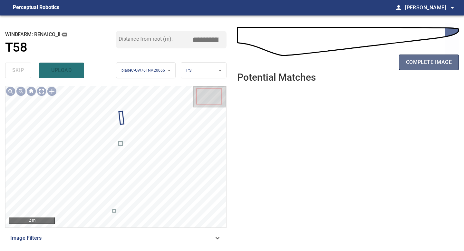
click at [410, 59] on span "complete image" at bounding box center [429, 62] width 46 height 9
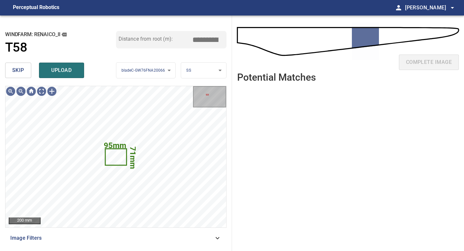
click at [19, 70] on span "skip" at bounding box center [18, 70] width 12 height 9
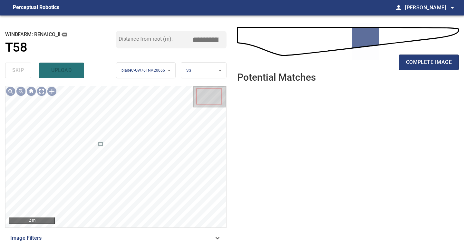
click at [420, 72] on div "complete image" at bounding box center [348, 65] width 222 height 26
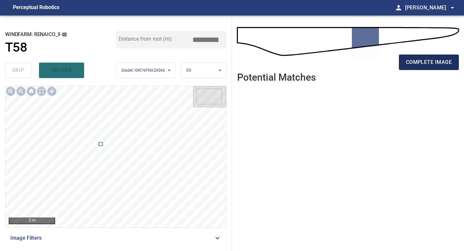
click at [420, 64] on span "complete image" at bounding box center [429, 62] width 46 height 9
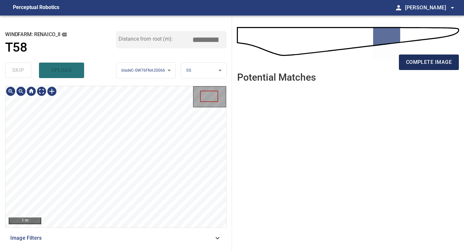
click at [421, 68] on button "complete image" at bounding box center [429, 62] width 60 height 15
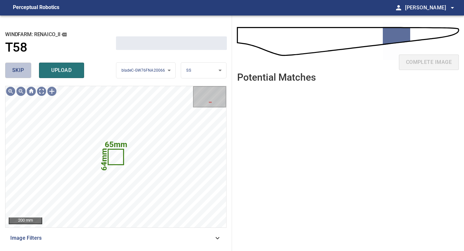
click at [22, 69] on span "skip" at bounding box center [18, 70] width 12 height 9
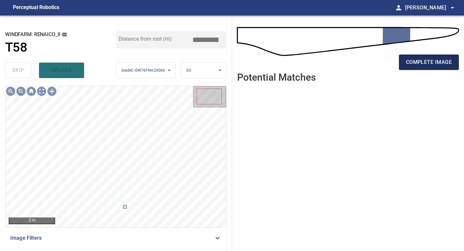
click at [425, 60] on span "complete image" at bounding box center [429, 62] width 46 height 9
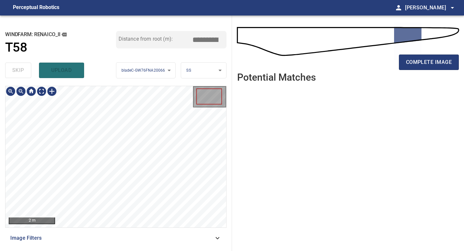
click at [114, 231] on div "2 m Image Filters" at bounding box center [116, 166] width 222 height 160
click at [427, 66] on span "complete image" at bounding box center [429, 62] width 46 height 9
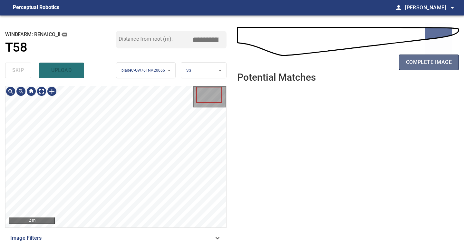
click at [419, 60] on span "complete image" at bounding box center [429, 62] width 46 height 9
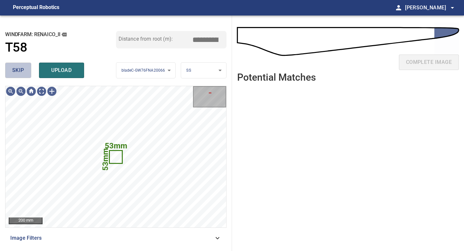
click at [9, 66] on button "skip" at bounding box center [18, 70] width 26 height 15
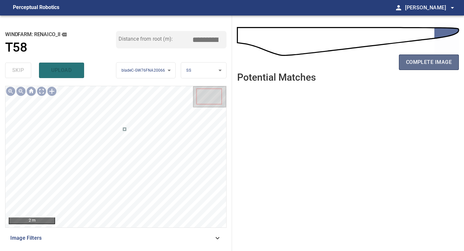
click at [424, 66] on span "complete image" at bounding box center [429, 62] width 46 height 9
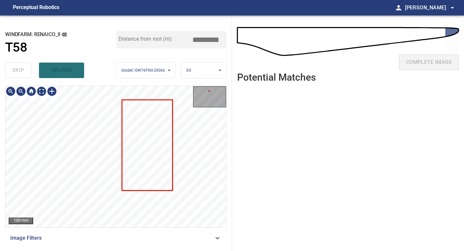
click at [109, 174] on div "Renaico_II/T58/1 Category unclassified unclassified" at bounding box center [115, 156] width 221 height 141
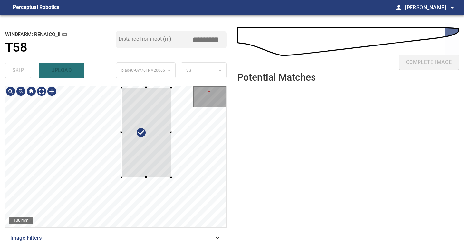
click at [156, 160] on div at bounding box center [147, 133] width 50 height 90
click at [138, 161] on div at bounding box center [144, 136] width 66 height 102
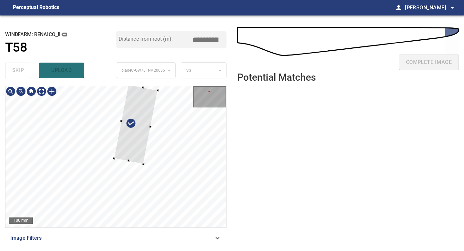
click at [143, 163] on div at bounding box center [136, 124] width 44 height 79
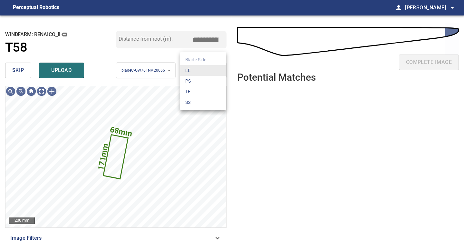
click at [190, 71] on body "**********" at bounding box center [232, 125] width 464 height 251
click at [190, 74] on li "LE" at bounding box center [203, 70] width 46 height 11
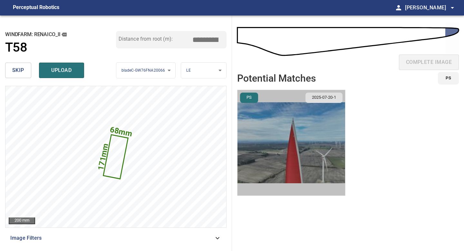
click at [295, 136] on img "button" at bounding box center [292, 142] width 108 height 105
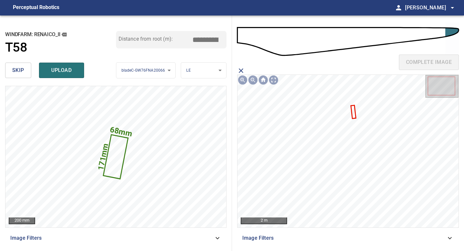
click at [353, 109] on icon at bounding box center [354, 112] width 4 height 12
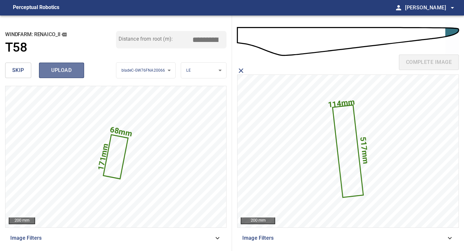
click at [62, 70] on span "upload" at bounding box center [61, 70] width 31 height 9
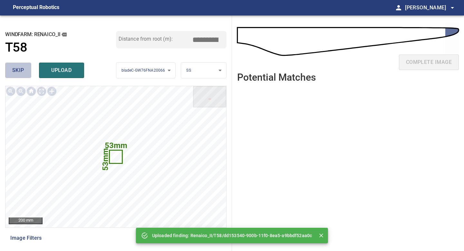
click at [15, 72] on span "skip" at bounding box center [18, 70] width 12 height 9
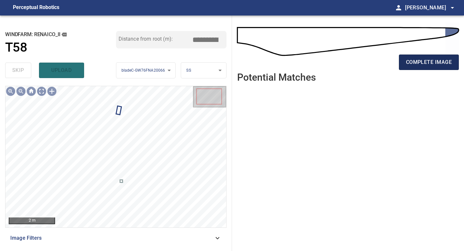
click at [427, 60] on span "complete image" at bounding box center [429, 62] width 46 height 9
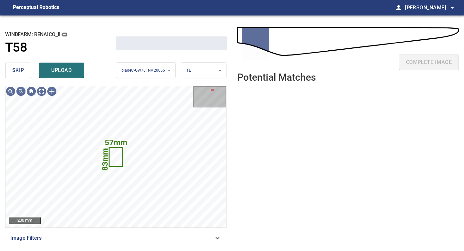
click at [21, 70] on span "skip" at bounding box center [18, 70] width 12 height 9
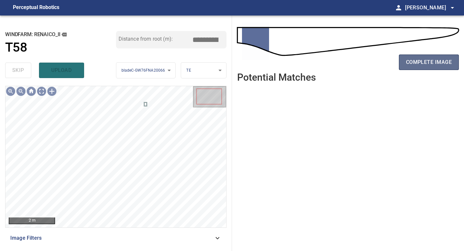
click at [429, 63] on span "complete image" at bounding box center [429, 62] width 46 height 9
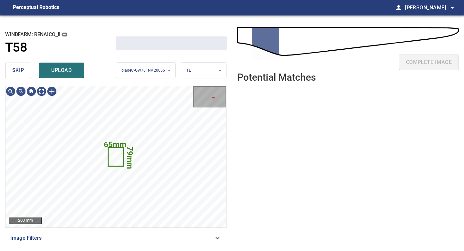
click at [26, 73] on button "skip" at bounding box center [18, 70] width 26 height 15
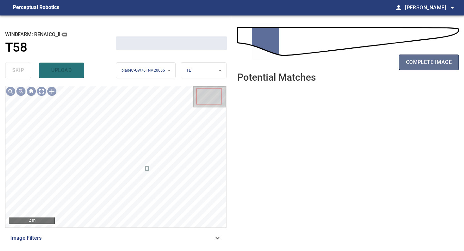
click at [423, 66] on span "complete image" at bounding box center [429, 62] width 46 height 9
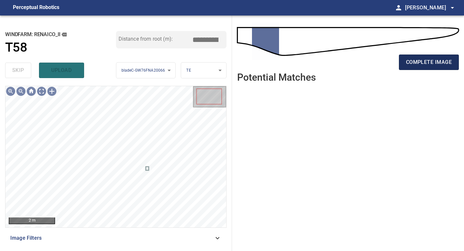
click at [412, 62] on span "complete image" at bounding box center [429, 62] width 46 height 9
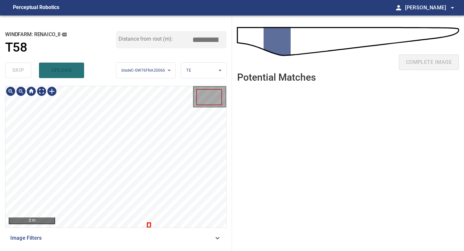
click at [139, 55] on div "**********" at bounding box center [116, 132] width 232 height 235
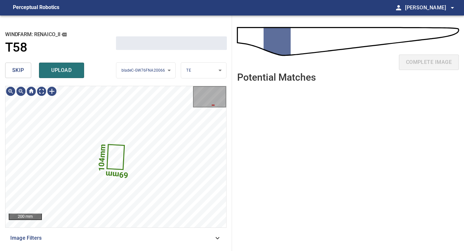
click at [23, 71] on span "skip" at bounding box center [18, 70] width 12 height 9
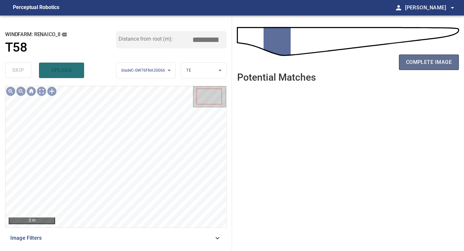
click at [424, 66] on span "complete image" at bounding box center [429, 62] width 46 height 9
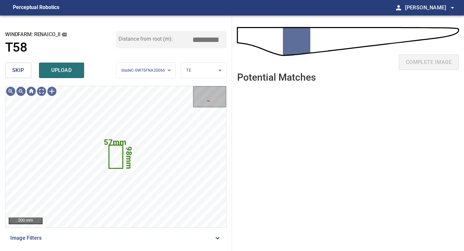
click at [18, 71] on span "skip" at bounding box center [18, 70] width 12 height 9
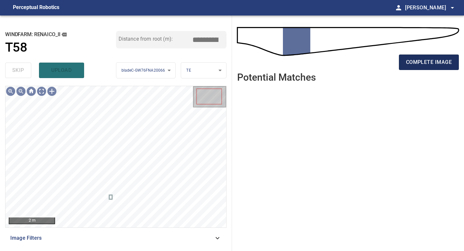
click at [414, 57] on button "complete image" at bounding box center [429, 62] width 60 height 15
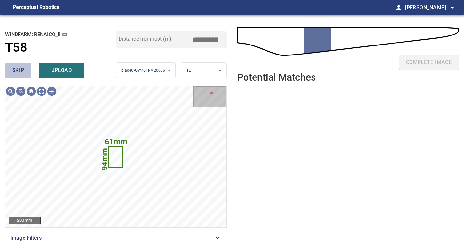
click at [28, 67] on button "skip" at bounding box center [18, 70] width 26 height 15
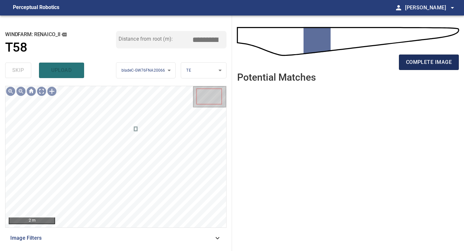
click at [425, 65] on span "complete image" at bounding box center [429, 62] width 46 height 9
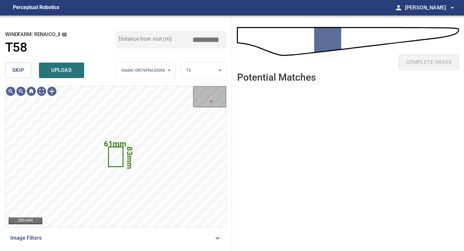
click at [21, 69] on span "skip" at bounding box center [18, 70] width 12 height 9
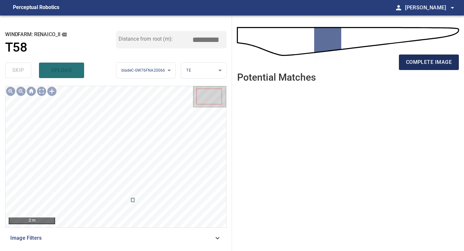
click at [418, 64] on span "complete image" at bounding box center [429, 62] width 46 height 9
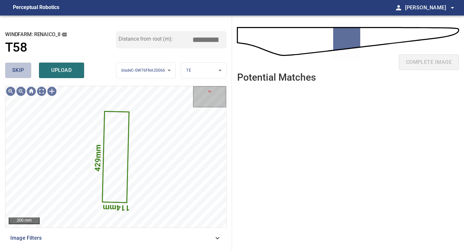
click at [24, 66] on button "skip" at bounding box center [18, 70] width 26 height 15
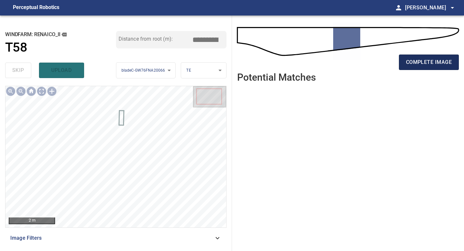
click at [414, 63] on span "complete image" at bounding box center [429, 62] width 46 height 9
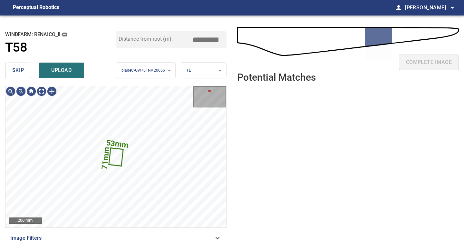
click at [27, 75] on button "skip" at bounding box center [18, 70] width 26 height 15
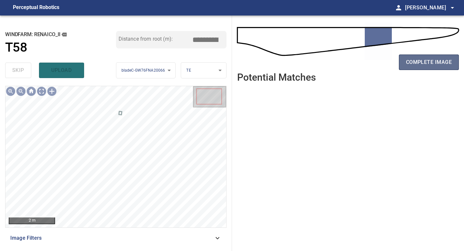
click at [425, 56] on button "complete image" at bounding box center [429, 62] width 60 height 15
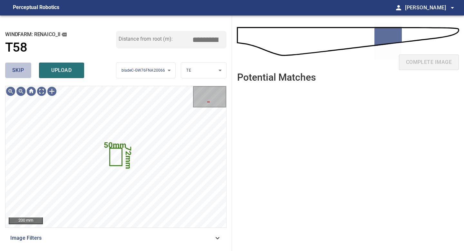
click at [17, 74] on span "skip" at bounding box center [18, 70] width 12 height 9
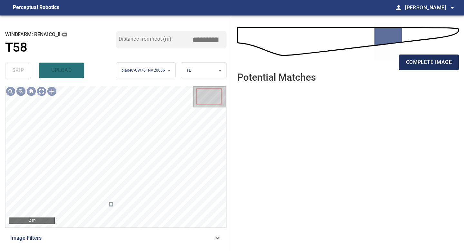
click at [421, 59] on span "complete image" at bounding box center [429, 62] width 46 height 9
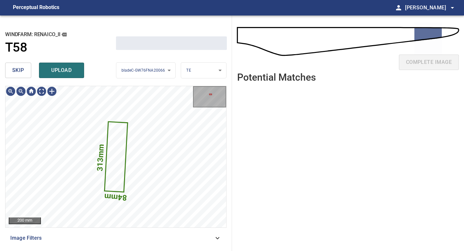
click at [24, 69] on button "skip" at bounding box center [18, 70] width 26 height 15
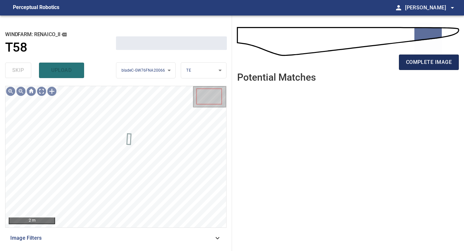
click at [414, 62] on span "complete image" at bounding box center [429, 62] width 46 height 9
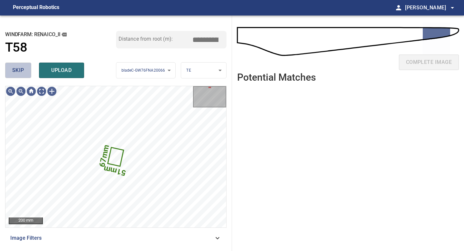
click at [27, 73] on button "skip" at bounding box center [18, 70] width 26 height 15
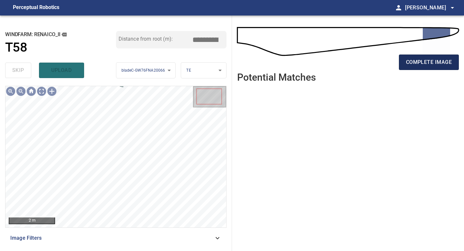
click at [408, 63] on span "complete image" at bounding box center [429, 62] width 46 height 9
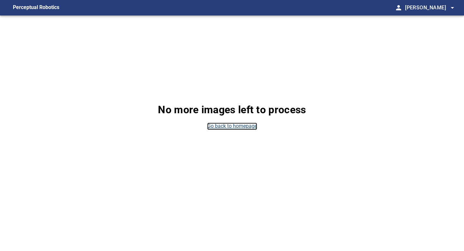
click at [232, 127] on link "Go back to homepage" at bounding box center [232, 126] width 50 height 7
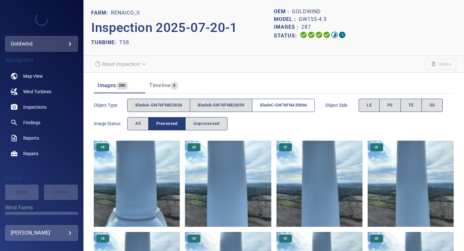
click at [280, 104] on span "bladeC-GW76FNA20066" at bounding box center [283, 105] width 47 height 7
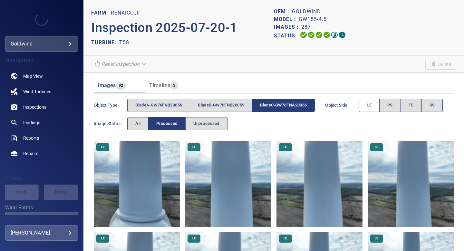
click at [367, 109] on span "LE" at bounding box center [369, 105] width 5 height 7
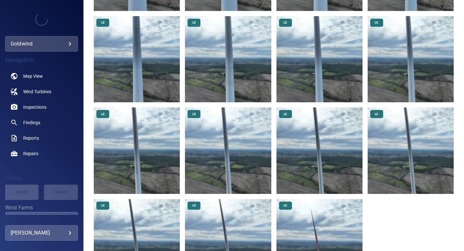
scroll to position [448, 0]
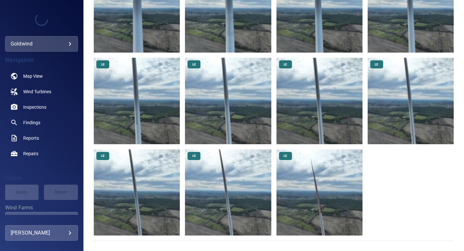
click at [316, 173] on img at bounding box center [320, 192] width 86 height 86
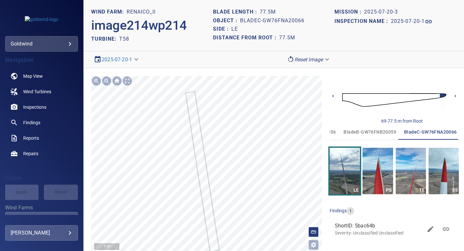
scroll to position [2, 0]
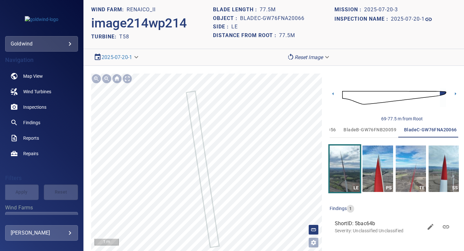
click at [330, 117] on div "69-77.5 m from Root" at bounding box center [394, 98] width 129 height 48
click at [149, 64] on section "**********" at bounding box center [274, 125] width 381 height 251
click at [145, 55] on section "**********" at bounding box center [274, 125] width 381 height 251
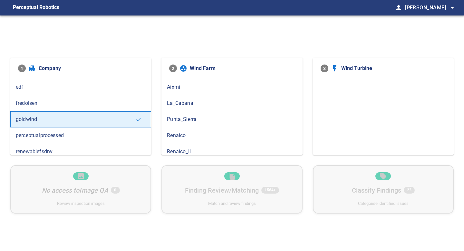
scroll to position [5, 0]
click at [186, 142] on div "Renaico_II" at bounding box center [232, 147] width 141 height 16
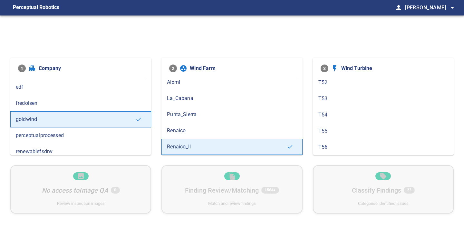
scroll to position [174, 0]
click at [352, 135] on span "T59" at bounding box center [384, 139] width 130 height 8
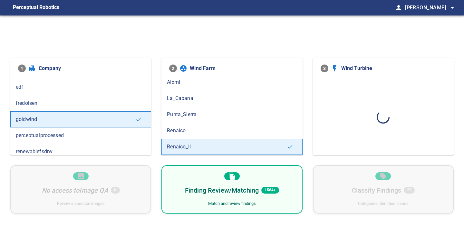
scroll to position [0, 0]
click at [288, 178] on div "Finding Review/Matching 173 Match and review findings" at bounding box center [232, 189] width 141 height 48
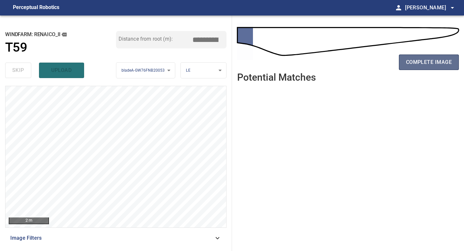
click at [434, 63] on span "complete image" at bounding box center [429, 62] width 46 height 9
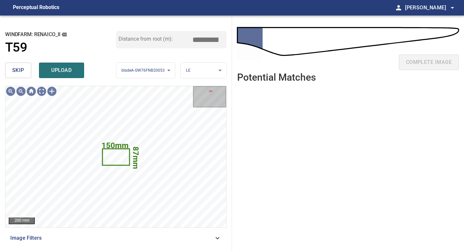
click at [23, 69] on span "skip" at bounding box center [18, 70] width 12 height 9
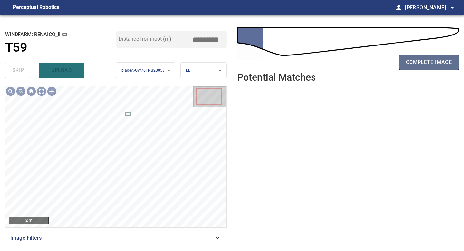
click at [438, 63] on span "complete image" at bounding box center [429, 62] width 46 height 9
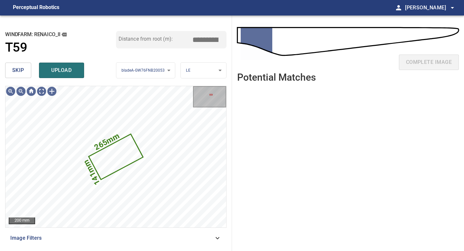
click at [19, 74] on span "skip" at bounding box center [18, 70] width 12 height 9
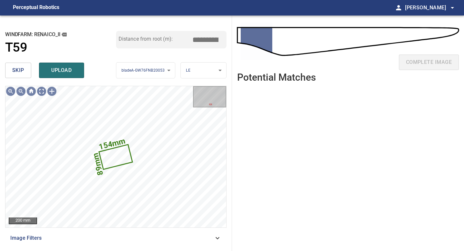
click at [19, 74] on span "skip" at bounding box center [18, 70] width 12 height 9
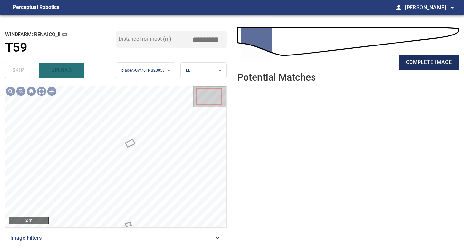
click at [430, 61] on span "complete image" at bounding box center [429, 62] width 46 height 9
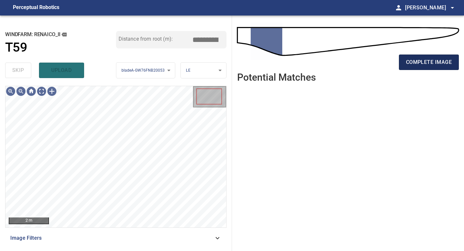
click at [415, 62] on span "complete image" at bounding box center [429, 62] width 46 height 9
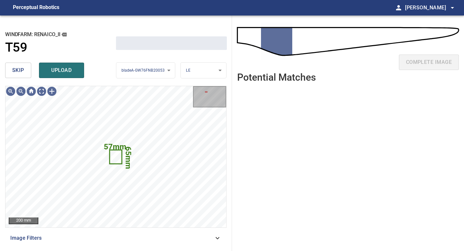
click at [20, 72] on span "skip" at bounding box center [18, 70] width 12 height 9
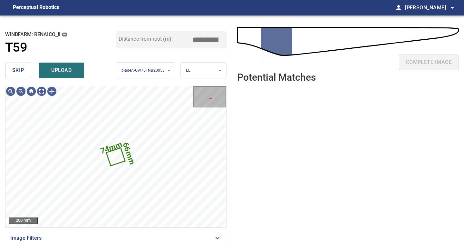
click at [20, 72] on span "skip" at bounding box center [18, 70] width 12 height 9
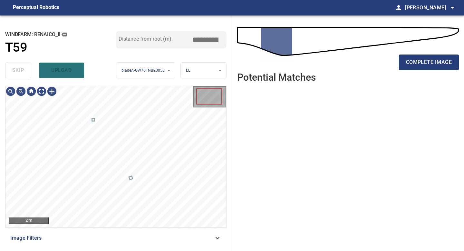
type input "*****"
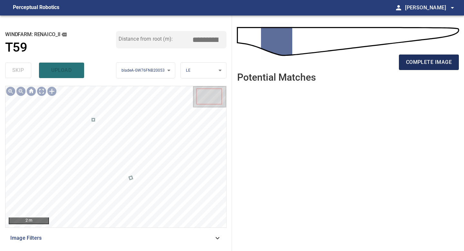
click at [430, 64] on span "complete image" at bounding box center [429, 62] width 46 height 9
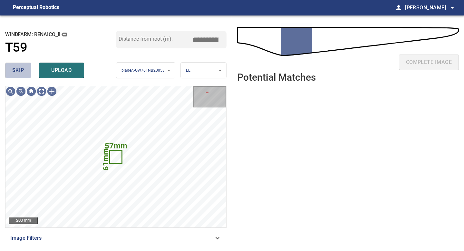
click at [12, 66] on button "skip" at bounding box center [18, 70] width 26 height 15
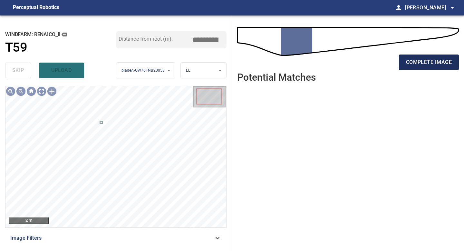
click at [420, 65] on span "complete image" at bounding box center [429, 62] width 46 height 9
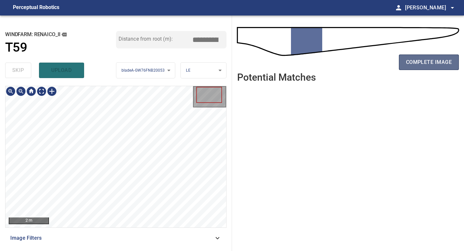
click at [429, 68] on button "complete image" at bounding box center [429, 62] width 60 height 15
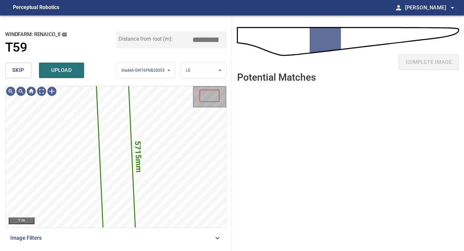
click at [22, 71] on span "skip" at bounding box center [18, 70] width 12 height 9
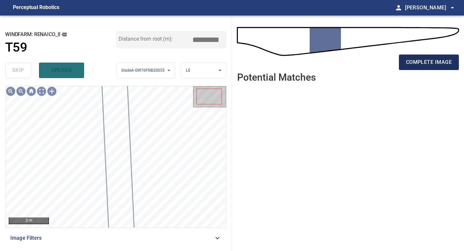
click at [419, 60] on span "complete image" at bounding box center [429, 62] width 46 height 9
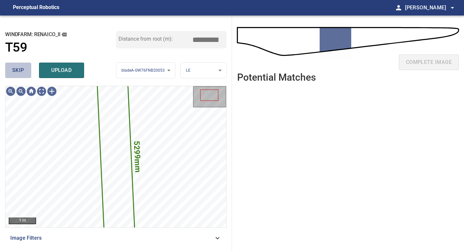
click at [26, 70] on button "skip" at bounding box center [18, 70] width 26 height 15
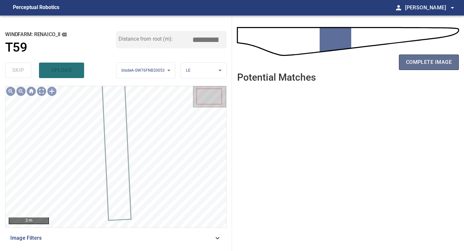
click at [419, 59] on span "complete image" at bounding box center [429, 62] width 46 height 9
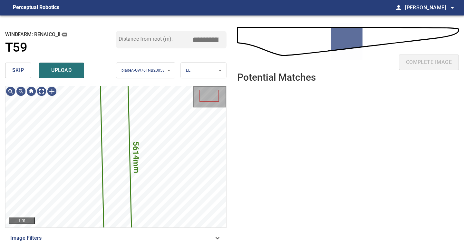
click at [13, 64] on button "skip" at bounding box center [18, 70] width 26 height 15
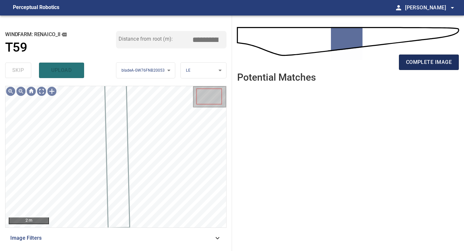
click at [424, 55] on button "complete image" at bounding box center [429, 62] width 60 height 15
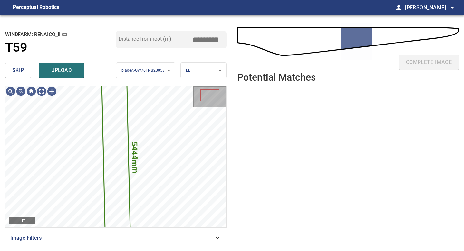
click at [18, 72] on span "skip" at bounding box center [18, 70] width 12 height 9
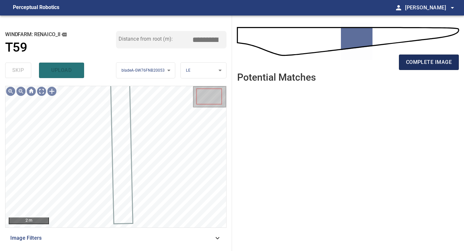
click at [407, 60] on span "complete image" at bounding box center [429, 62] width 46 height 9
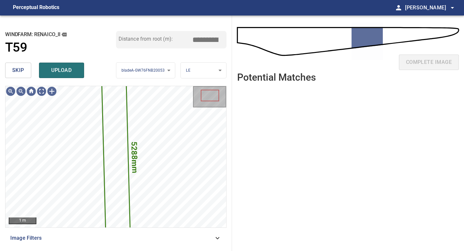
click at [22, 68] on span "skip" at bounding box center [18, 70] width 12 height 9
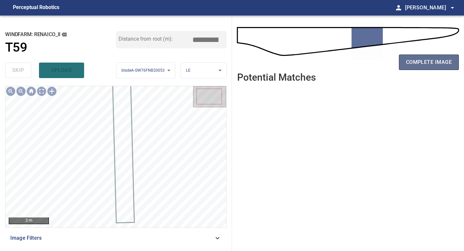
click at [423, 65] on span "complete image" at bounding box center [429, 62] width 46 height 9
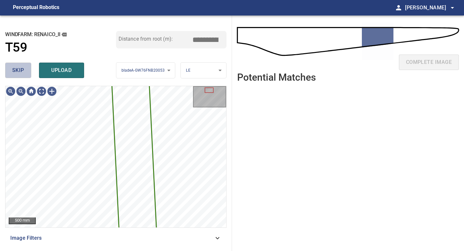
click at [26, 74] on button "skip" at bounding box center [18, 70] width 26 height 15
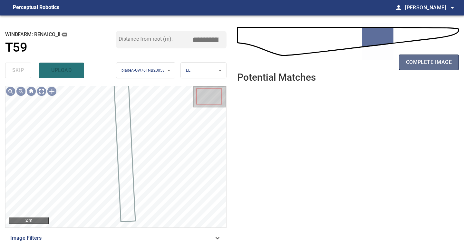
click at [424, 65] on span "complete image" at bounding box center [429, 62] width 46 height 9
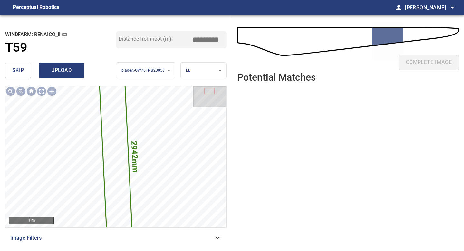
click at [56, 71] on span "upload" at bounding box center [61, 70] width 31 height 9
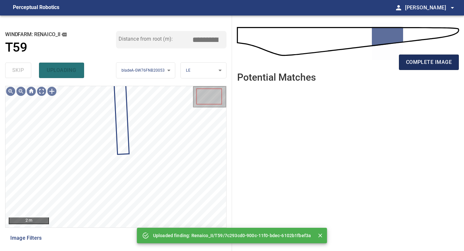
click at [416, 62] on span "complete image" at bounding box center [429, 62] width 46 height 9
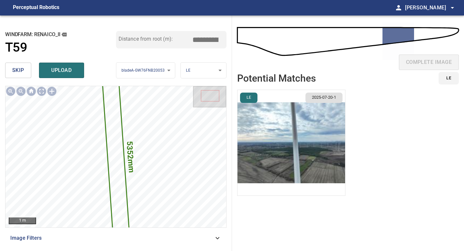
click at [301, 122] on li "LE 2025-07-20-1" at bounding box center [291, 143] width 108 height 106
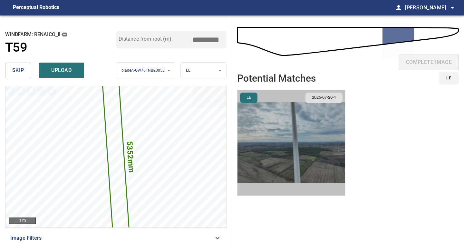
click at [301, 122] on img "button" at bounding box center [292, 142] width 108 height 105
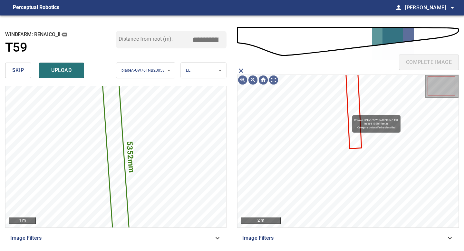
click at [354, 111] on icon at bounding box center [354, 108] width 15 height 80
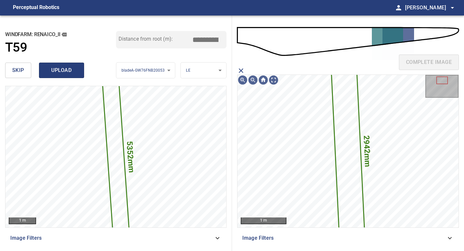
click at [61, 65] on button "upload" at bounding box center [61, 70] width 45 height 15
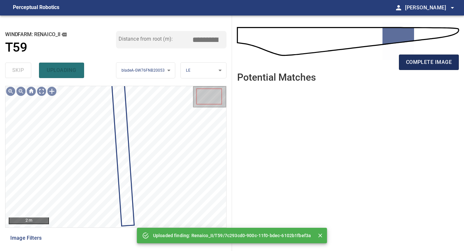
click at [436, 63] on span "complete image" at bounding box center [429, 62] width 46 height 9
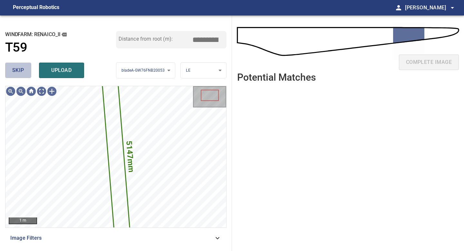
click at [26, 72] on button "skip" at bounding box center [18, 70] width 26 height 15
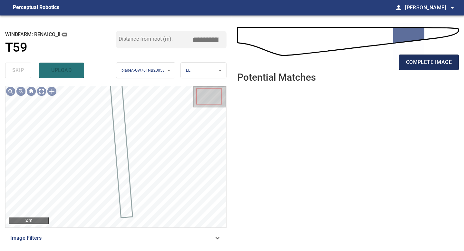
click at [431, 64] on span "complete image" at bounding box center [429, 62] width 46 height 9
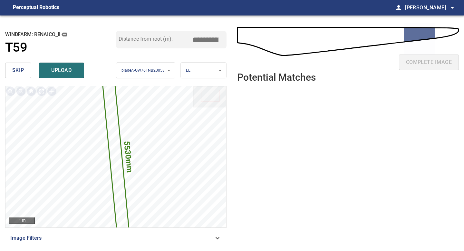
drag, startPoint x: 208, startPoint y: 37, endPoint x: 202, endPoint y: 37, distance: 6.1
click at [202, 37] on input "*****" at bounding box center [208, 40] width 32 height 12
click at [215, 41] on input "*****" at bounding box center [208, 40] width 32 height 12
click at [214, 39] on input "*****" at bounding box center [208, 40] width 32 height 12
drag, startPoint x: 208, startPoint y: 37, endPoint x: 180, endPoint y: 37, distance: 27.7
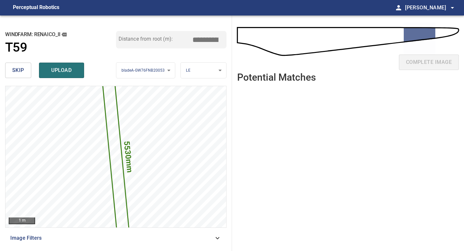
click at [182, 37] on div "Distance from root (m): *****" at bounding box center [171, 39] width 111 height 17
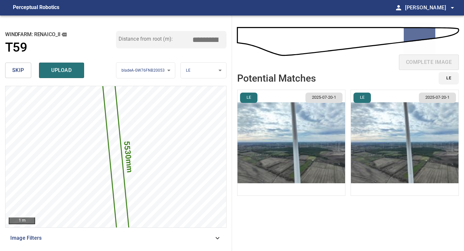
type input "*****"
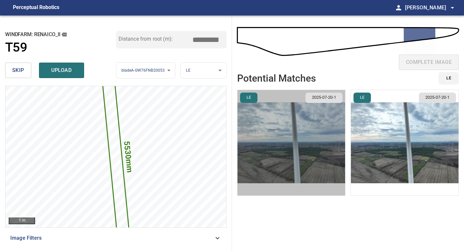
click at [301, 134] on img "button" at bounding box center [292, 142] width 108 height 105
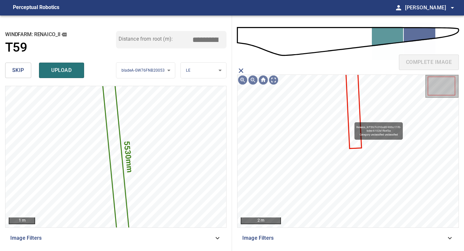
click at [352, 119] on icon at bounding box center [354, 108] width 15 height 80
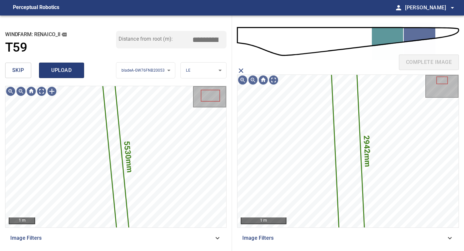
click at [64, 71] on span "upload" at bounding box center [61, 70] width 31 height 9
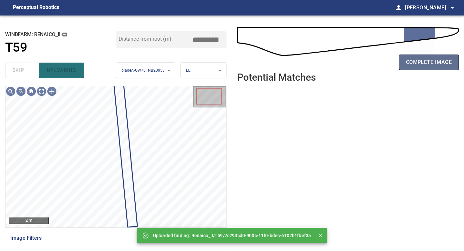
click at [428, 63] on span "complete image" at bounding box center [429, 62] width 46 height 9
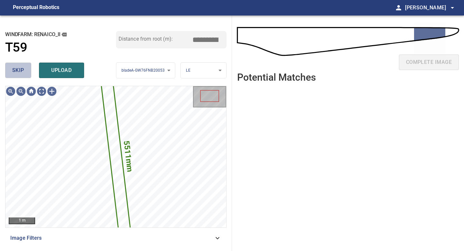
click at [13, 67] on span "skip" at bounding box center [18, 70] width 12 height 9
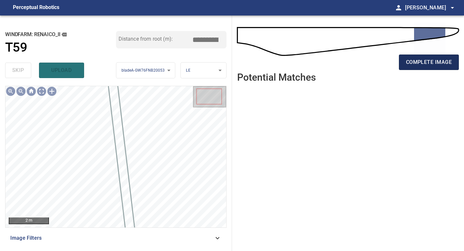
click at [428, 59] on span "complete image" at bounding box center [429, 62] width 46 height 9
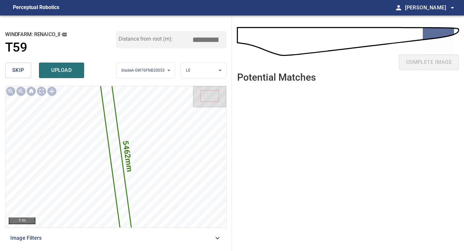
drag, startPoint x: 208, startPoint y: 38, endPoint x: 184, endPoint y: 38, distance: 24.2
click at [199, 38] on input "*****" at bounding box center [208, 40] width 32 height 12
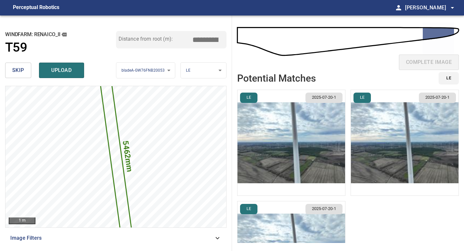
type input "*****"
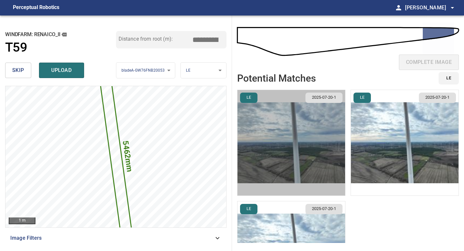
click at [326, 126] on img "button" at bounding box center [292, 142] width 108 height 105
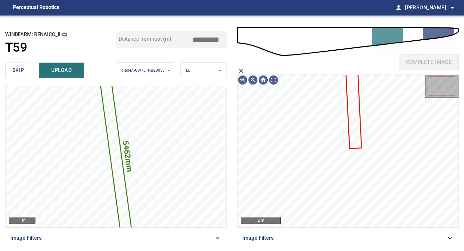
click at [351, 117] on icon at bounding box center [354, 108] width 15 height 80
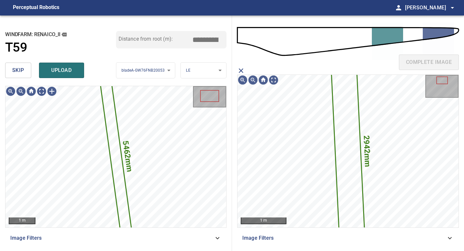
click at [67, 71] on span "upload" at bounding box center [61, 70] width 31 height 9
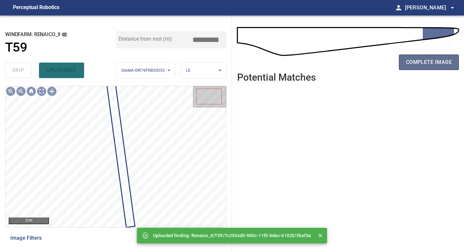
click at [415, 68] on button "complete image" at bounding box center [429, 62] width 60 height 15
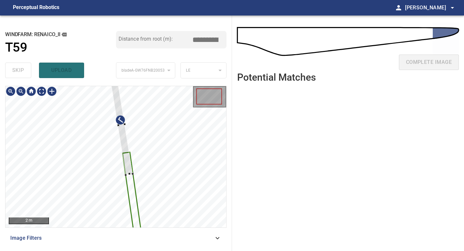
click at [143, 208] on div at bounding box center [115, 156] width 221 height 141
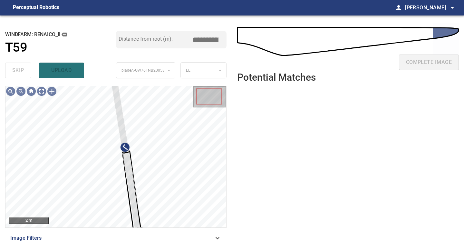
click at [135, 231] on div "2 m Image Filters" at bounding box center [116, 166] width 222 height 160
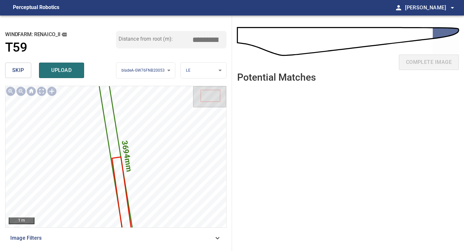
drag, startPoint x: 207, startPoint y: 38, endPoint x: 186, endPoint y: 37, distance: 21.0
click at [188, 37] on div "Distance from root (m): *****" at bounding box center [171, 39] width 111 height 17
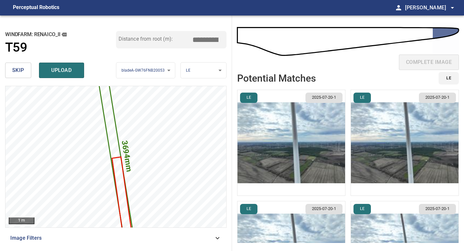
type input "*****"
click at [296, 129] on img "button" at bounding box center [292, 142] width 108 height 105
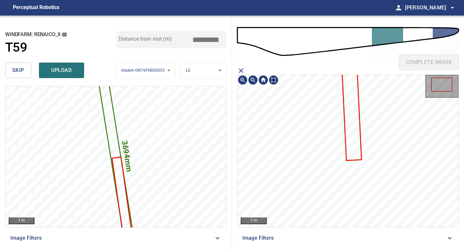
click at [354, 110] on icon at bounding box center [351, 107] width 19 height 104
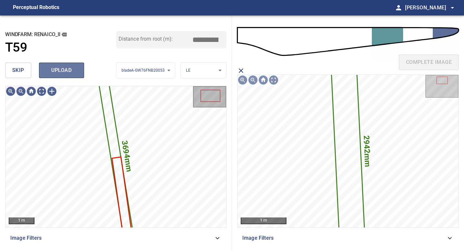
click at [66, 73] on span "upload" at bounding box center [61, 70] width 31 height 9
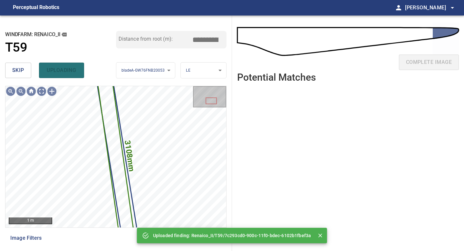
click at [17, 73] on span "skip" at bounding box center [18, 70] width 12 height 9
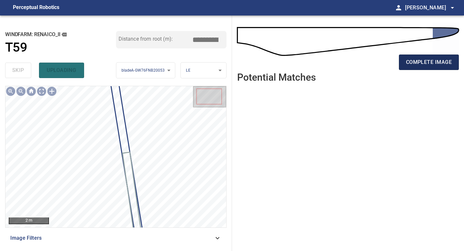
click at [417, 56] on button "complete image" at bounding box center [429, 62] width 60 height 15
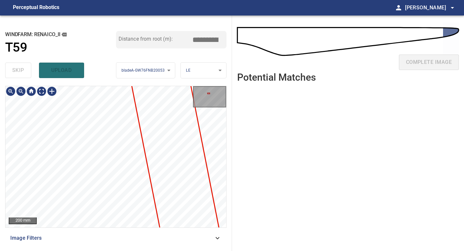
click at [92, 248] on div "**********" at bounding box center [116, 132] width 232 height 235
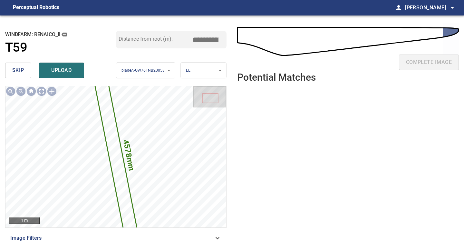
drag, startPoint x: 206, startPoint y: 38, endPoint x: 159, endPoint y: 38, distance: 47.4
click at [159, 38] on div "Distance from root (m): *****" at bounding box center [171, 39] width 111 height 17
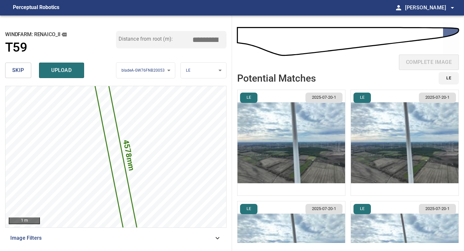
type input "*****"
click at [315, 137] on img "button" at bounding box center [292, 142] width 108 height 105
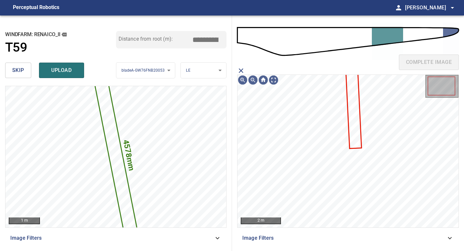
click at [358, 122] on icon at bounding box center [354, 108] width 15 height 80
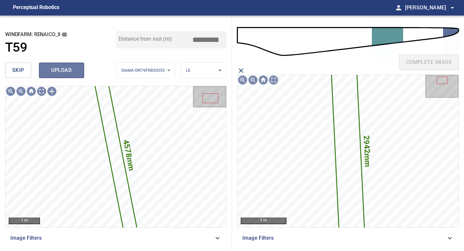
click at [80, 70] on button "upload" at bounding box center [61, 70] width 45 height 15
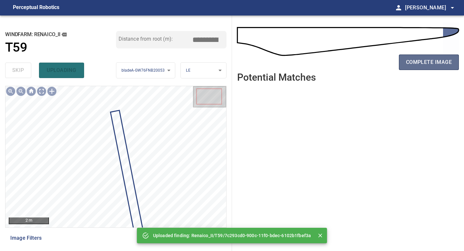
click at [411, 60] on span "complete image" at bounding box center [429, 62] width 46 height 9
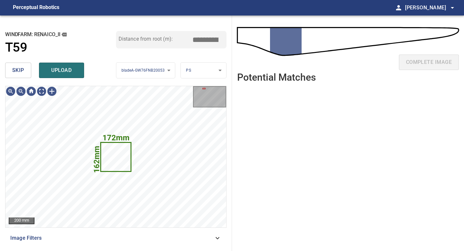
click at [21, 76] on button "skip" at bounding box center [18, 70] width 26 height 15
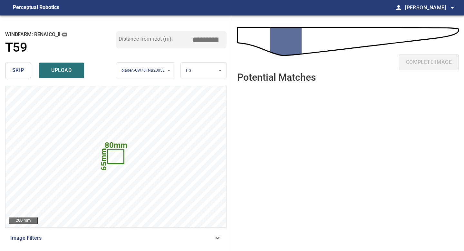
click at [21, 76] on button "skip" at bounding box center [18, 70] width 26 height 15
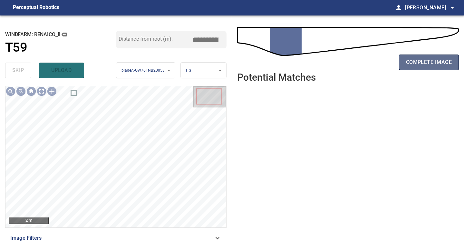
click at [433, 65] on span "complete image" at bounding box center [429, 62] width 46 height 9
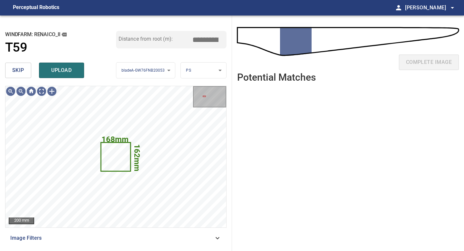
click at [22, 62] on div "skip upload" at bounding box center [60, 70] width 111 height 21
click at [22, 69] on span "skip" at bounding box center [18, 70] width 12 height 9
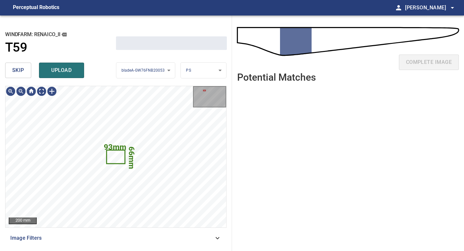
click at [22, 69] on span "skip" at bounding box center [18, 70] width 12 height 9
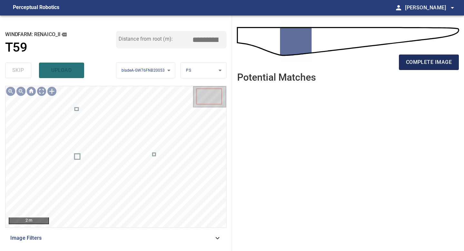
click at [420, 65] on span "complete image" at bounding box center [429, 62] width 46 height 9
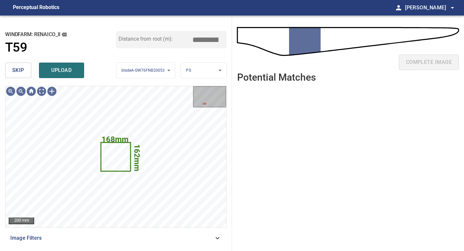
click at [15, 70] on span "skip" at bounding box center [18, 70] width 12 height 9
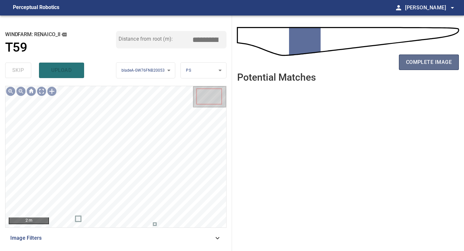
click at [414, 61] on span "complete image" at bounding box center [429, 62] width 46 height 9
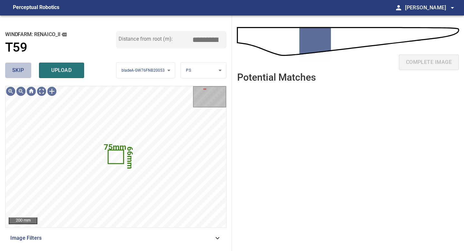
click at [27, 74] on button "skip" at bounding box center [18, 70] width 26 height 15
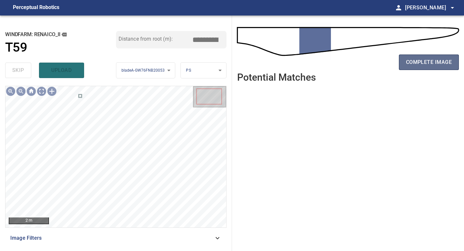
click at [422, 59] on span "complete image" at bounding box center [429, 62] width 46 height 9
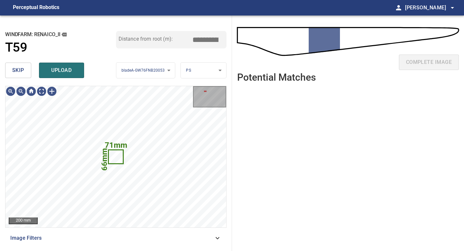
click at [29, 74] on button "skip" at bounding box center [18, 70] width 26 height 15
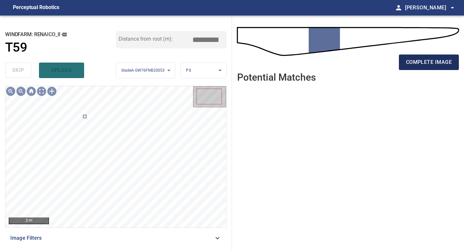
click at [429, 57] on button "complete image" at bounding box center [429, 62] width 60 height 15
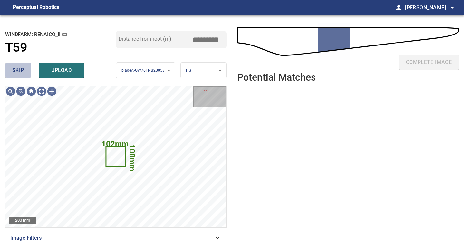
click at [16, 73] on span "skip" at bounding box center [18, 70] width 12 height 9
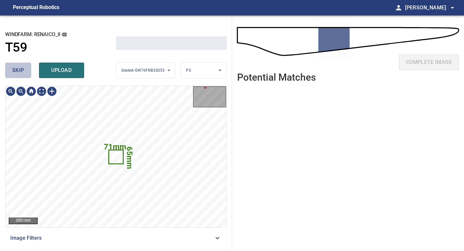
click at [16, 73] on span "skip" at bounding box center [18, 70] width 12 height 9
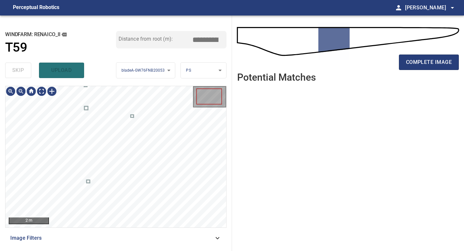
click at [16, 73] on div "skip upload" at bounding box center [60, 70] width 111 height 21
type input "*****"
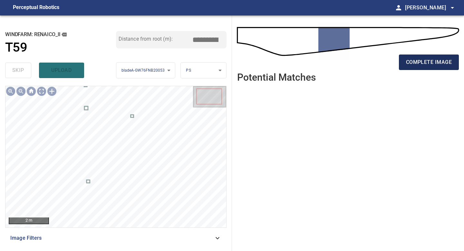
click at [411, 61] on span "complete image" at bounding box center [429, 62] width 46 height 9
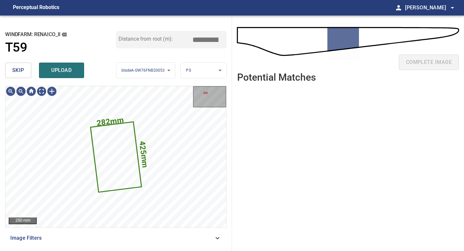
click at [19, 75] on span "skip" at bounding box center [18, 70] width 12 height 9
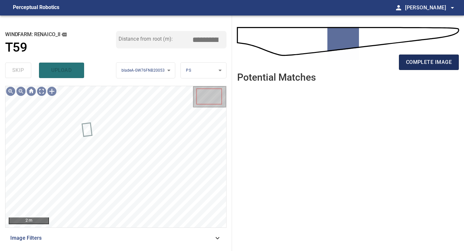
click at [419, 59] on span "complete image" at bounding box center [429, 62] width 46 height 9
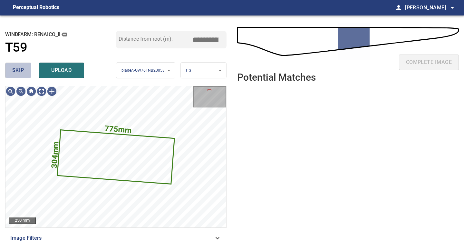
click at [22, 66] on span "skip" at bounding box center [18, 70] width 12 height 9
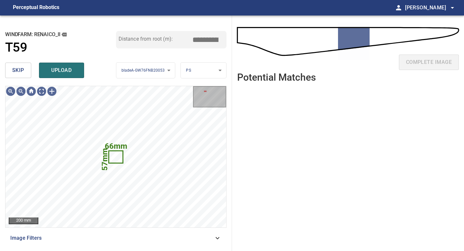
click at [22, 69] on span "skip" at bounding box center [18, 70] width 12 height 9
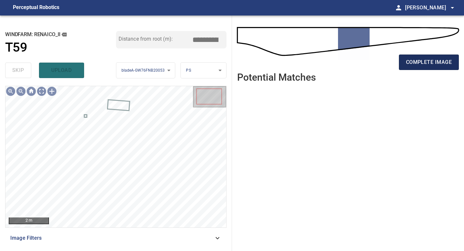
click at [419, 60] on span "complete image" at bounding box center [429, 62] width 46 height 9
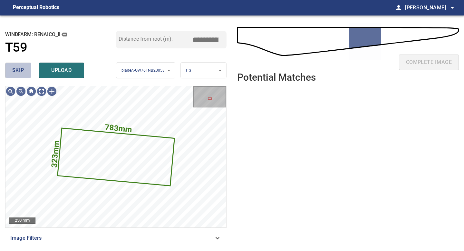
click at [29, 65] on button "skip" at bounding box center [18, 70] width 26 height 15
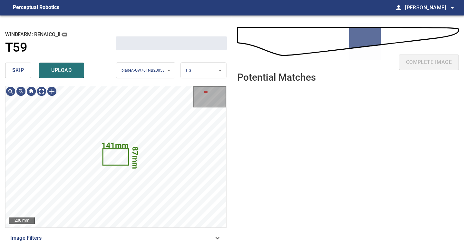
click at [27, 65] on button "skip" at bounding box center [18, 70] width 26 height 15
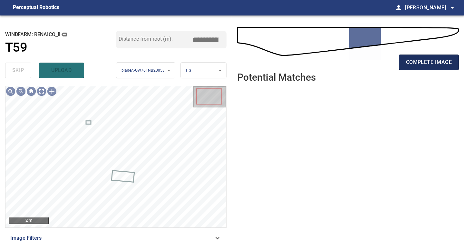
click at [426, 59] on span "complete image" at bounding box center [429, 62] width 46 height 9
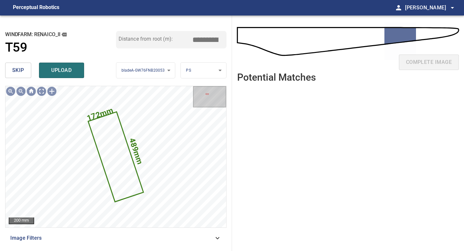
click at [21, 71] on span "skip" at bounding box center [18, 70] width 12 height 9
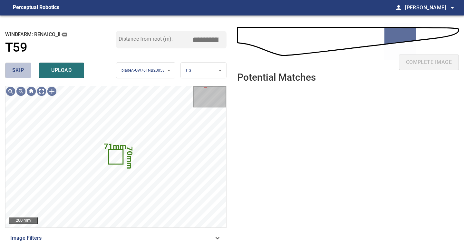
click at [21, 71] on span "skip" at bounding box center [18, 70] width 12 height 9
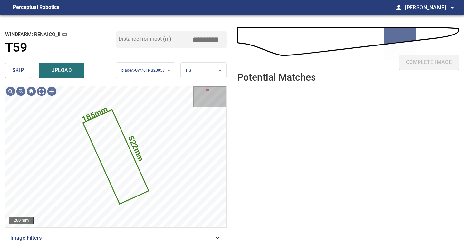
click at [21, 71] on span "skip" at bounding box center [18, 70] width 12 height 9
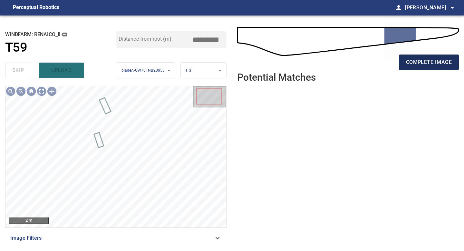
click at [417, 61] on span "complete image" at bounding box center [429, 62] width 46 height 9
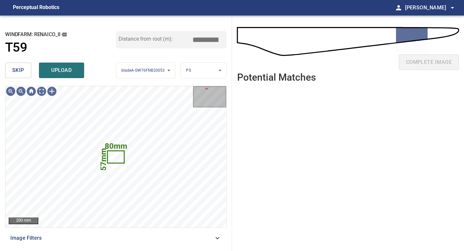
click at [18, 75] on span "skip" at bounding box center [18, 70] width 12 height 9
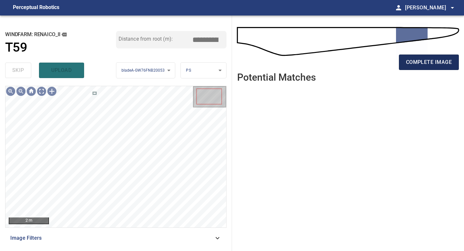
click at [408, 63] on span "complete image" at bounding box center [429, 62] width 46 height 9
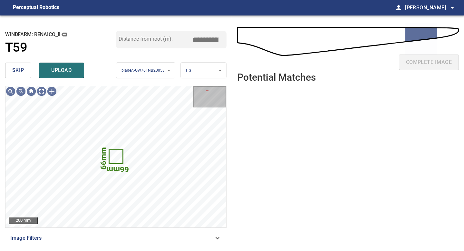
click at [22, 73] on span "skip" at bounding box center [18, 70] width 12 height 9
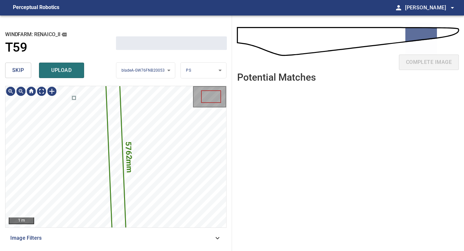
click at [22, 73] on span "skip" at bounding box center [18, 70] width 12 height 9
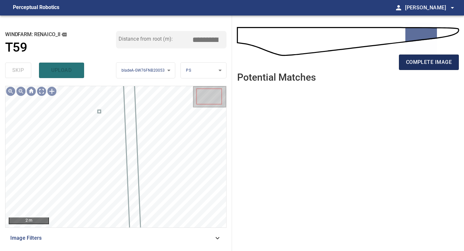
click at [436, 66] on span "complete image" at bounding box center [429, 62] width 46 height 9
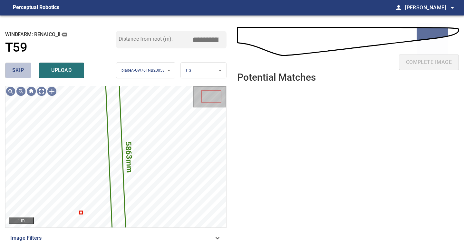
click at [27, 68] on button "skip" at bounding box center [18, 70] width 26 height 15
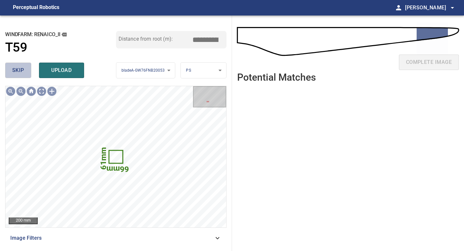
click at [27, 68] on button "skip" at bounding box center [18, 70] width 26 height 15
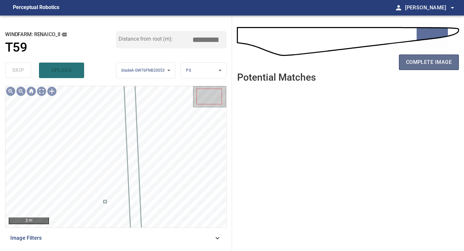
click at [420, 62] on span "complete image" at bounding box center [429, 62] width 46 height 9
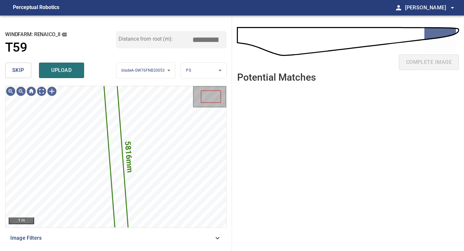
click at [26, 68] on button "skip" at bounding box center [18, 70] width 26 height 15
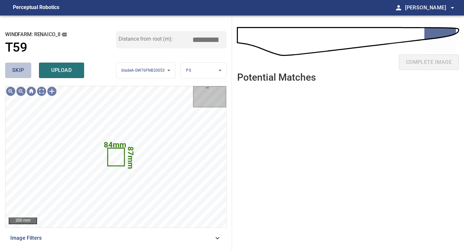
click at [26, 68] on button "skip" at bounding box center [18, 70] width 26 height 15
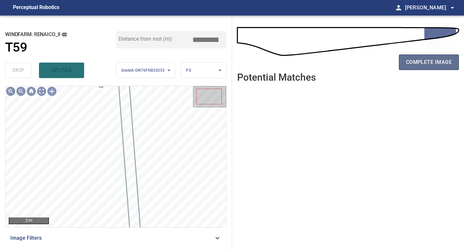
click at [413, 63] on span "complete image" at bounding box center [429, 62] width 46 height 9
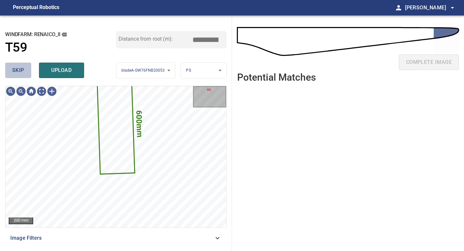
click at [24, 68] on span "skip" at bounding box center [18, 70] width 12 height 9
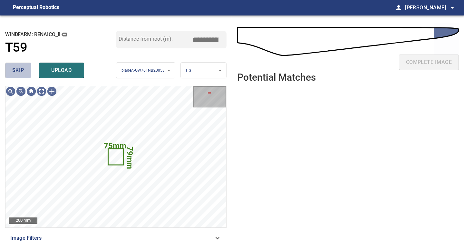
click at [24, 68] on span "skip" at bounding box center [18, 70] width 12 height 9
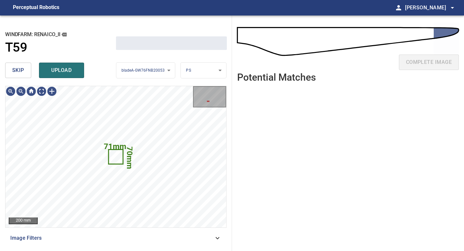
click at [24, 68] on span "skip" at bounding box center [18, 70] width 12 height 9
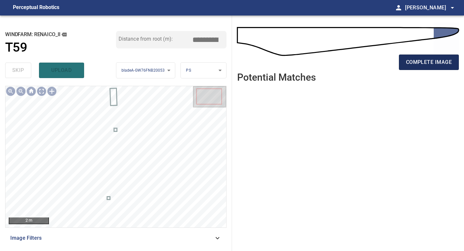
click at [422, 70] on button "complete image" at bounding box center [429, 62] width 60 height 15
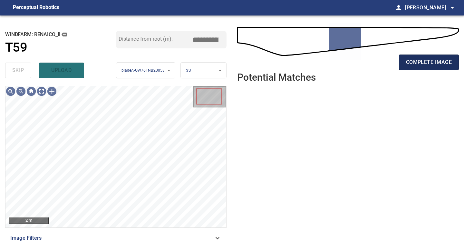
click at [425, 63] on span "complete image" at bounding box center [429, 62] width 46 height 9
click at [425, 65] on span "complete image" at bounding box center [429, 62] width 46 height 9
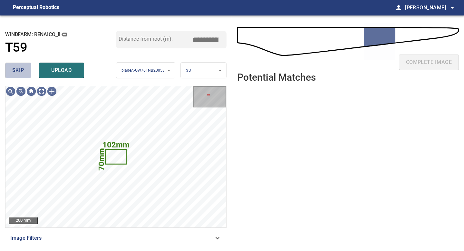
click at [25, 74] on button "skip" at bounding box center [18, 70] width 26 height 15
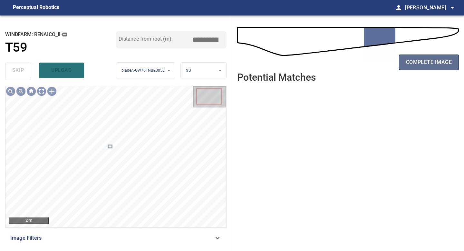
click at [425, 62] on span "complete image" at bounding box center [429, 62] width 46 height 9
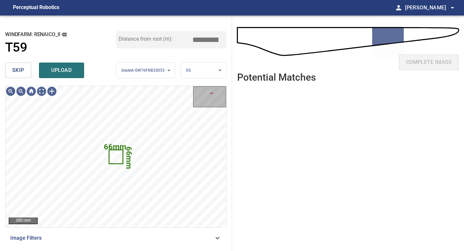
click at [16, 70] on span "skip" at bounding box center [18, 70] width 12 height 9
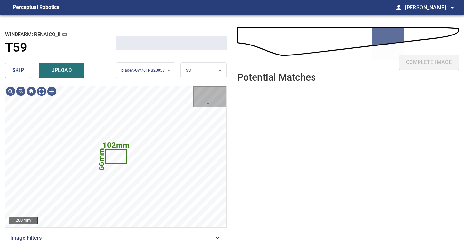
click at [16, 70] on span "skip" at bounding box center [18, 70] width 12 height 9
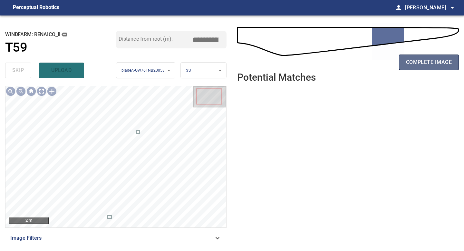
click at [427, 66] on button "complete image" at bounding box center [429, 62] width 60 height 15
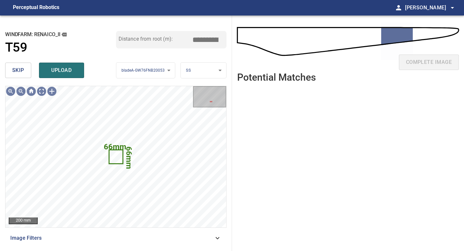
click at [19, 70] on span "skip" at bounding box center [18, 70] width 12 height 9
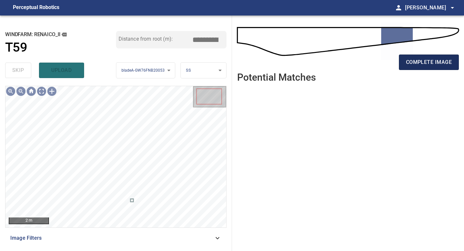
click at [433, 63] on span "complete image" at bounding box center [429, 62] width 46 height 9
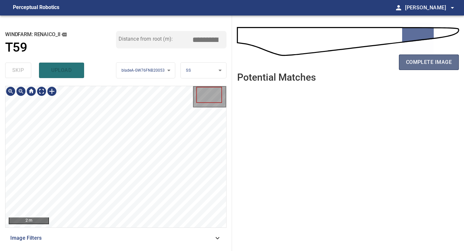
click at [428, 62] on span "complete image" at bounding box center [429, 62] width 46 height 9
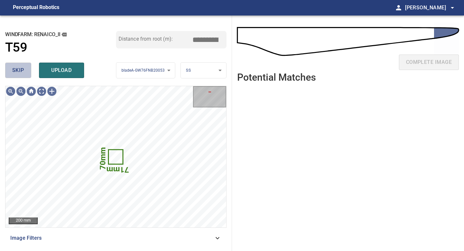
click at [21, 73] on span "skip" at bounding box center [18, 70] width 12 height 9
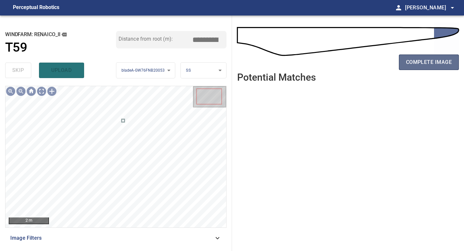
click at [430, 62] on span "complete image" at bounding box center [429, 62] width 46 height 9
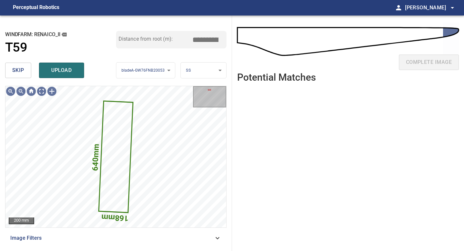
click at [21, 65] on button "skip" at bounding box center [18, 70] width 26 height 15
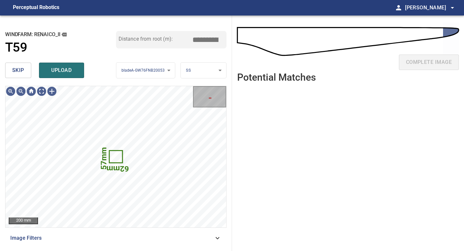
click at [21, 70] on span "skip" at bounding box center [18, 70] width 12 height 9
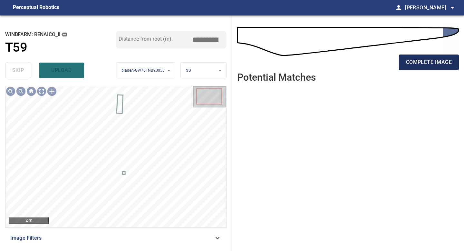
click at [412, 56] on button "complete image" at bounding box center [429, 62] width 60 height 15
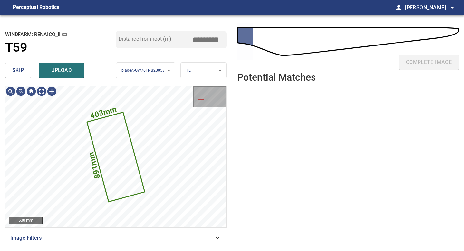
click at [20, 71] on span "skip" at bounding box center [18, 70] width 12 height 9
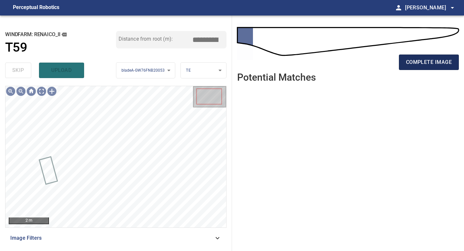
click at [430, 57] on button "complete image" at bounding box center [429, 62] width 60 height 15
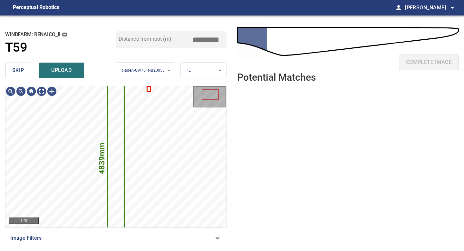
click at [19, 71] on span "skip" at bounding box center [18, 70] width 12 height 9
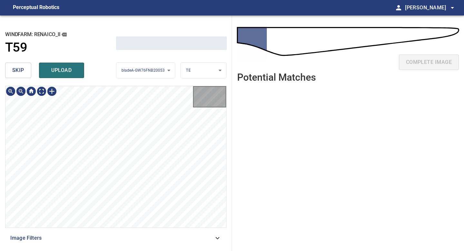
click at [19, 71] on span "skip" at bounding box center [18, 70] width 12 height 9
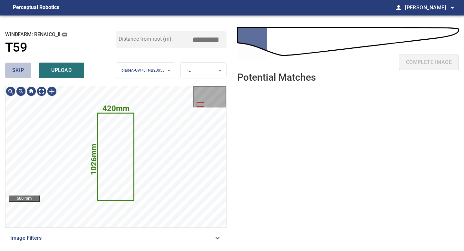
click at [19, 71] on span "skip" at bounding box center [18, 70] width 12 height 9
type input "****"
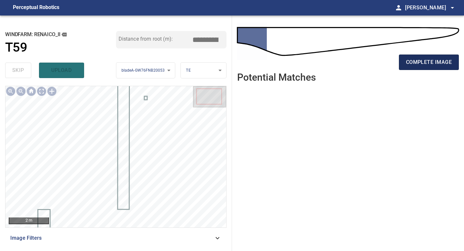
click at [427, 64] on span "complete image" at bounding box center [429, 62] width 46 height 9
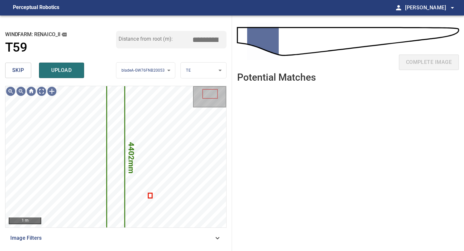
click at [26, 70] on button "skip" at bounding box center [18, 70] width 26 height 15
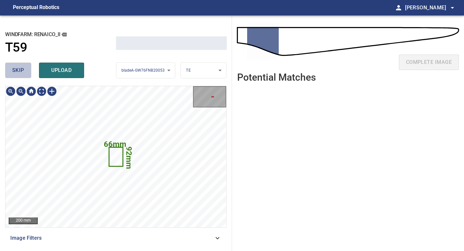
click at [26, 70] on button "skip" at bounding box center [18, 70] width 26 height 15
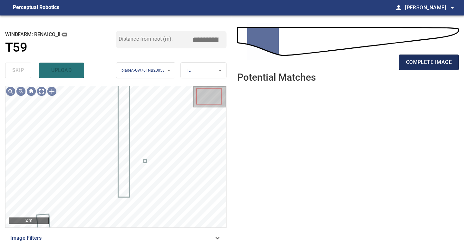
click at [423, 64] on span "complete image" at bounding box center [429, 62] width 46 height 9
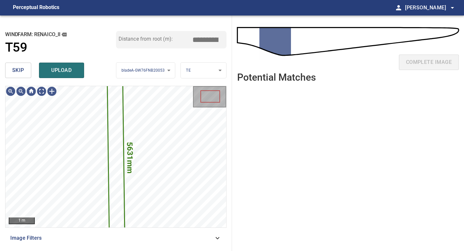
click at [22, 72] on span "skip" at bounding box center [18, 70] width 12 height 9
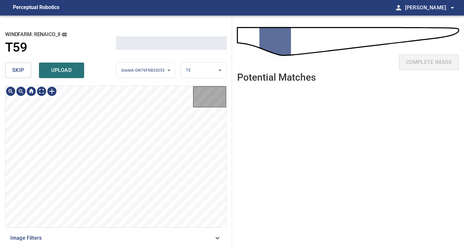
click at [22, 72] on span "skip" at bounding box center [18, 70] width 12 height 9
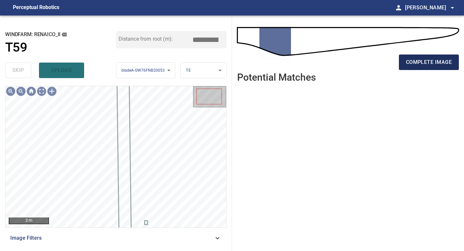
click at [414, 62] on span "complete image" at bounding box center [429, 62] width 46 height 9
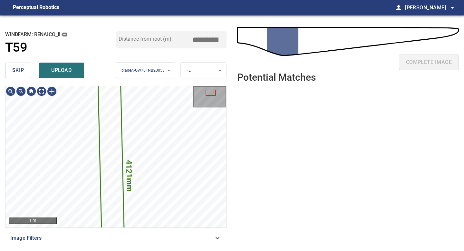
click at [23, 71] on span "skip" at bounding box center [18, 70] width 12 height 9
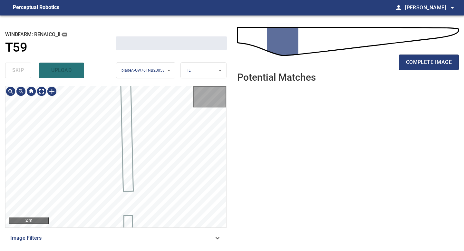
click at [23, 71] on div "skip upload" at bounding box center [60, 70] width 111 height 21
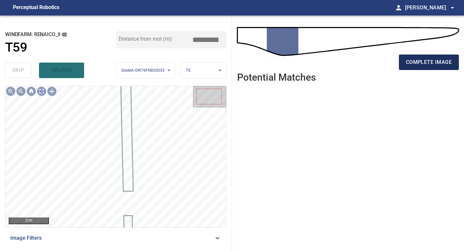
click at [427, 62] on span "complete image" at bounding box center [429, 62] width 46 height 9
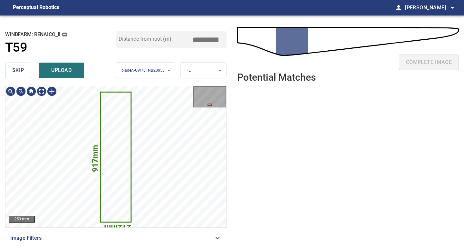
click at [22, 73] on span "skip" at bounding box center [18, 70] width 12 height 9
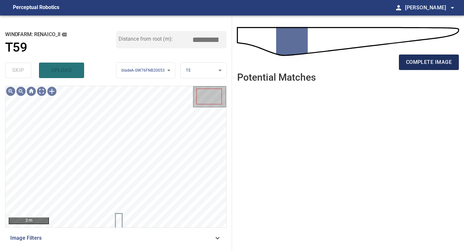
click at [424, 61] on span "complete image" at bounding box center [429, 62] width 46 height 9
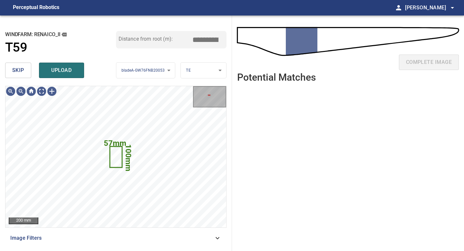
click at [17, 71] on span "skip" at bounding box center [18, 70] width 12 height 9
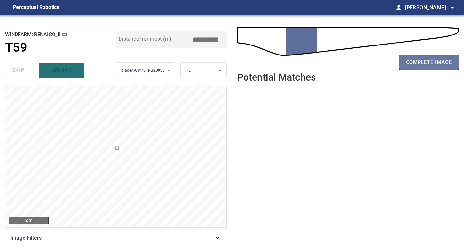
click at [151, 142] on div "**********" at bounding box center [232, 132] width 464 height 235
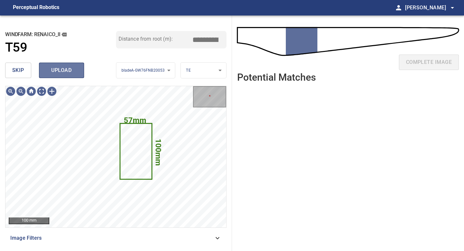
click at [61, 68] on span "upload" at bounding box center [61, 70] width 31 height 9
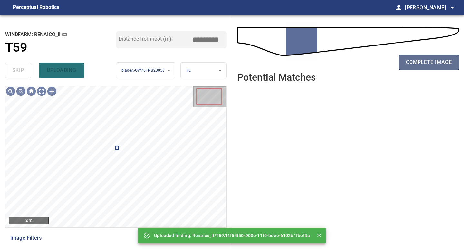
click at [424, 59] on span "complete image" at bounding box center [429, 62] width 46 height 9
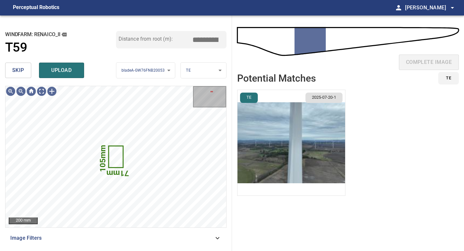
click at [16, 73] on span "skip" at bounding box center [18, 70] width 12 height 9
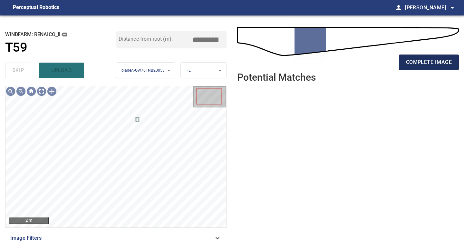
click at [428, 61] on span "complete image" at bounding box center [429, 62] width 46 height 9
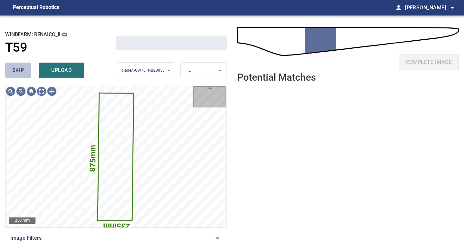
click at [24, 71] on button "skip" at bounding box center [18, 70] width 26 height 15
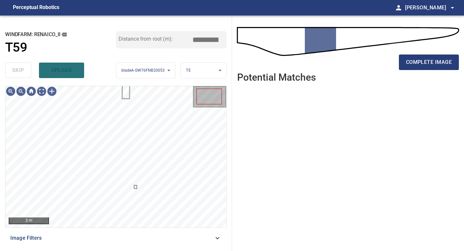
type input "*****"
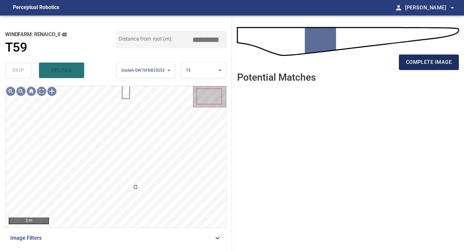
click at [440, 66] on span "complete image" at bounding box center [429, 62] width 46 height 9
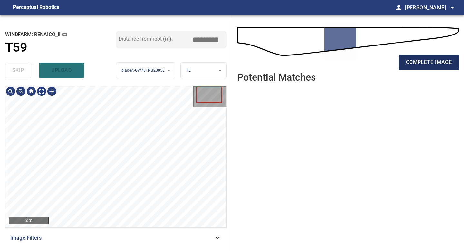
click at [437, 57] on button "complete image" at bounding box center [429, 62] width 60 height 15
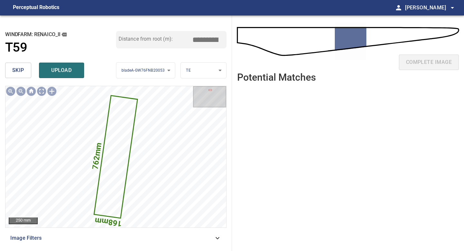
click at [24, 65] on button "skip" at bounding box center [18, 70] width 26 height 15
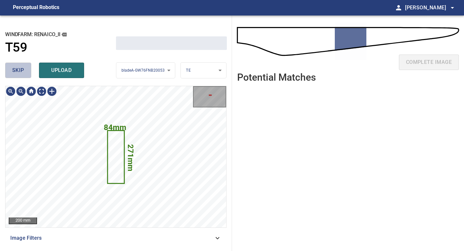
click at [24, 65] on button "skip" at bounding box center [18, 70] width 26 height 15
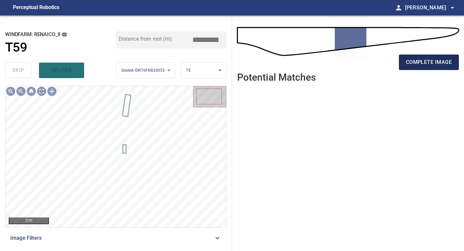
click at [418, 64] on span "complete image" at bounding box center [429, 62] width 46 height 9
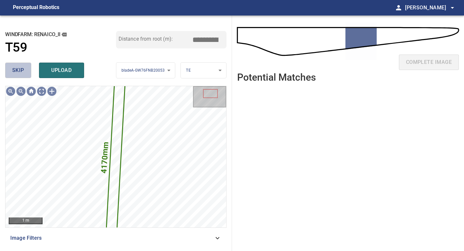
click at [24, 68] on span "skip" at bounding box center [18, 70] width 12 height 9
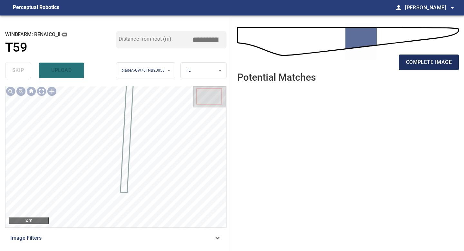
click at [430, 59] on span "complete image" at bounding box center [429, 62] width 46 height 9
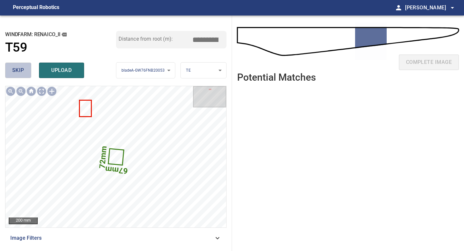
click at [21, 73] on span "skip" at bounding box center [18, 70] width 12 height 9
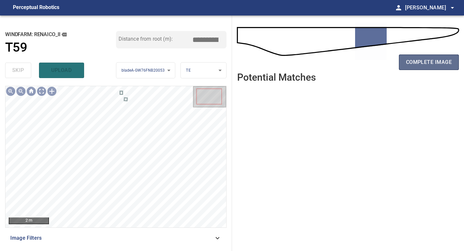
click at [431, 62] on span "complete image" at bounding box center [429, 62] width 46 height 9
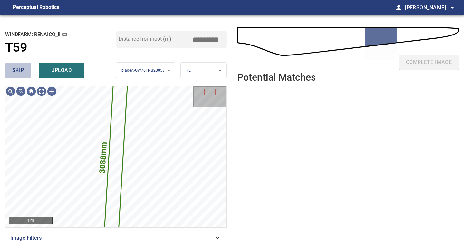
click at [31, 66] on button "skip" at bounding box center [18, 70] width 26 height 15
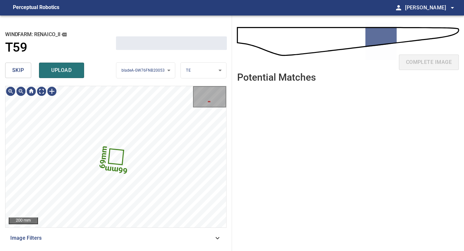
click at [25, 66] on button "skip" at bounding box center [18, 70] width 26 height 15
click at [25, 66] on div "skip upload" at bounding box center [60, 70] width 111 height 21
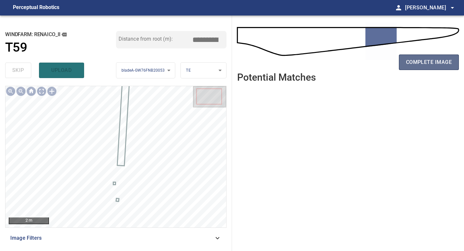
click at [413, 58] on span "complete image" at bounding box center [429, 62] width 46 height 9
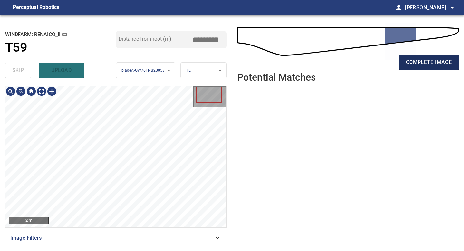
click at [428, 64] on span "complete image" at bounding box center [429, 62] width 46 height 9
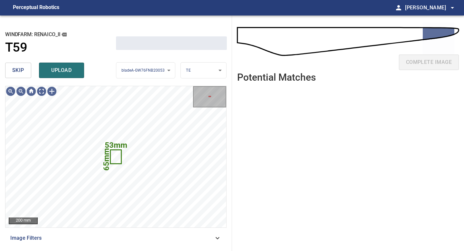
click at [23, 69] on span "skip" at bounding box center [18, 70] width 12 height 9
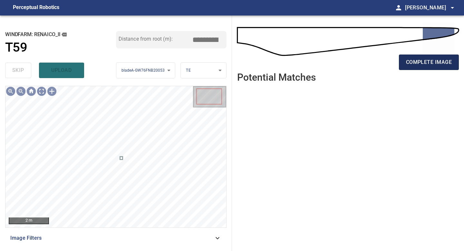
click at [431, 58] on span "complete image" at bounding box center [429, 62] width 46 height 9
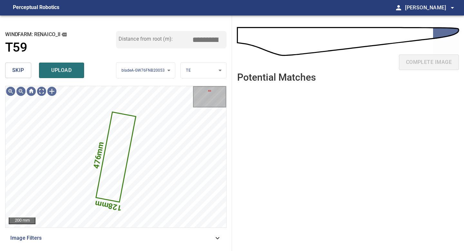
click at [21, 73] on span "skip" at bounding box center [18, 70] width 12 height 9
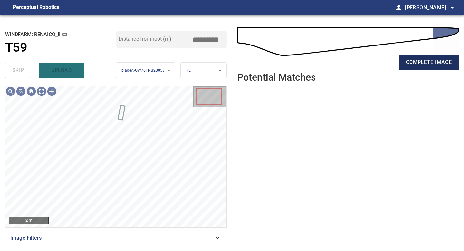
click at [421, 64] on span "complete image" at bounding box center [429, 62] width 46 height 9
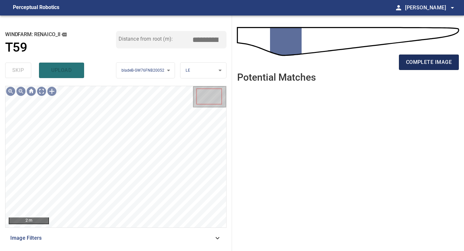
click at [433, 65] on span "complete image" at bounding box center [429, 62] width 46 height 9
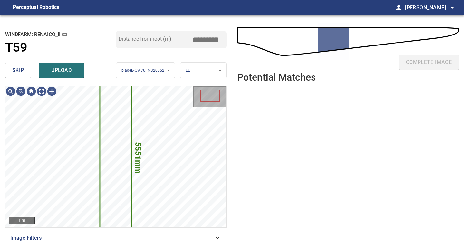
click at [16, 75] on button "skip" at bounding box center [18, 70] width 26 height 15
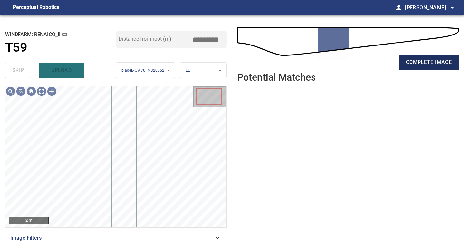
click at [424, 66] on span "complete image" at bounding box center [429, 62] width 46 height 9
